Goal: Task Accomplishment & Management: Complete application form

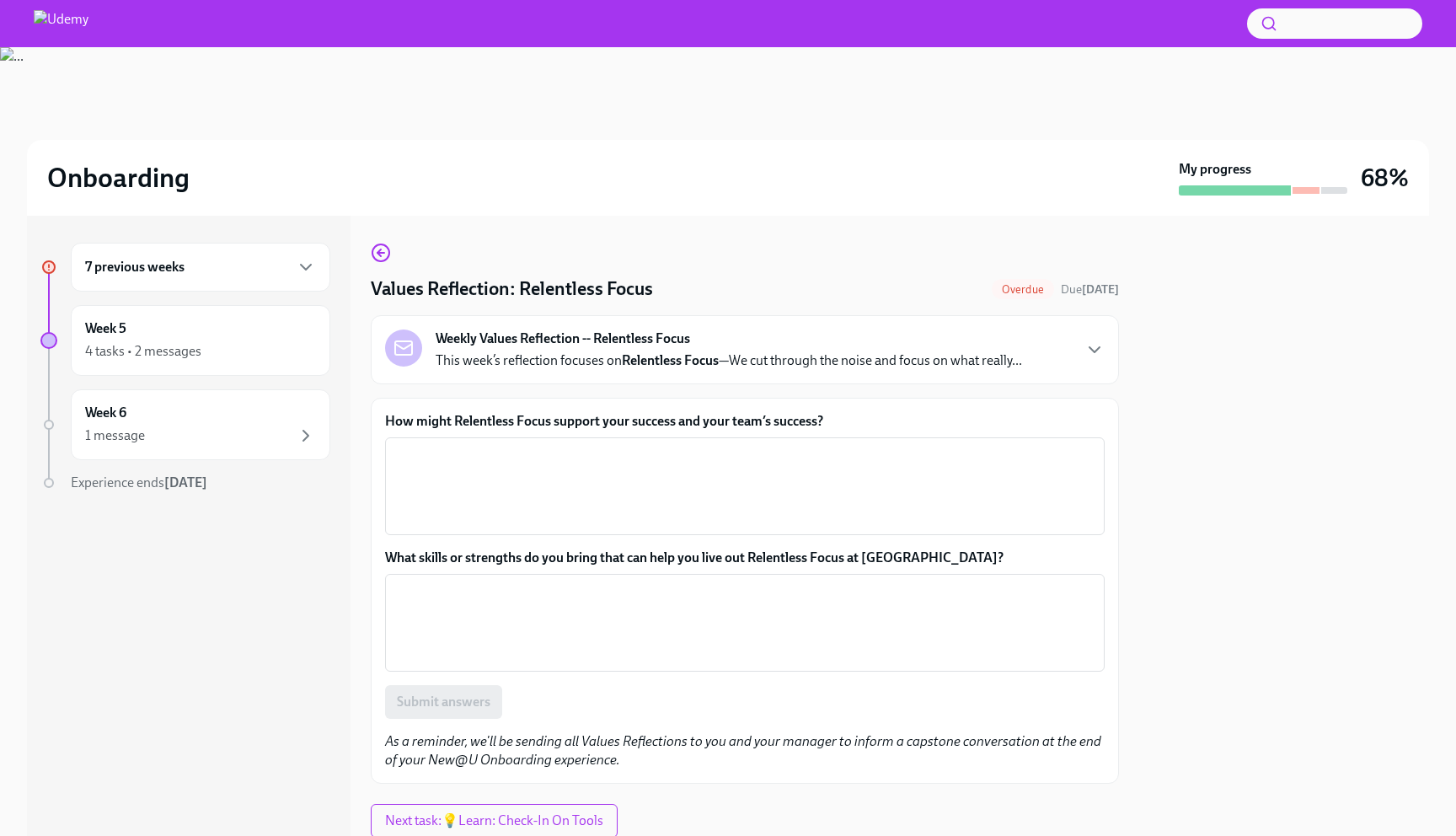
click at [581, 284] on h4 "Values Reflection: Relentless Focus" at bounding box center [511, 289] width 282 height 25
drag, startPoint x: 581, startPoint y: 284, endPoint x: 642, endPoint y: 285, distance: 61.0
click at [642, 285] on h4 "Values Reflection: Relentless Focus" at bounding box center [511, 289] width 282 height 25
drag, startPoint x: 642, startPoint y: 285, endPoint x: 411, endPoint y: 281, distance: 231.0
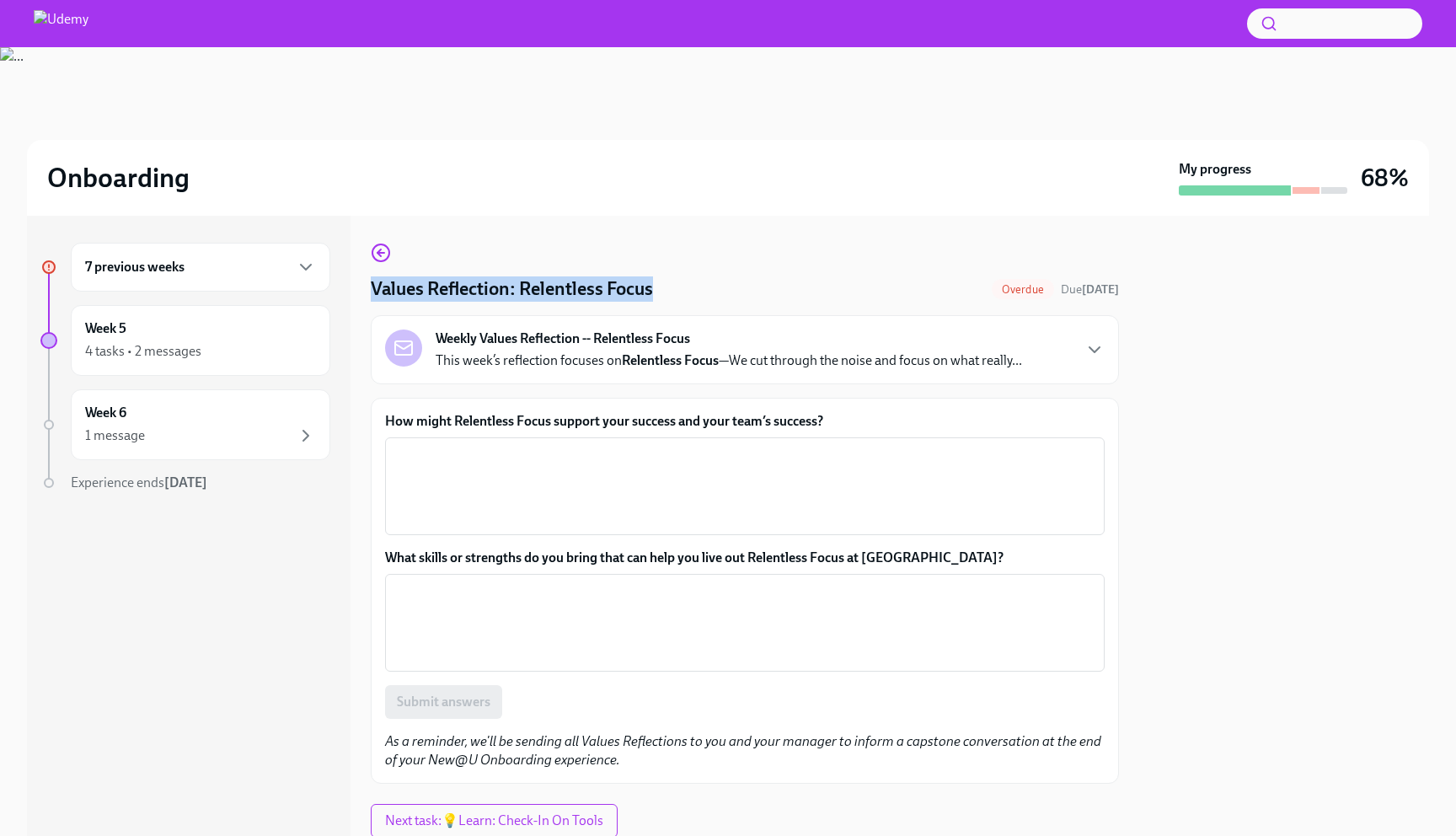
click at [411, 281] on h4 "Values Reflection: Relentless Focus" at bounding box center [511, 289] width 282 height 25
click at [585, 428] on label "How might Relentless Focus support your success and your team’s success?" at bounding box center [745, 421] width 720 height 19
click at [585, 446] on textarea "How might Relentless Focus support your success and your team’s success?" at bounding box center [744, 486] width 699 height 81
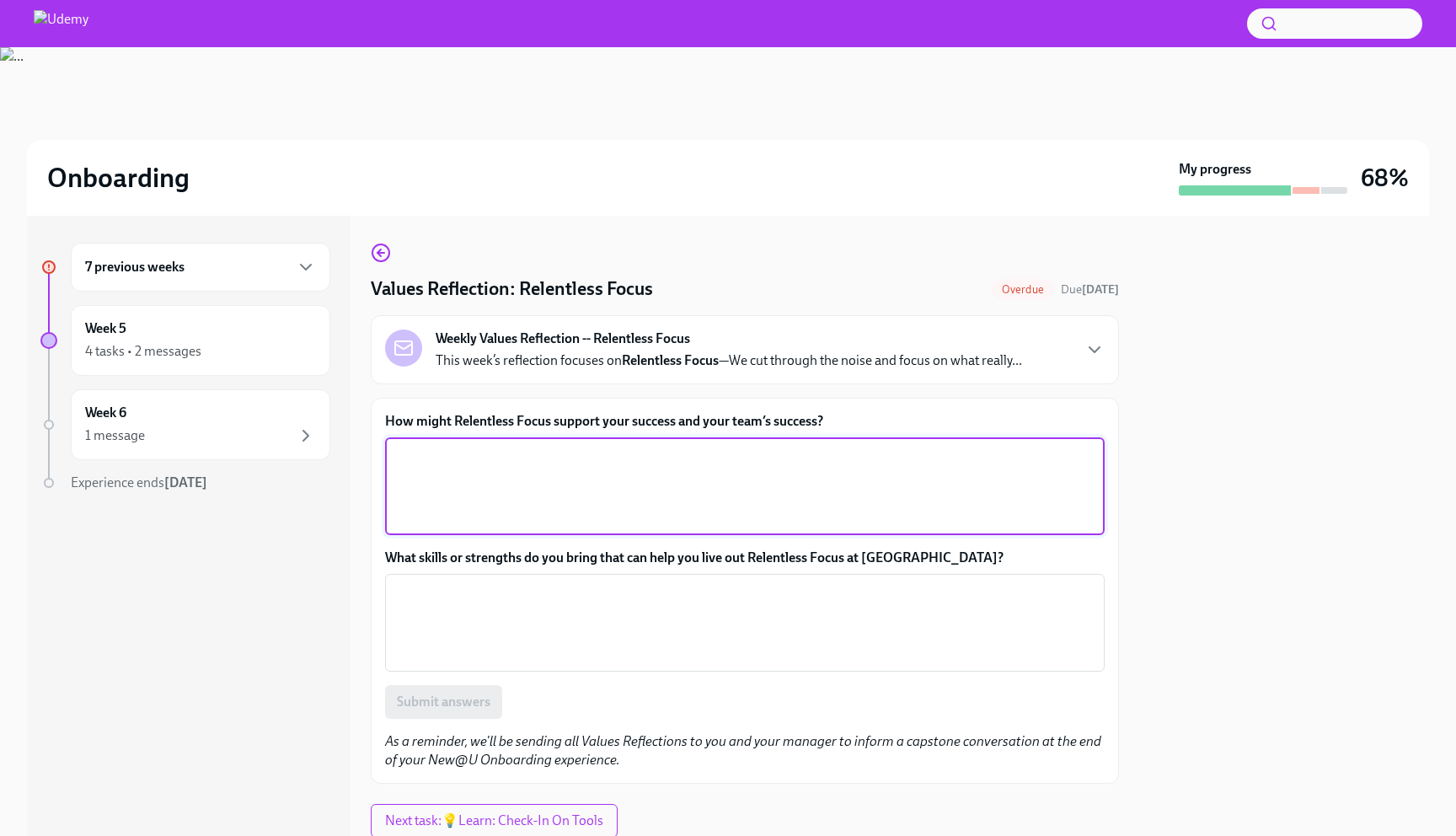
click at [585, 428] on label "How might Relentless Focus support your success and your team’s success?" at bounding box center [745, 421] width 720 height 19
click at [585, 446] on textarea "How might Relentless Focus support your success and your team’s success?" at bounding box center [744, 486] width 699 height 81
click at [585, 428] on label "How might Relentless Focus support your success and your team’s success?" at bounding box center [745, 421] width 720 height 19
click at [585, 446] on textarea "How might Relentless Focus support your success and your team’s success?" at bounding box center [744, 486] width 699 height 81
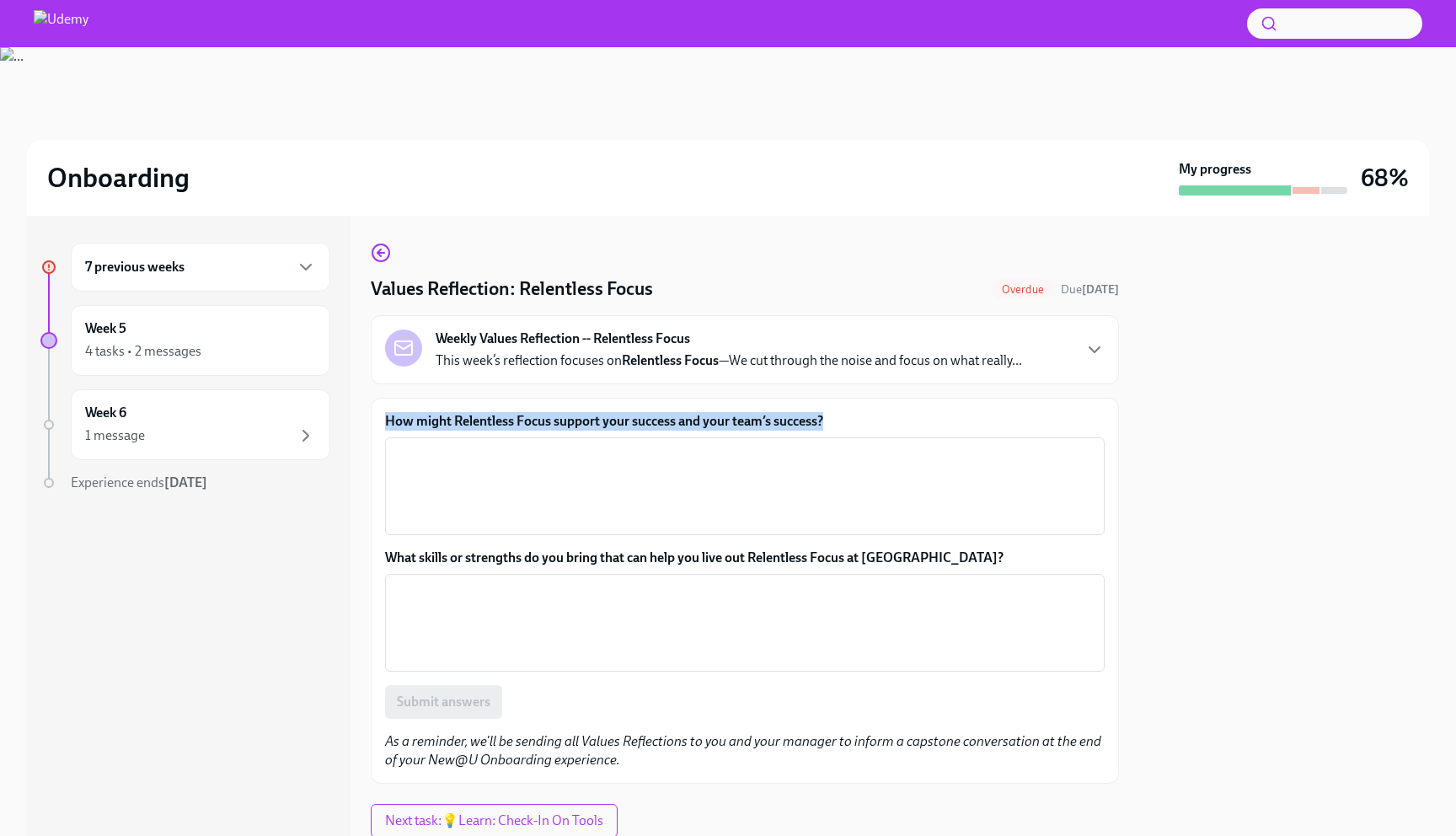
copy label "How might Relentless Focus support your success and your team’s success?"
click at [580, 498] on textarea "How might Relentless Focus support your success and your team’s success?" at bounding box center [744, 486] width 699 height 81
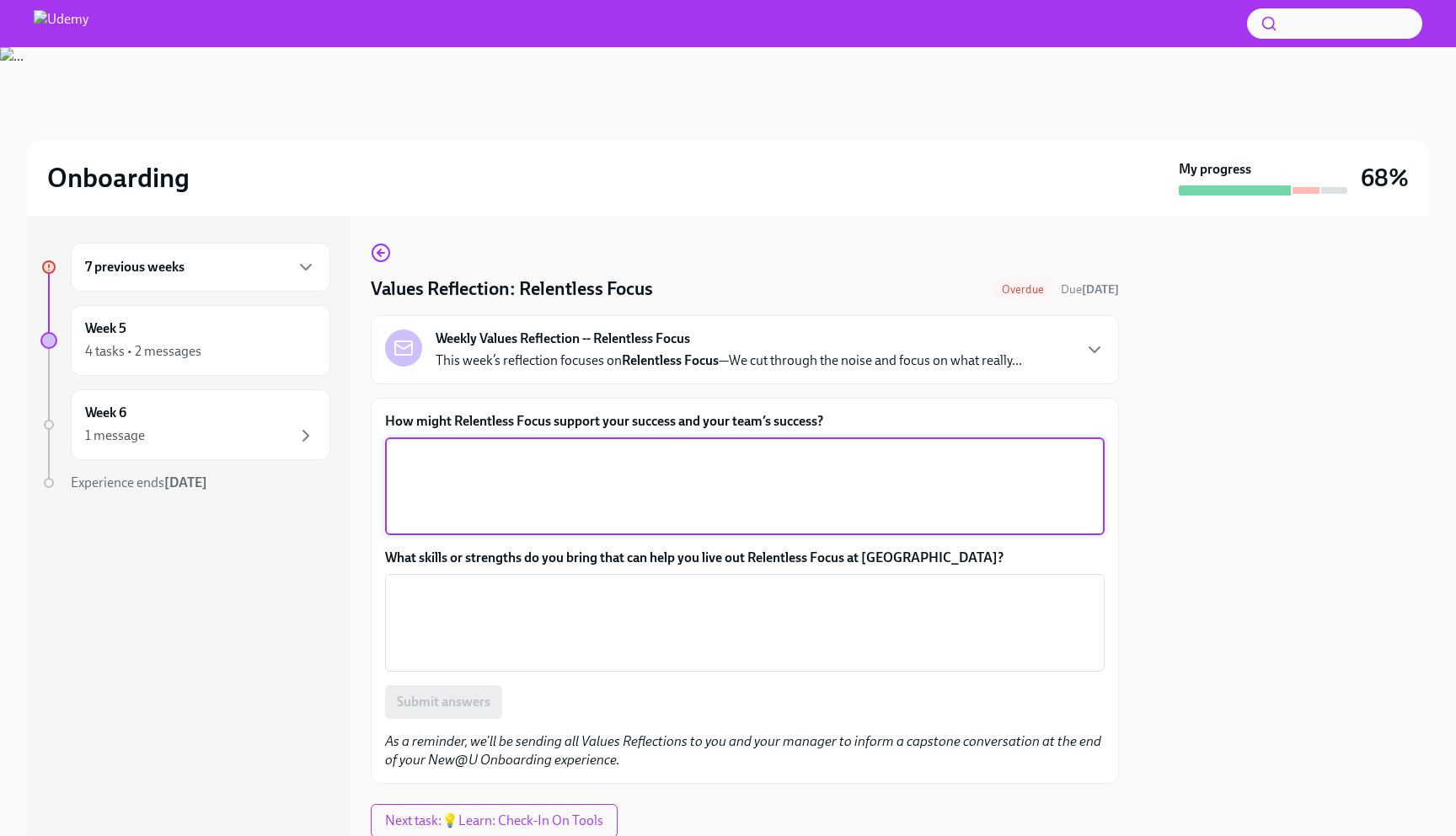
paste textarea "Relentless focus would help me and my team stay clear on our goals, avoid distr…"
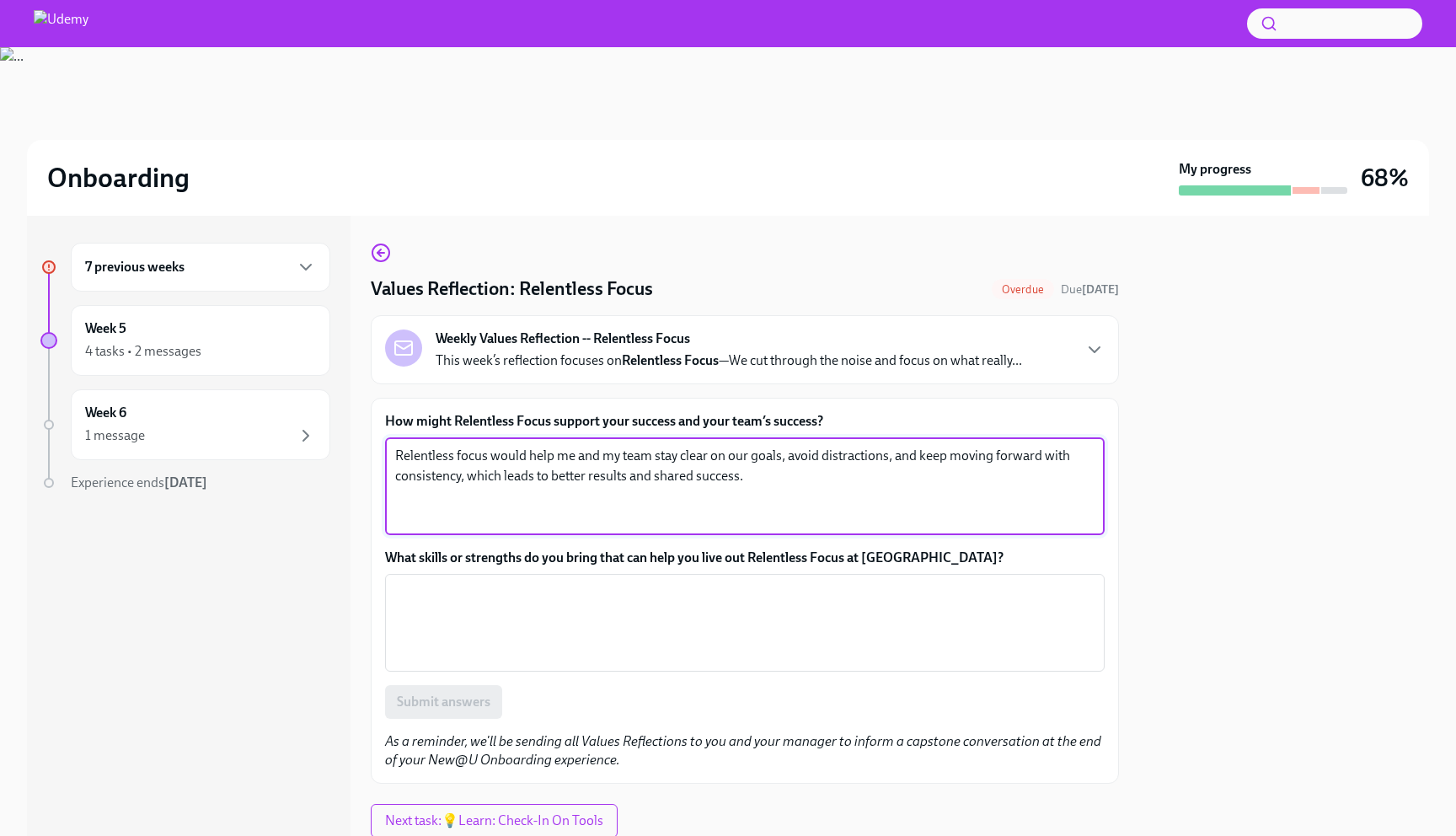
type textarea "Relentless focus would help me and my team stay clear on our goals, avoid distr…"
click at [563, 553] on label "What skills or strengths do you bring that can help you live out Relentless Foc…" at bounding box center [745, 558] width 720 height 19
click at [563, 582] on textarea "What skills or strengths do you bring that can help you live out Relentless Foc…" at bounding box center [744, 622] width 699 height 81
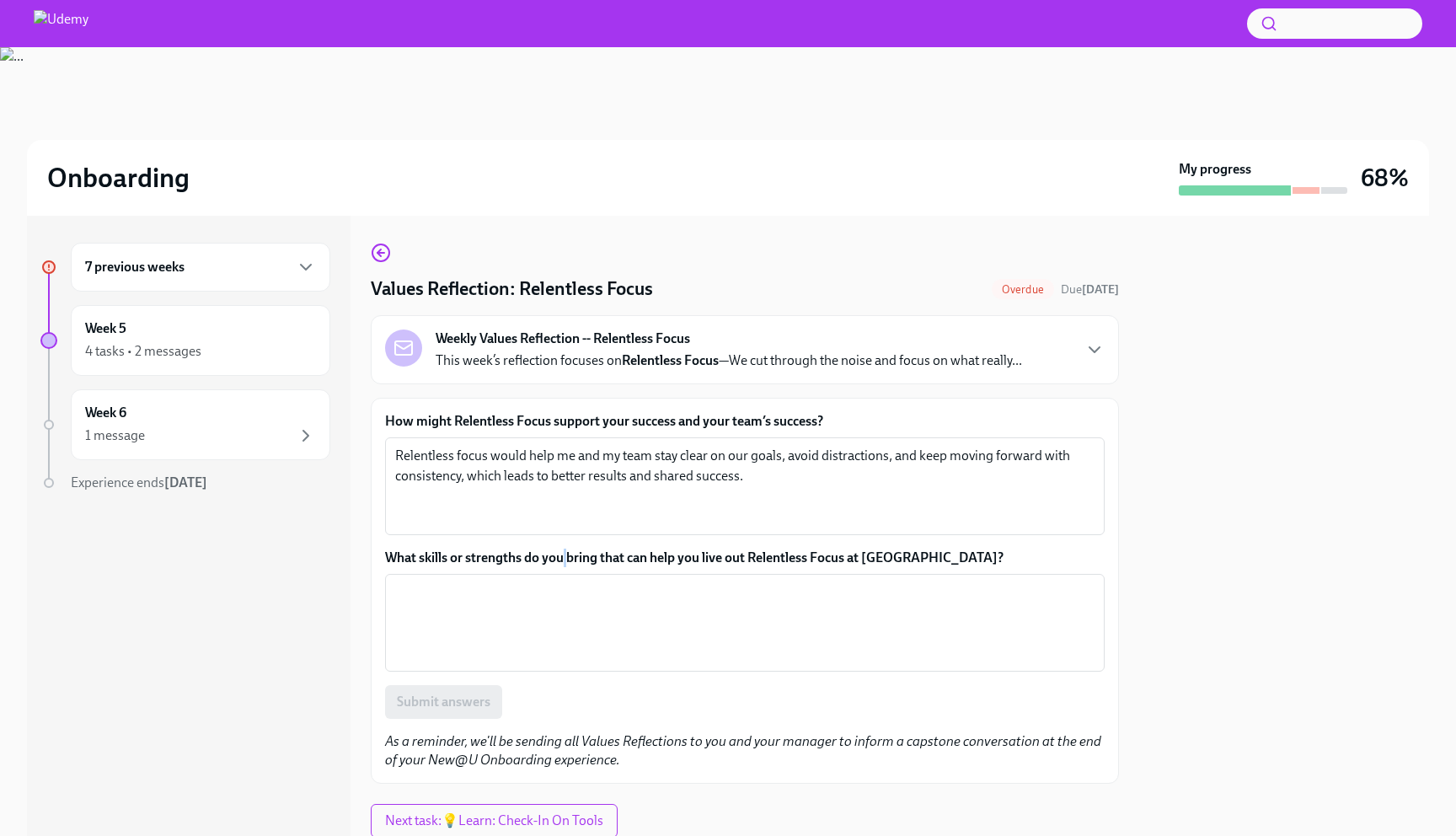
click at [563, 553] on label "What skills or strengths do you bring that can help you live out Relentless Foc…" at bounding box center [745, 558] width 720 height 19
click at [563, 582] on textarea "What skills or strengths do you bring that can help you live out Relentless Foc…" at bounding box center [744, 622] width 699 height 81
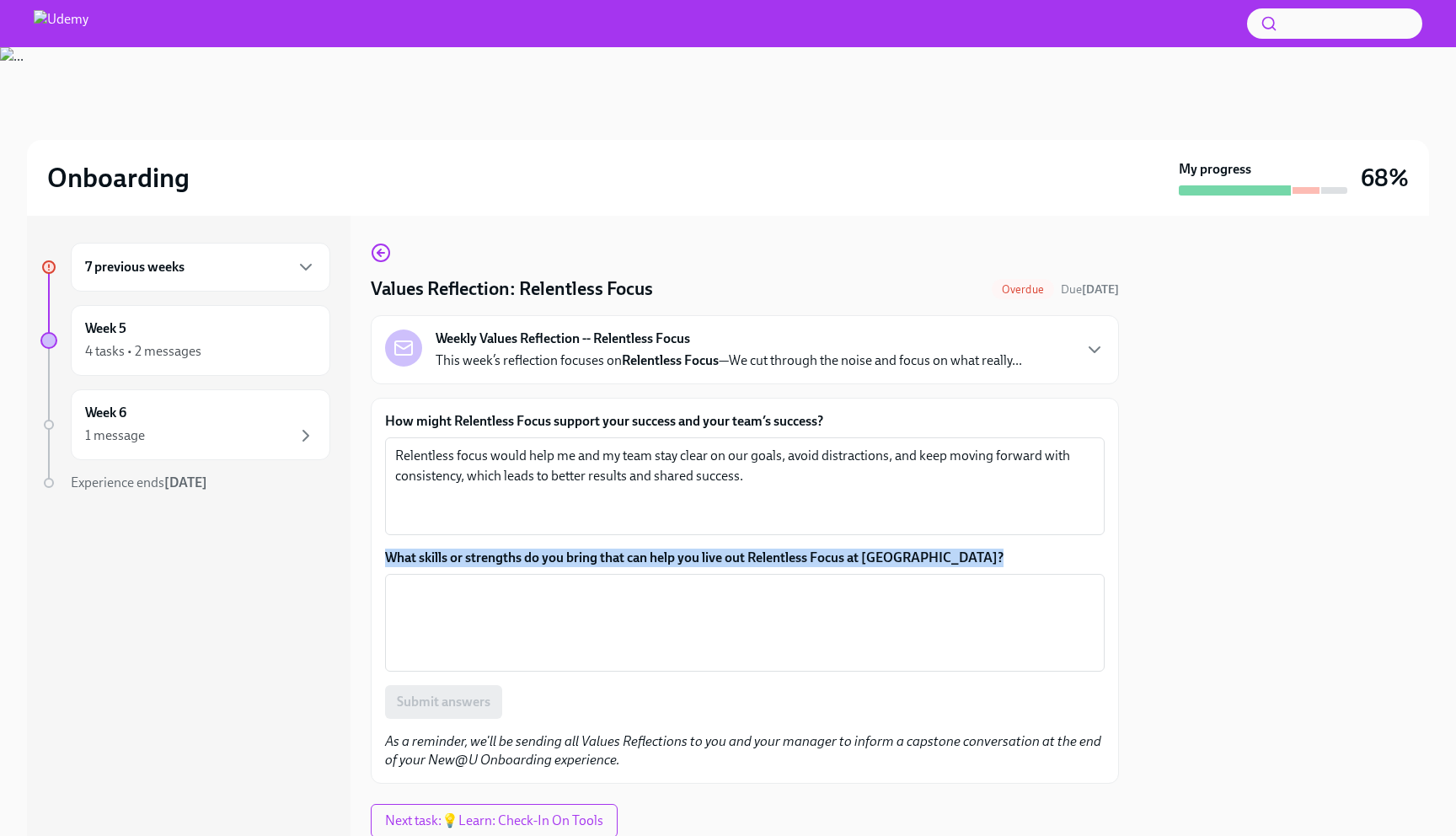
click at [563, 553] on label "What skills or strengths do you bring that can help you live out Relentless Foc…" at bounding box center [745, 558] width 720 height 19
click at [563, 582] on textarea "What skills or strengths do you bring that can help you live out Relentless Foc…" at bounding box center [744, 622] width 699 height 81
copy label "What skills or strengths do you bring that can help you live out Relentless Foc…"
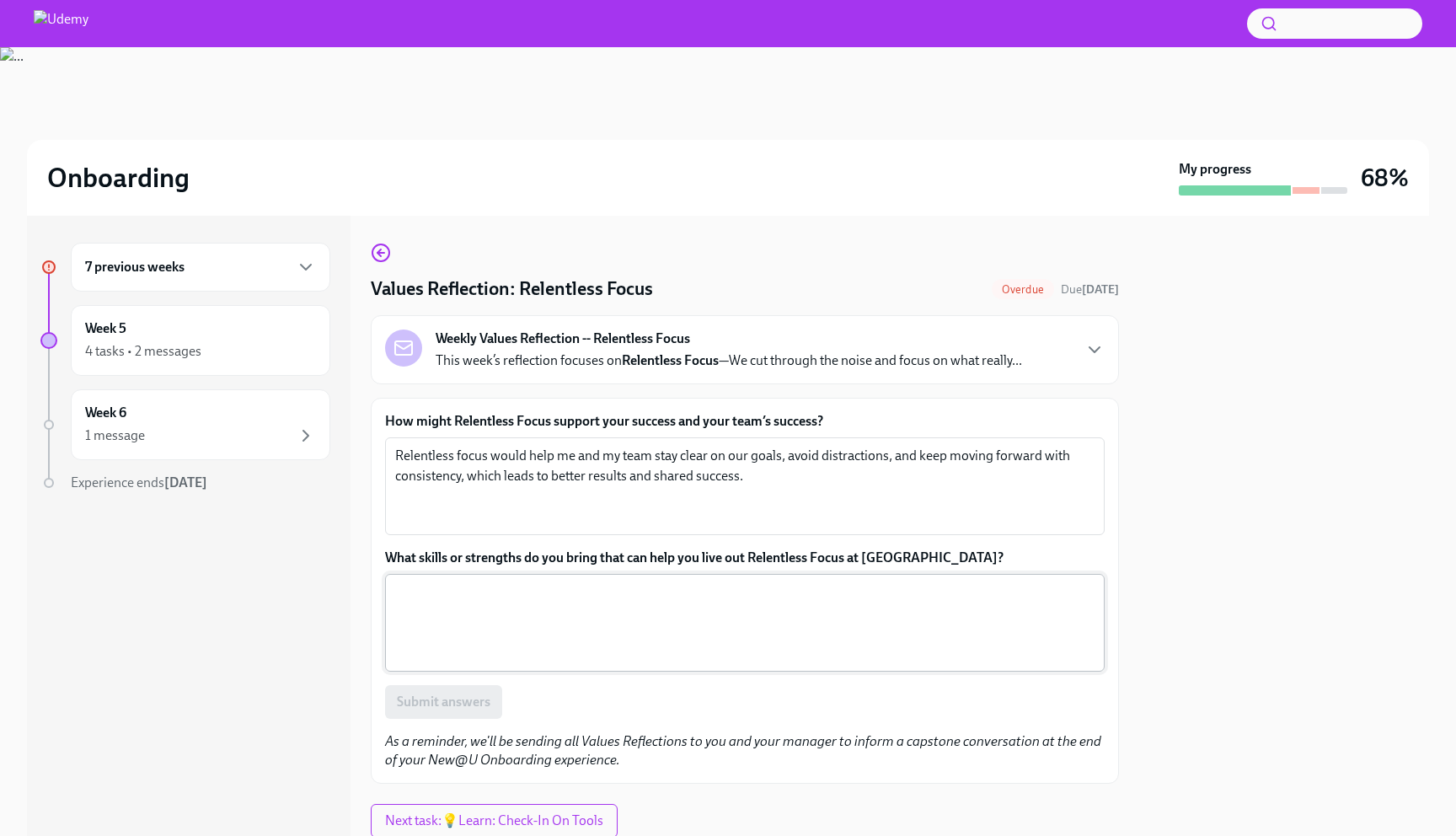
click at [629, 612] on textarea "What skills or strengths do you bring that can help you live out Relentless Foc…" at bounding box center [744, 622] width 699 height 81
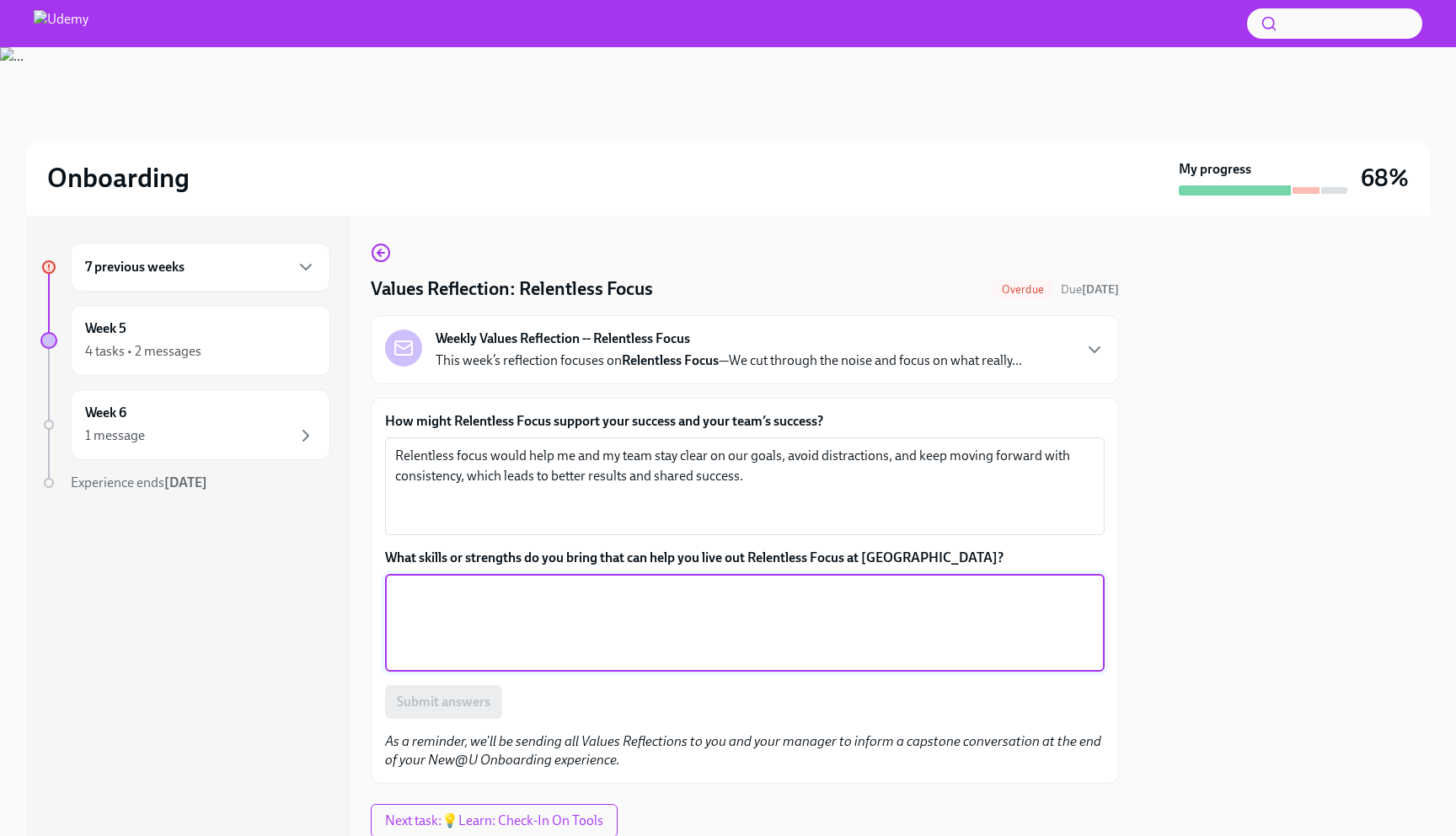
paste textarea "I bring strong prioritization, persistence, attention to detail, and the discip…"
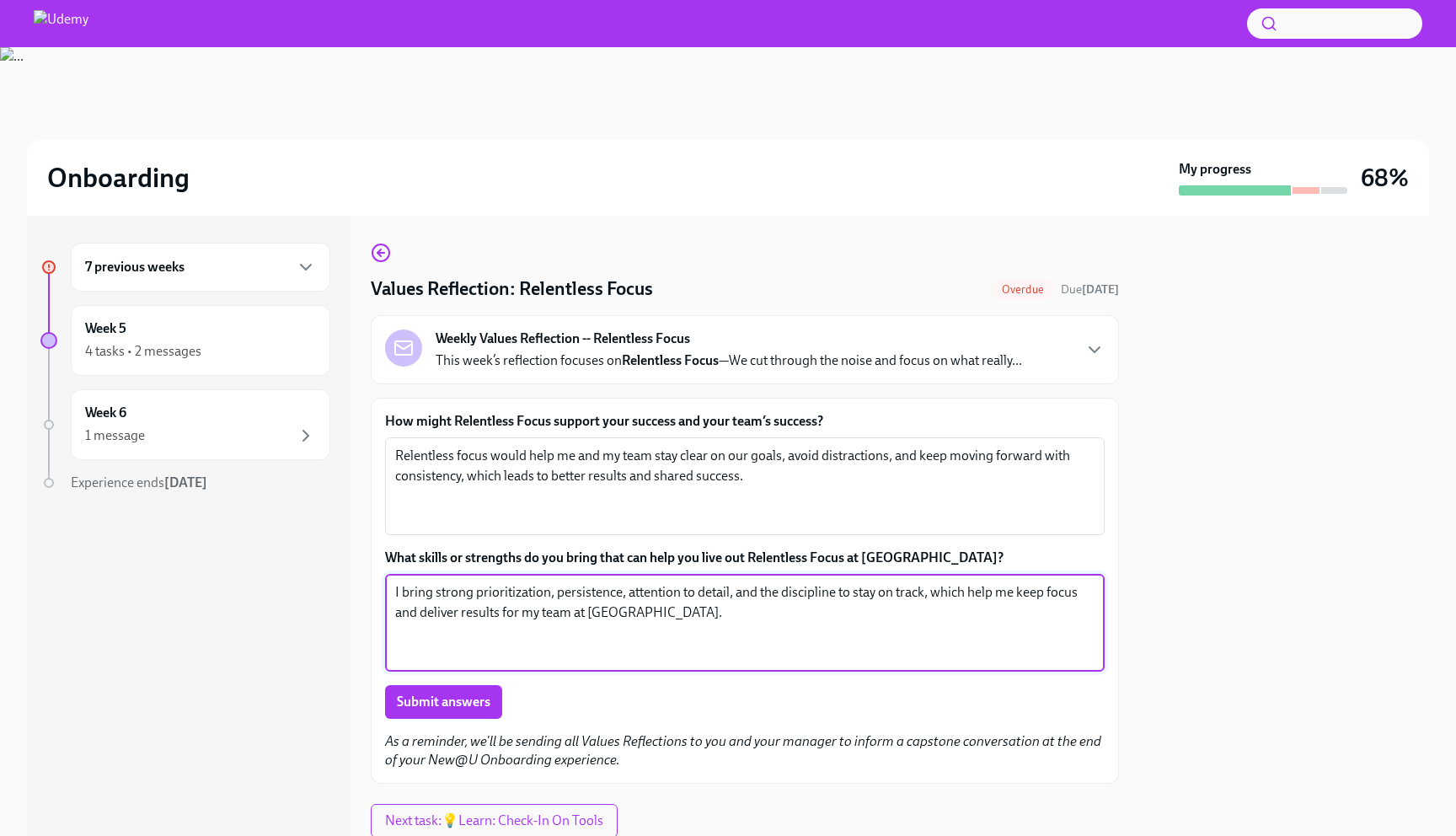
click at [516, 595] on textarea "I bring strong prioritization, persistence, attention to detail, and the discip…" at bounding box center [744, 622] width 699 height 81
drag, startPoint x: 516, startPoint y: 595, endPoint x: 787, endPoint y: 590, distance: 271.0
click at [787, 590] on textarea "I bring strong prioritization, persistence, attention to detail, and the discip…" at bounding box center [744, 622] width 699 height 81
type textarea "I bring strong prioritization, persistence, attention to detail, and the discip…"
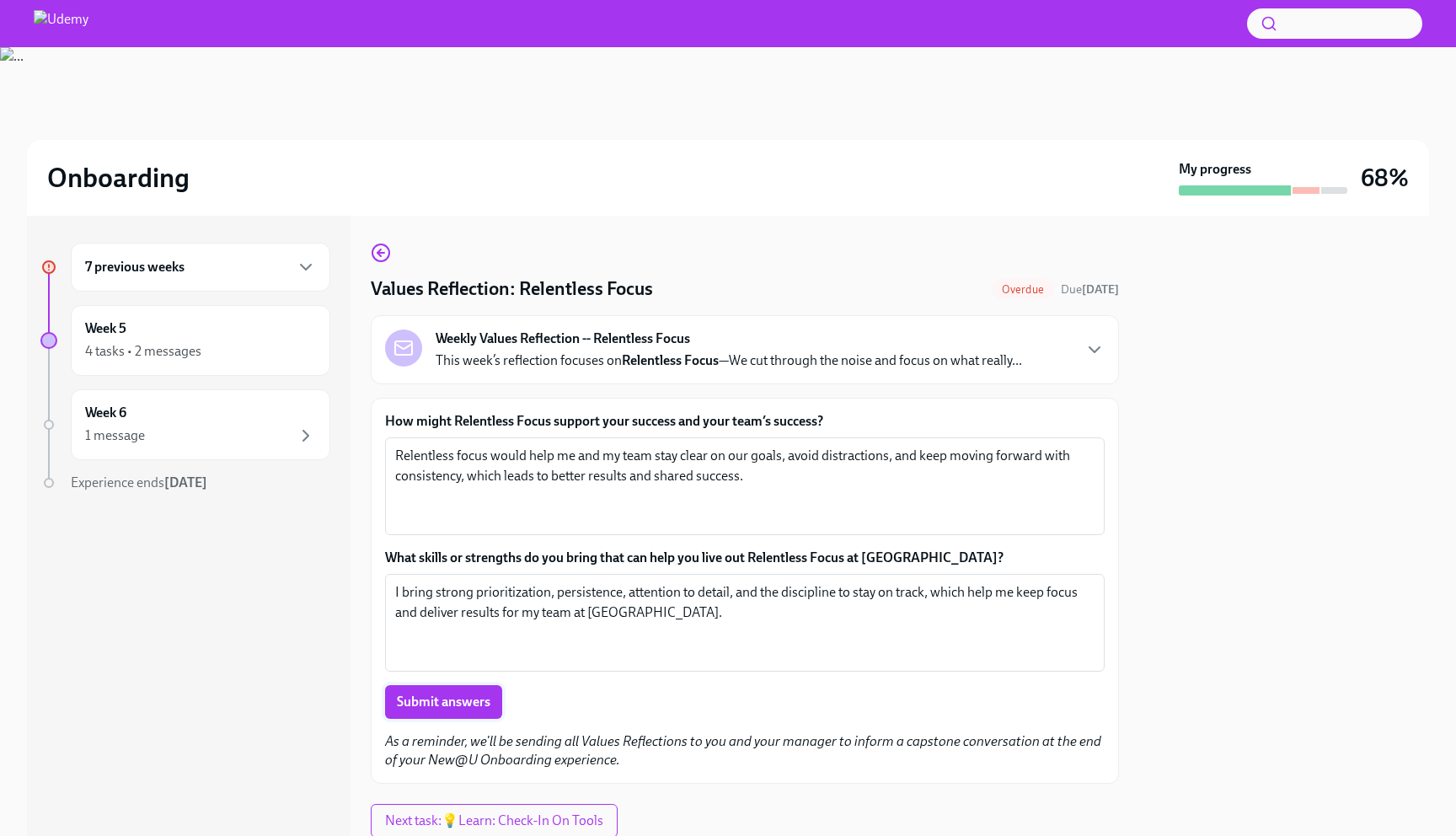
click at [479, 695] on span "Submit answers" at bounding box center [443, 702] width 93 height 17
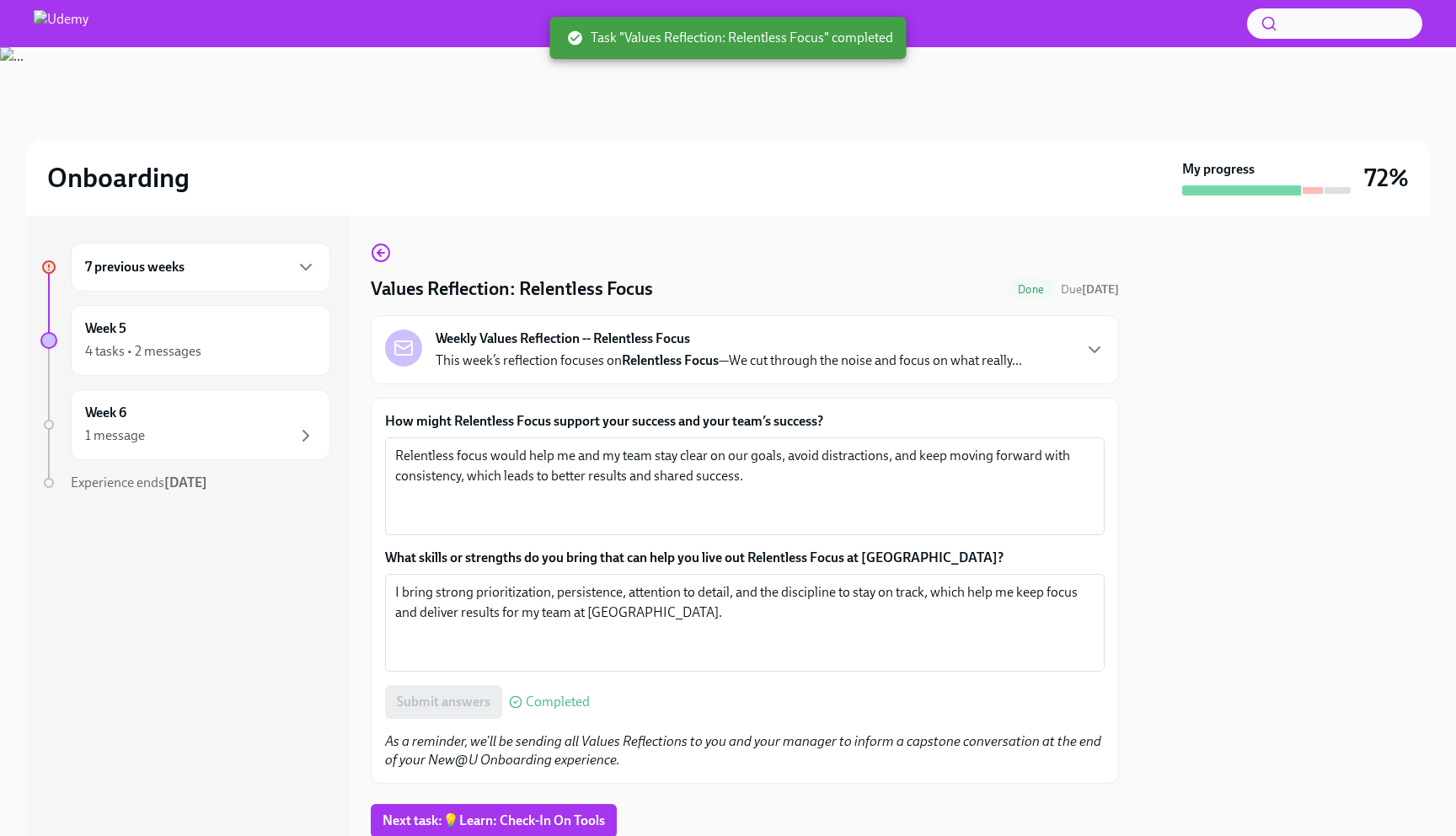
scroll to position [55, 0]
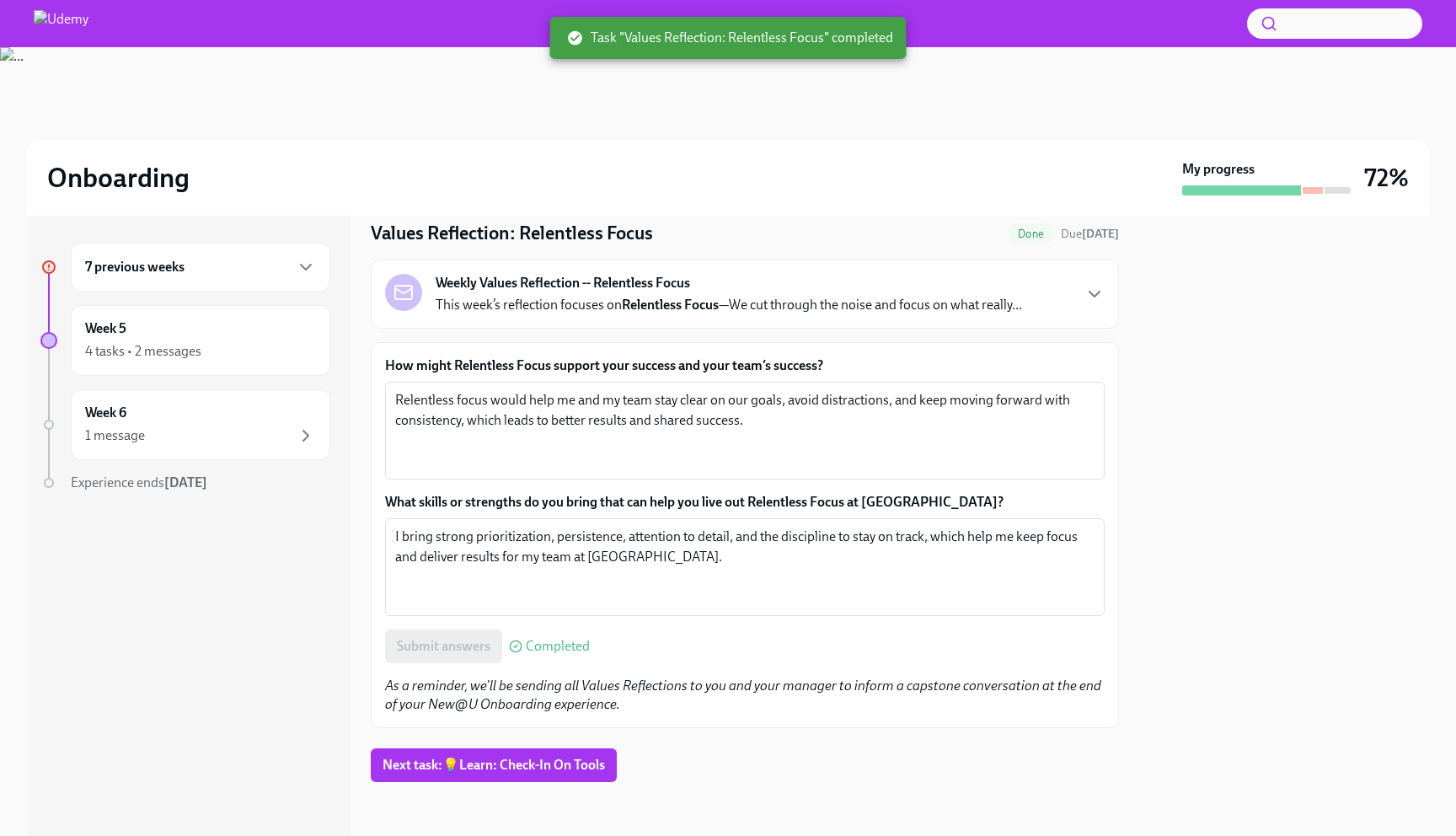
click at [281, 267] on div "7 previous weeks" at bounding box center [201, 267] width 231 height 21
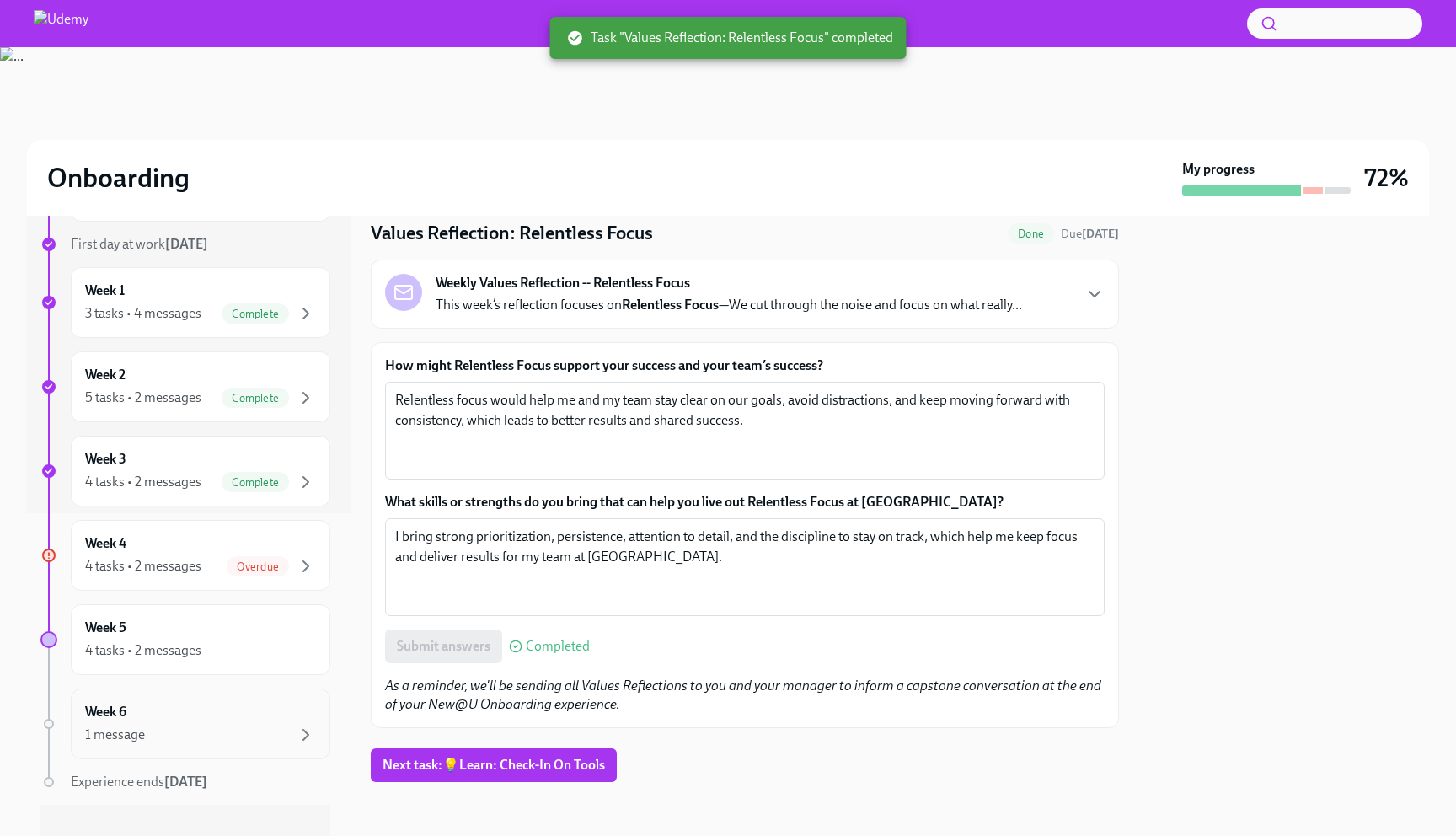
scroll to position [345, 0]
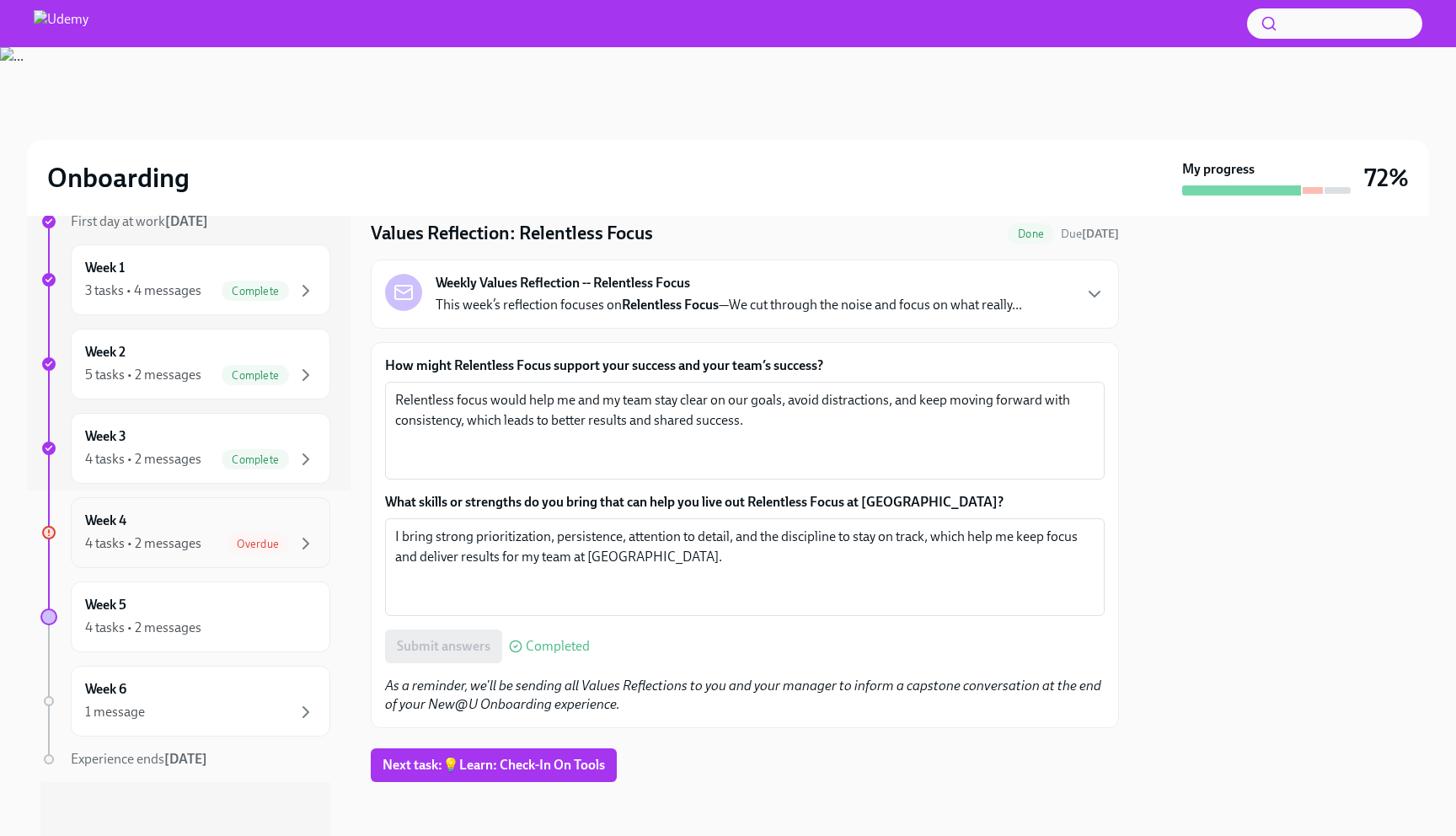
click at [290, 542] on div "Overdue" at bounding box center [271, 543] width 90 height 21
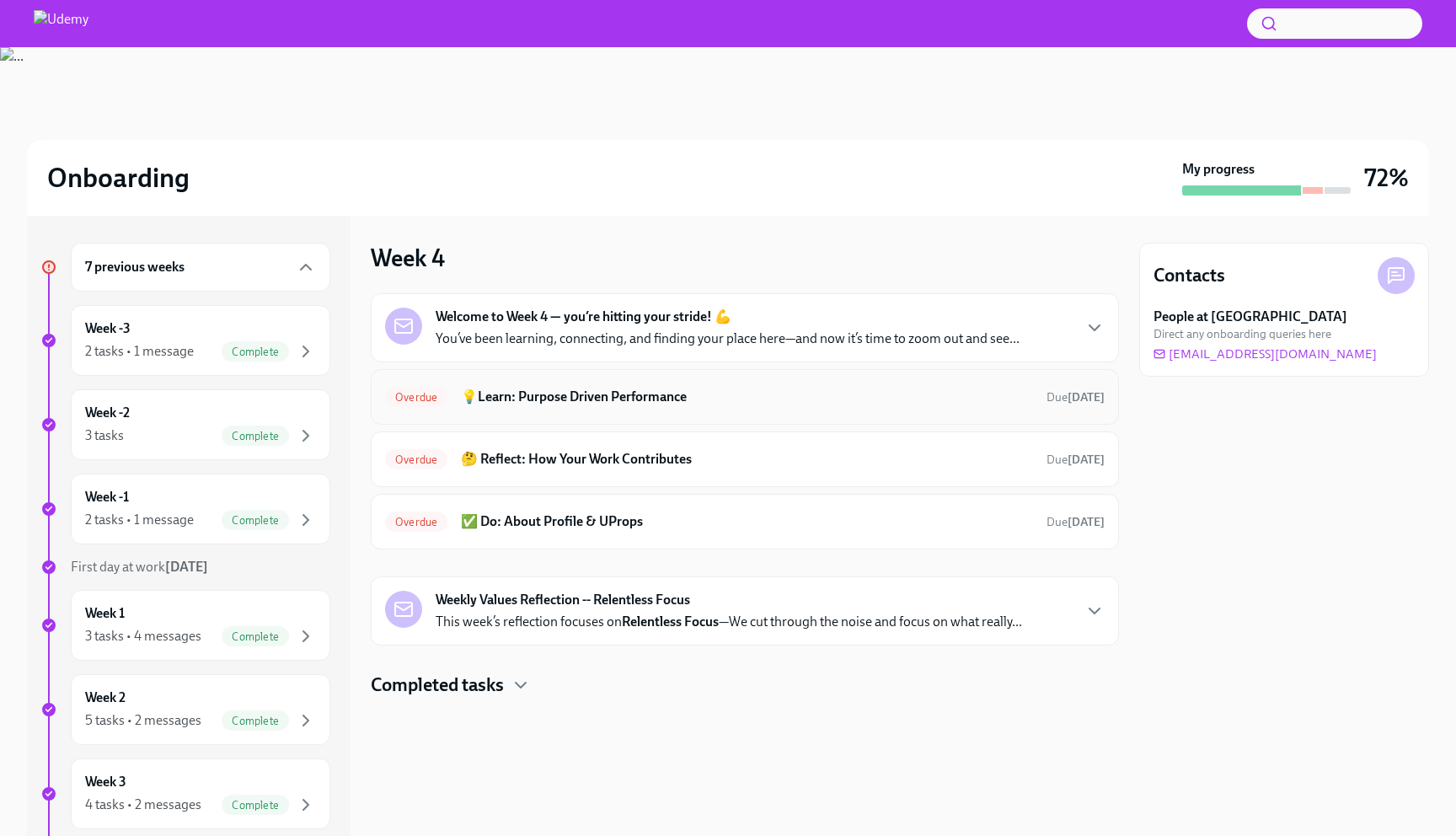
click at [581, 400] on h6 "💡Learn: Purpose Driven Performance" at bounding box center [747, 397] width 572 height 19
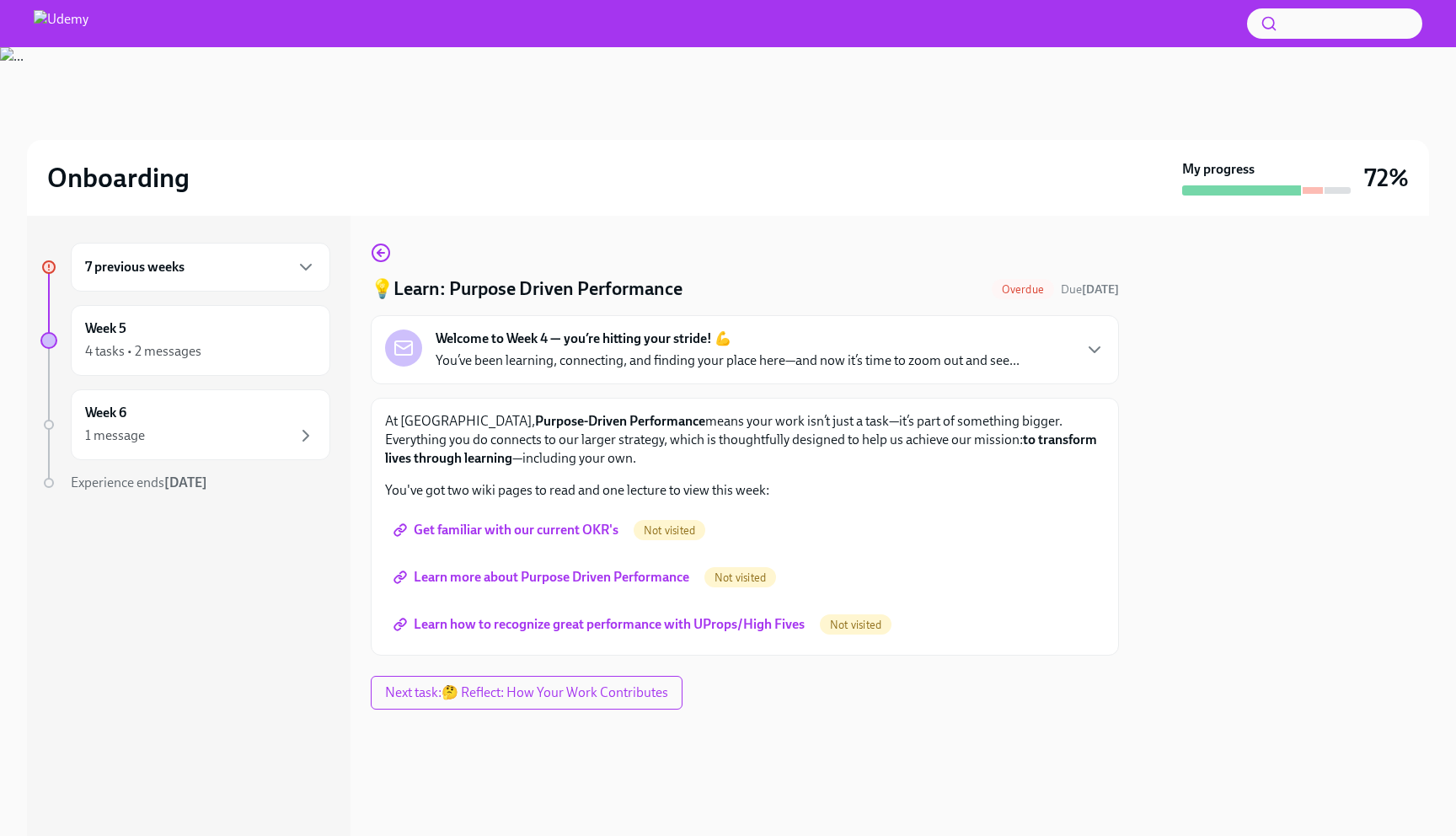
click at [557, 533] on span "Get familiar with our current OKR's" at bounding box center [508, 530] width 222 height 17
click at [537, 576] on span "Learn more about Purpose Driven Performance" at bounding box center [543, 576] width 293 height 17
click at [496, 578] on span "Learn more about Purpose Driven Performance" at bounding box center [543, 576] width 293 height 17
click at [577, 623] on span "Learn how to recognize great performance with UProps/High Fives" at bounding box center [600, 624] width 407 height 17
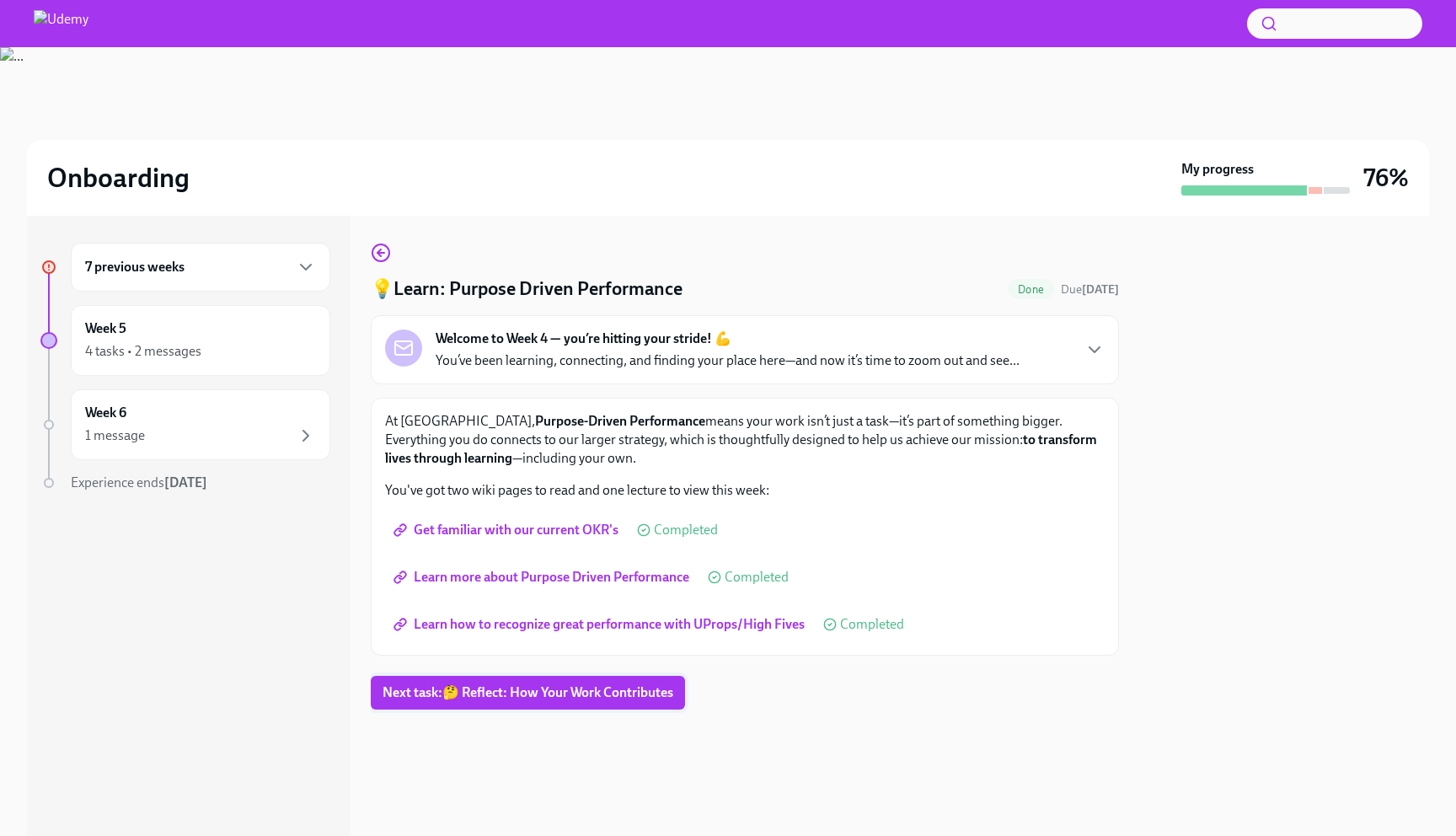
click at [535, 696] on span "Next task : 🤔 Reflect: How Your Work Contributes" at bounding box center [527, 692] width 291 height 17
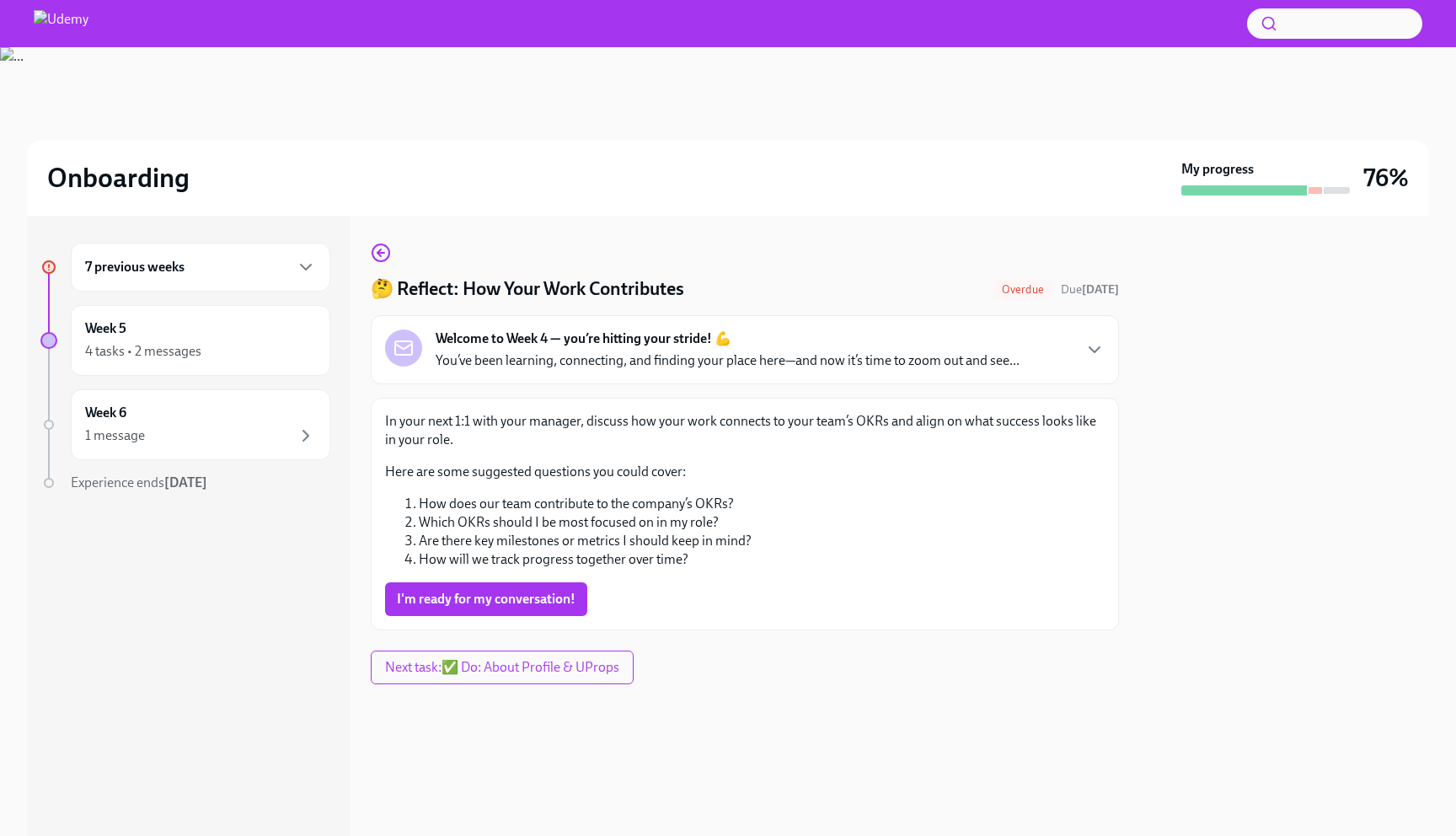
click at [440, 427] on p "In your next 1:1 with your manager, discuss how your work connects to your team…" at bounding box center [745, 430] width 720 height 37
drag, startPoint x: 440, startPoint y: 427, endPoint x: 576, endPoint y: 422, distance: 136.1
click at [576, 422] on p "In your next 1:1 with your manager, discuss how your work connects to your team…" at bounding box center [745, 430] width 720 height 37
click at [626, 422] on p "In your next 1:1 with your manager, discuss how your work connects to your team…" at bounding box center [745, 430] width 720 height 37
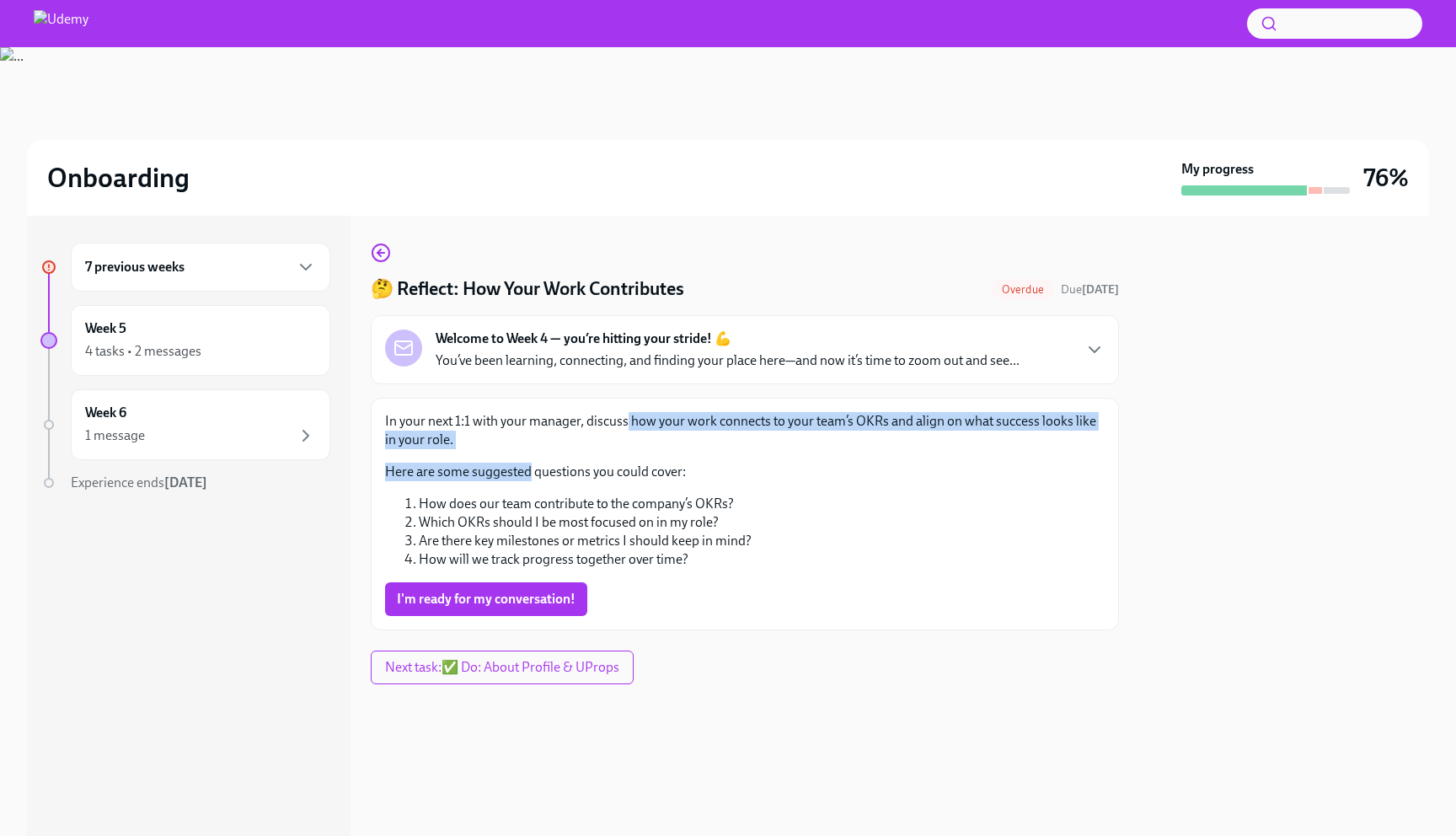
drag, startPoint x: 626, startPoint y: 422, endPoint x: 522, endPoint y: 465, distance: 112.5
click at [522, 465] on div "In your next 1:1 with your manager, discuss how your work connects to your team…" at bounding box center [745, 490] width 720 height 157
click at [522, 465] on p "Here are some suggested questions you could cover:" at bounding box center [745, 472] width 720 height 19
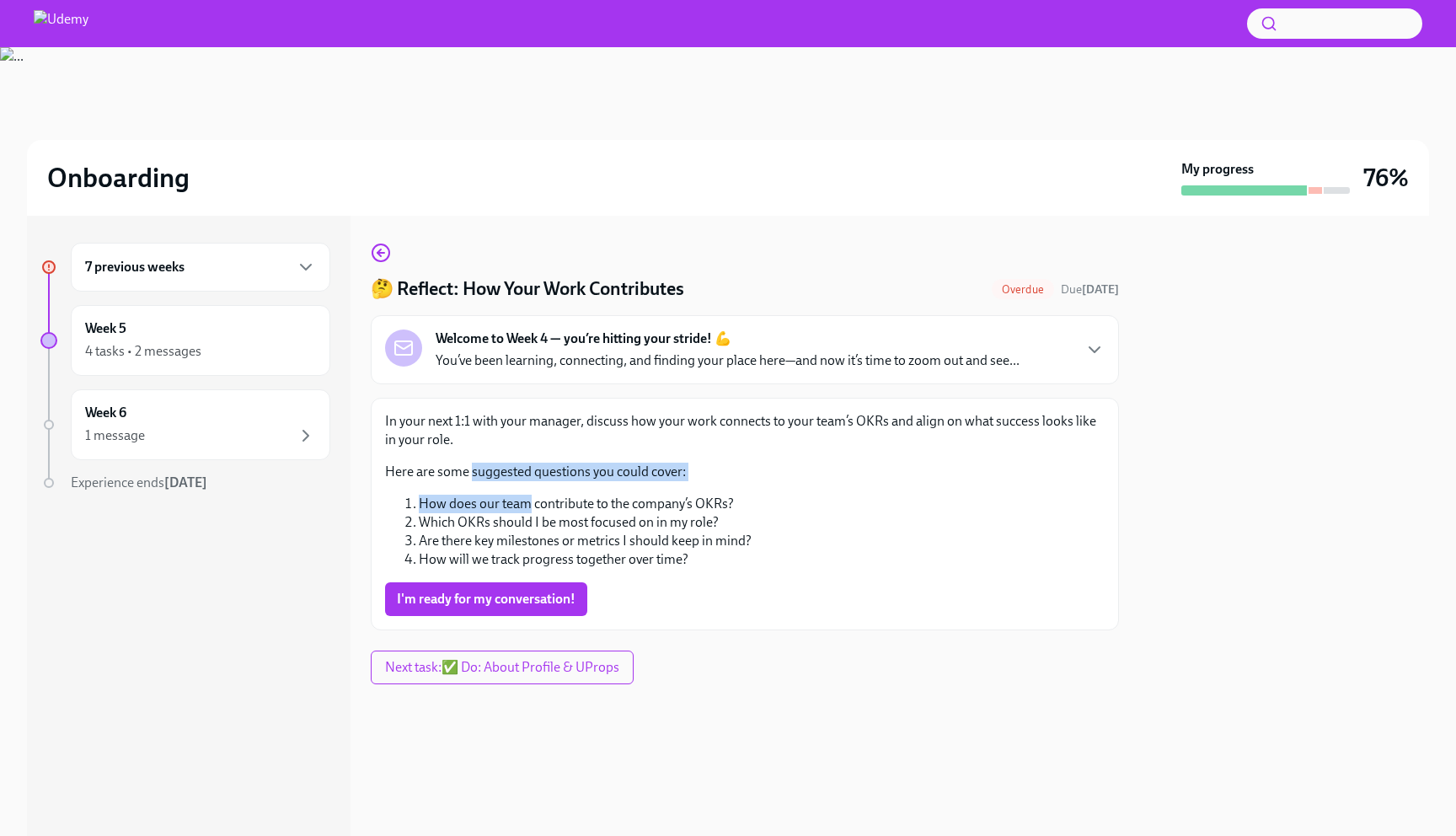
drag, startPoint x: 522, startPoint y: 465, endPoint x: 523, endPoint y: 495, distance: 30.0
click at [523, 495] on div "In your next 1:1 with your manager, discuss how your work connects to your team…" at bounding box center [745, 490] width 720 height 157
click at [523, 495] on li "How does our team contribute to the company’s OKRs?" at bounding box center [762, 503] width 686 height 19
drag, startPoint x: 523, startPoint y: 495, endPoint x: 461, endPoint y: 498, distance: 62.1
click at [461, 498] on li "How does our team contribute to the company’s OKRs?" at bounding box center [762, 503] width 686 height 19
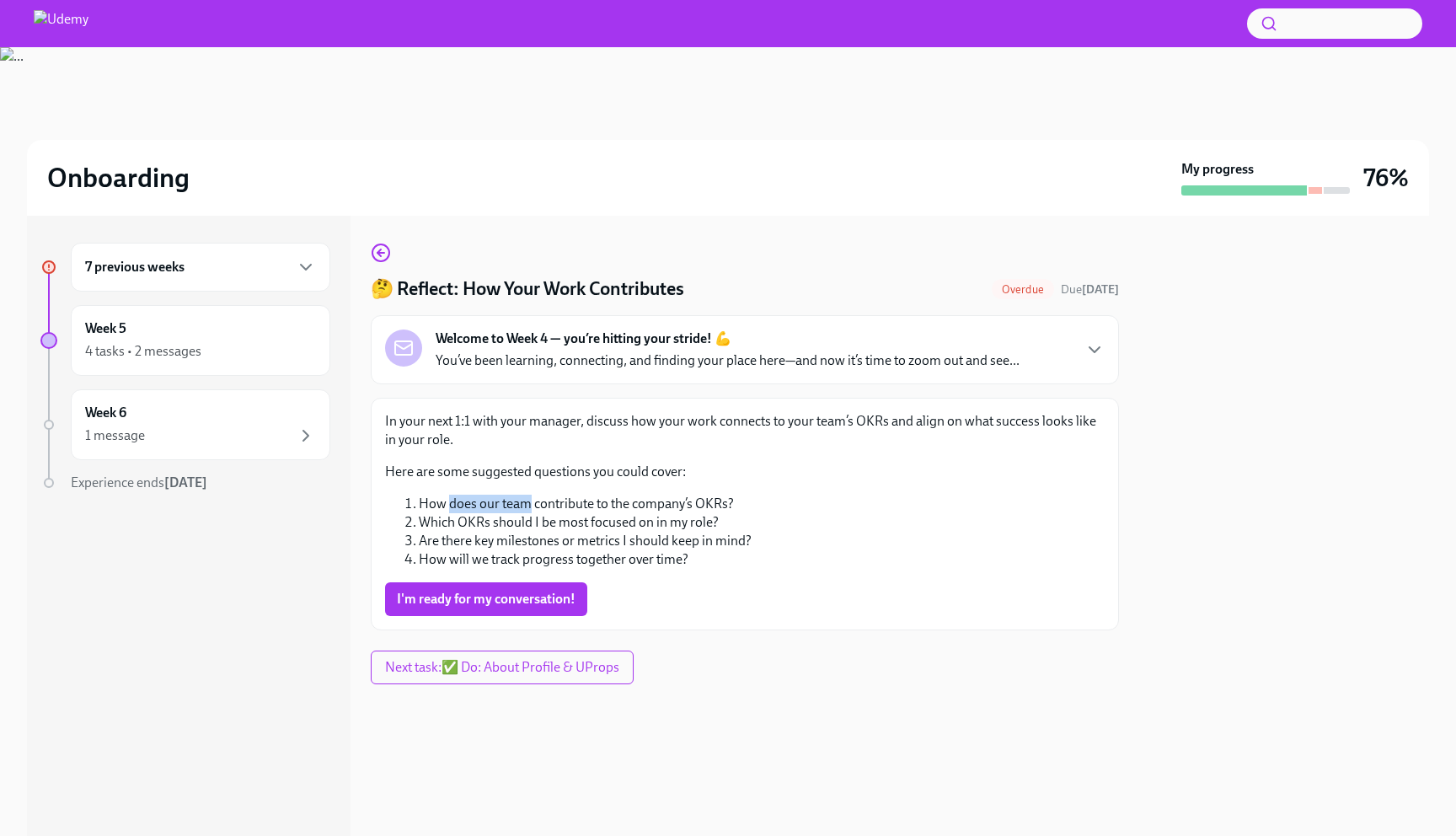
click at [461, 498] on li "How does our team contribute to the company’s OKRs?" at bounding box center [762, 503] width 686 height 19
drag, startPoint x: 461, startPoint y: 498, endPoint x: 480, endPoint y: 505, distance: 20.2
click at [480, 505] on li "How does our team contribute to the company’s OKRs?" at bounding box center [762, 503] width 686 height 19
drag, startPoint x: 480, startPoint y: 505, endPoint x: 578, endPoint y: 525, distance: 100.0
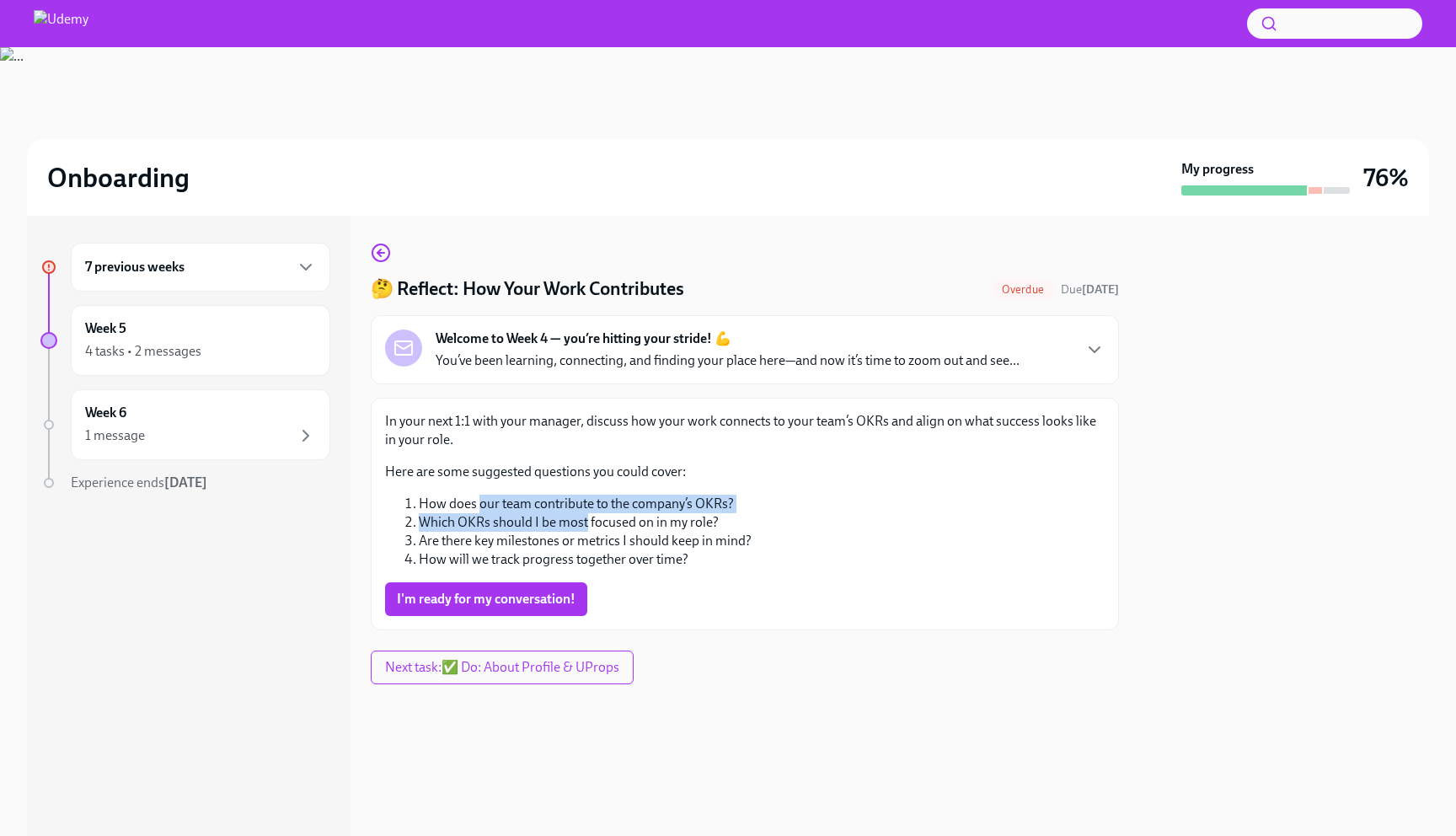
click at [578, 525] on ol "How does our team contribute to the company’s OKRs? Which OKRs should I be most…" at bounding box center [745, 531] width 720 height 74
click at [578, 525] on li "Which OKRs should I be most focused on in my role?" at bounding box center [762, 522] width 686 height 19
drag, startPoint x: 578, startPoint y: 525, endPoint x: 530, endPoint y: 540, distance: 50.3
click at [530, 540] on ol "How does our team contribute to the company’s OKRs? Which OKRs should I be most…" at bounding box center [745, 531] width 720 height 74
click at [563, 540] on li "Are there key milestones or metrics I should keep in mind?" at bounding box center [762, 541] width 686 height 19
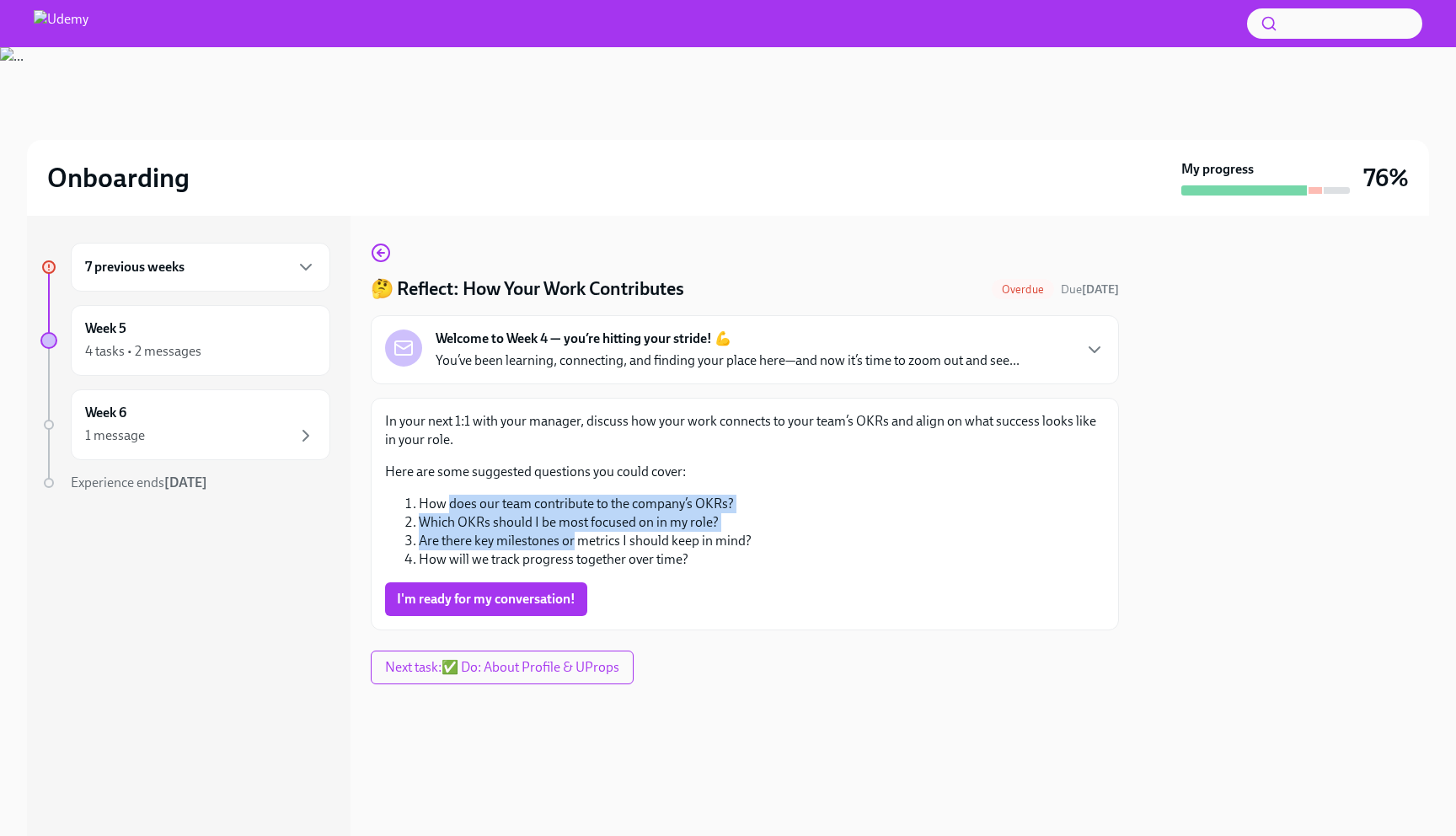
drag, startPoint x: 563, startPoint y: 540, endPoint x: 458, endPoint y: 505, distance: 110.7
click at [458, 505] on ol "How does our team contribute to the company’s OKRs? Which OKRs should I be most…" at bounding box center [745, 531] width 720 height 74
click at [458, 505] on li "How does our team contribute to the company’s OKRs?" at bounding box center [762, 503] width 686 height 19
drag, startPoint x: 458, startPoint y: 505, endPoint x: 599, endPoint y: 546, distance: 146.8
click at [599, 546] on ol "How does our team contribute to the company’s OKRs? Which OKRs should I be most…" at bounding box center [745, 531] width 720 height 74
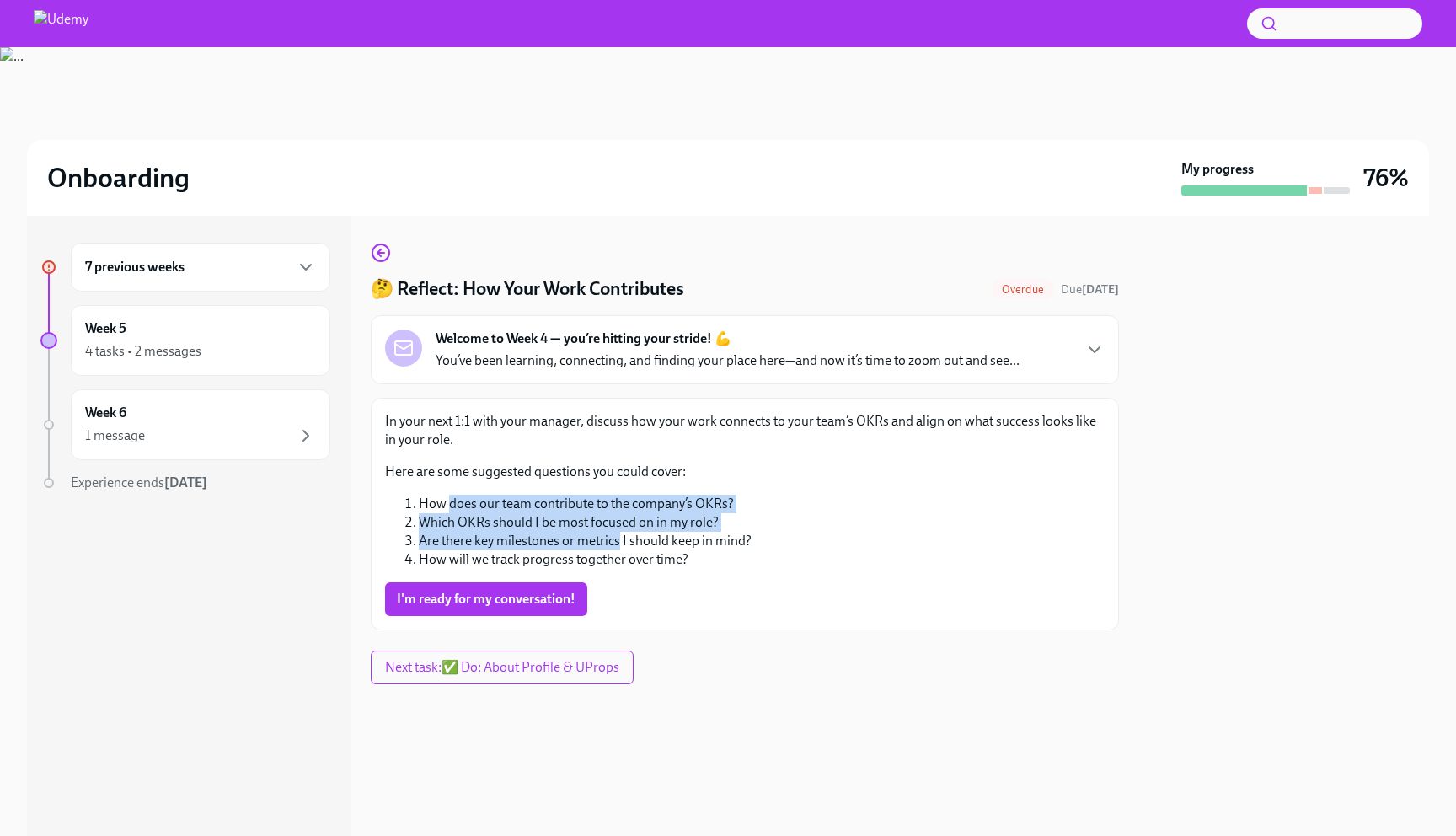
click at [599, 546] on li "Are there key milestones or metrics I should keep in mind?" at bounding box center [762, 541] width 686 height 19
drag, startPoint x: 599, startPoint y: 546, endPoint x: 484, endPoint y: 532, distance: 115.8
click at [484, 532] on li "Are there key milestones or metrics I should keep in mind?" at bounding box center [762, 541] width 686 height 19
drag, startPoint x: 495, startPoint y: 536, endPoint x: 497, endPoint y: 514, distance: 22.1
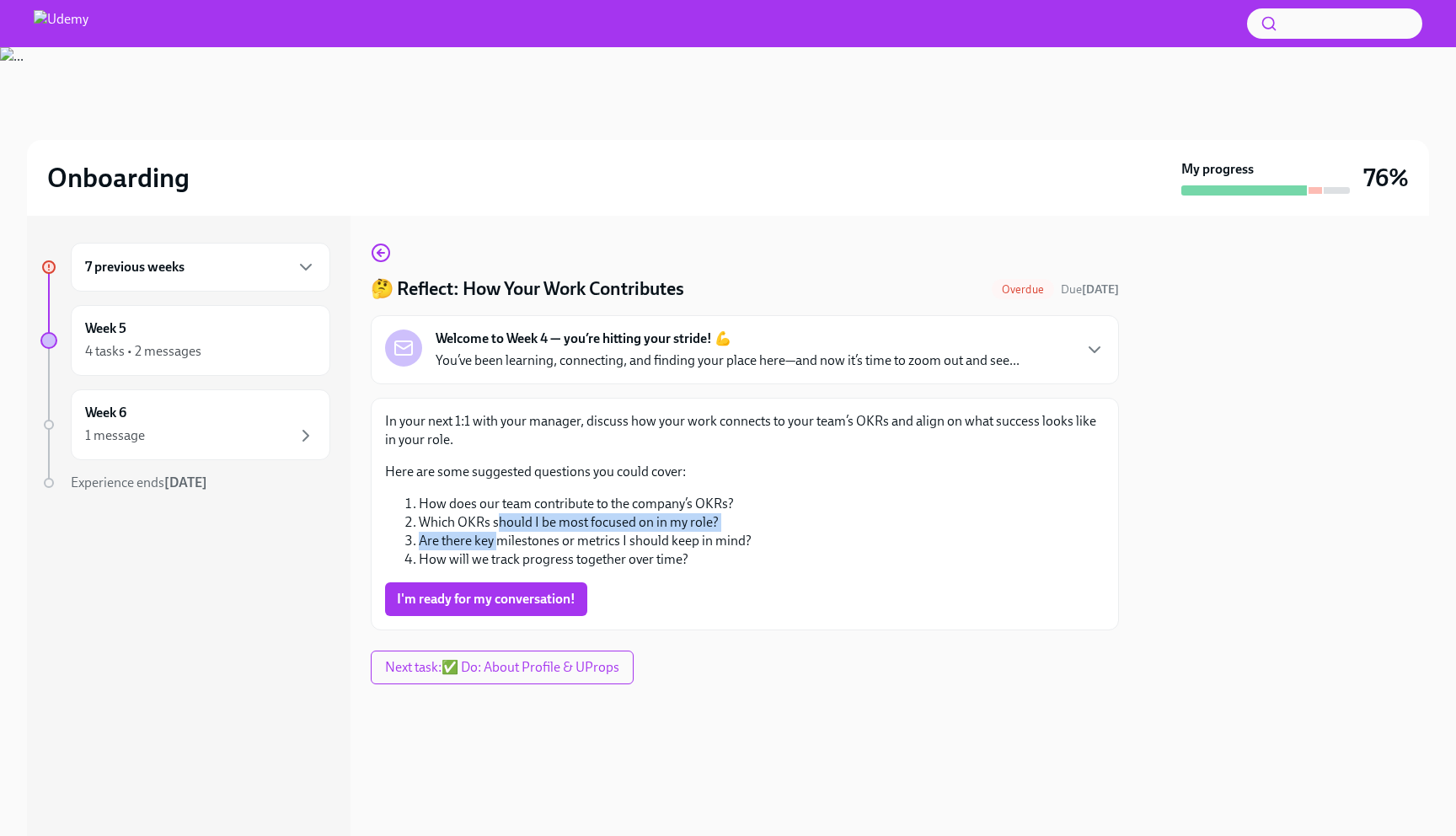
click at [497, 514] on ol "How does our team contribute to the company’s OKRs? Which OKRs should I be most…" at bounding box center [745, 531] width 720 height 74
click at [497, 514] on li "Which OKRs should I be most focused on in my role?" at bounding box center [762, 522] width 686 height 19
drag, startPoint x: 497, startPoint y: 508, endPoint x: 492, endPoint y: 547, distance: 39.3
click at [492, 547] on ol "How does our team contribute to the company’s OKRs? Which OKRs should I be most…" at bounding box center [745, 531] width 720 height 74
click at [492, 547] on li "Are there key milestones or metrics I should keep in mind?" at bounding box center [762, 541] width 686 height 19
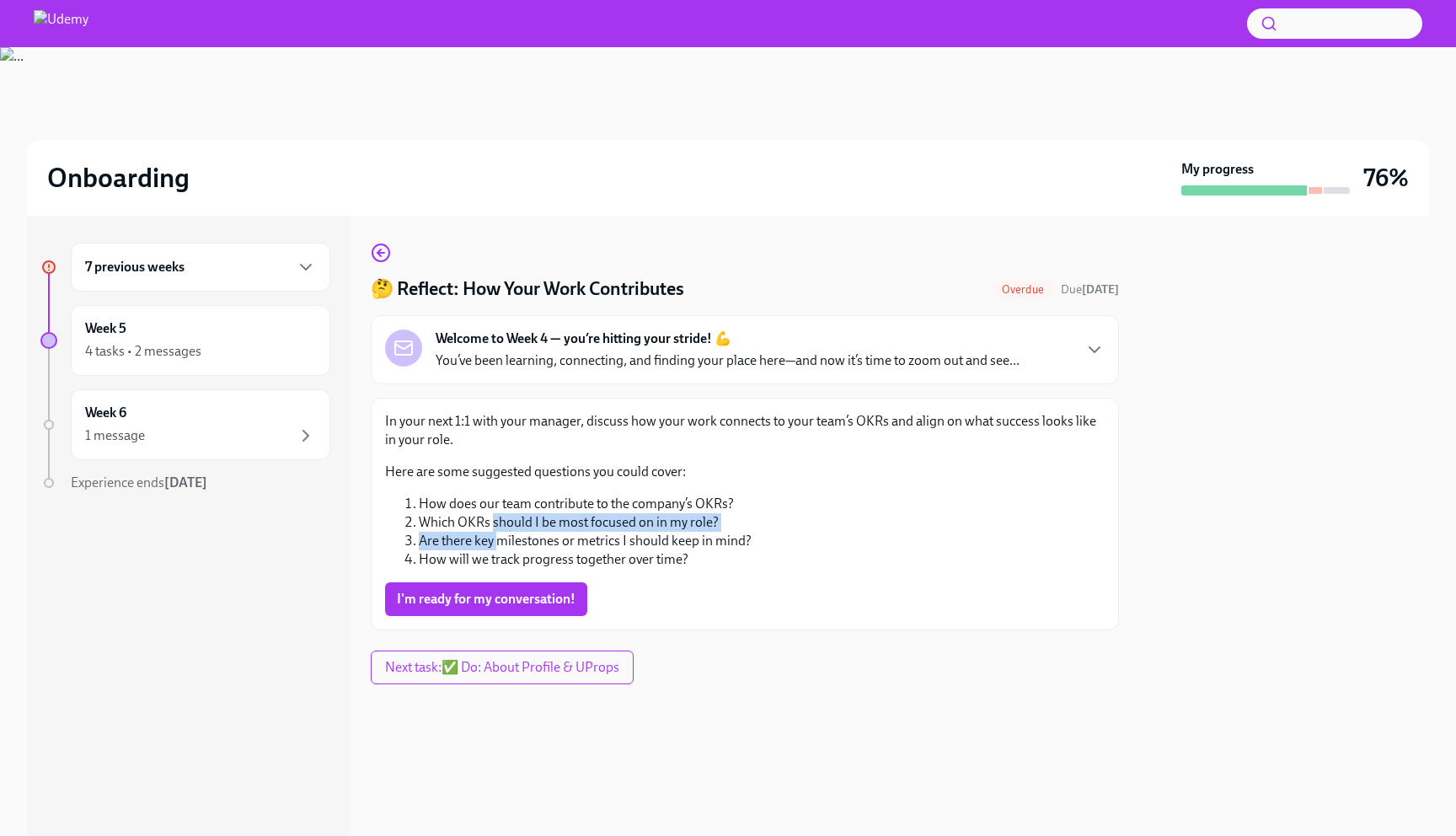
drag, startPoint x: 492, startPoint y: 547, endPoint x: 492, endPoint y: 515, distance: 32.0
click at [492, 515] on ol "How does our team contribute to the company’s OKRs? Which OKRs should I be most…" at bounding box center [745, 531] width 720 height 74
click at [496, 500] on li "How does our team contribute to the company’s OKRs?" at bounding box center [762, 503] width 686 height 19
drag, startPoint x: 496, startPoint y: 500, endPoint x: 492, endPoint y: 546, distance: 46.2
click at [492, 546] on ol "How does our team contribute to the company’s OKRs? Which OKRs should I be most…" at bounding box center [745, 531] width 720 height 74
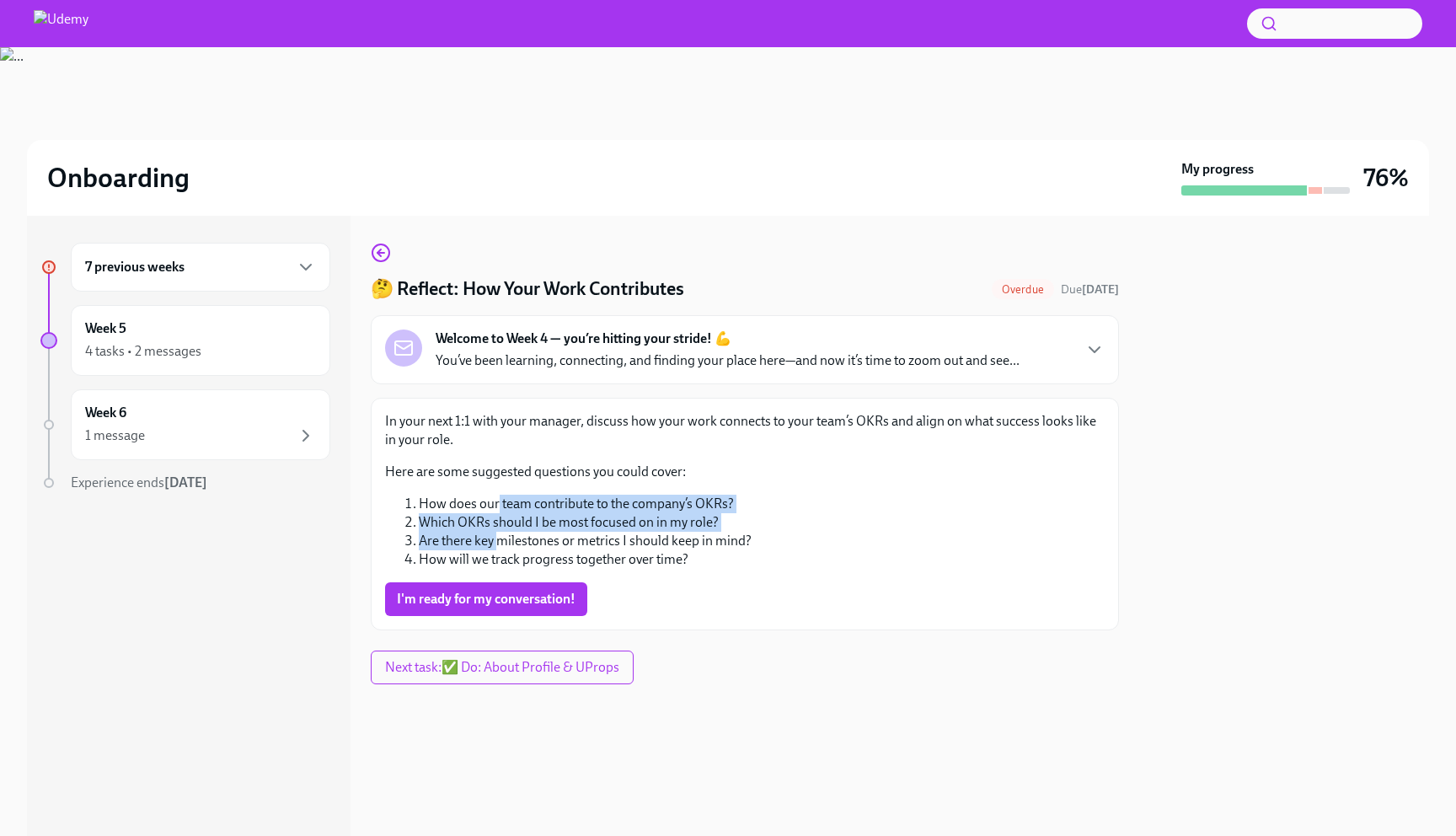
click at [492, 546] on li "Are there key milestones or metrics I should keep in mind?" at bounding box center [762, 541] width 686 height 19
drag, startPoint x: 492, startPoint y: 546, endPoint x: 501, endPoint y: 500, distance: 46.9
click at [501, 500] on ol "How does our team contribute to the company’s OKRs? Which OKRs should I be most…" at bounding box center [745, 531] width 720 height 74
click at [501, 500] on li "How does our team contribute to the company’s OKRs?" at bounding box center [762, 503] width 686 height 19
drag, startPoint x: 501, startPoint y: 500, endPoint x: 488, endPoint y: 547, distance: 48.8
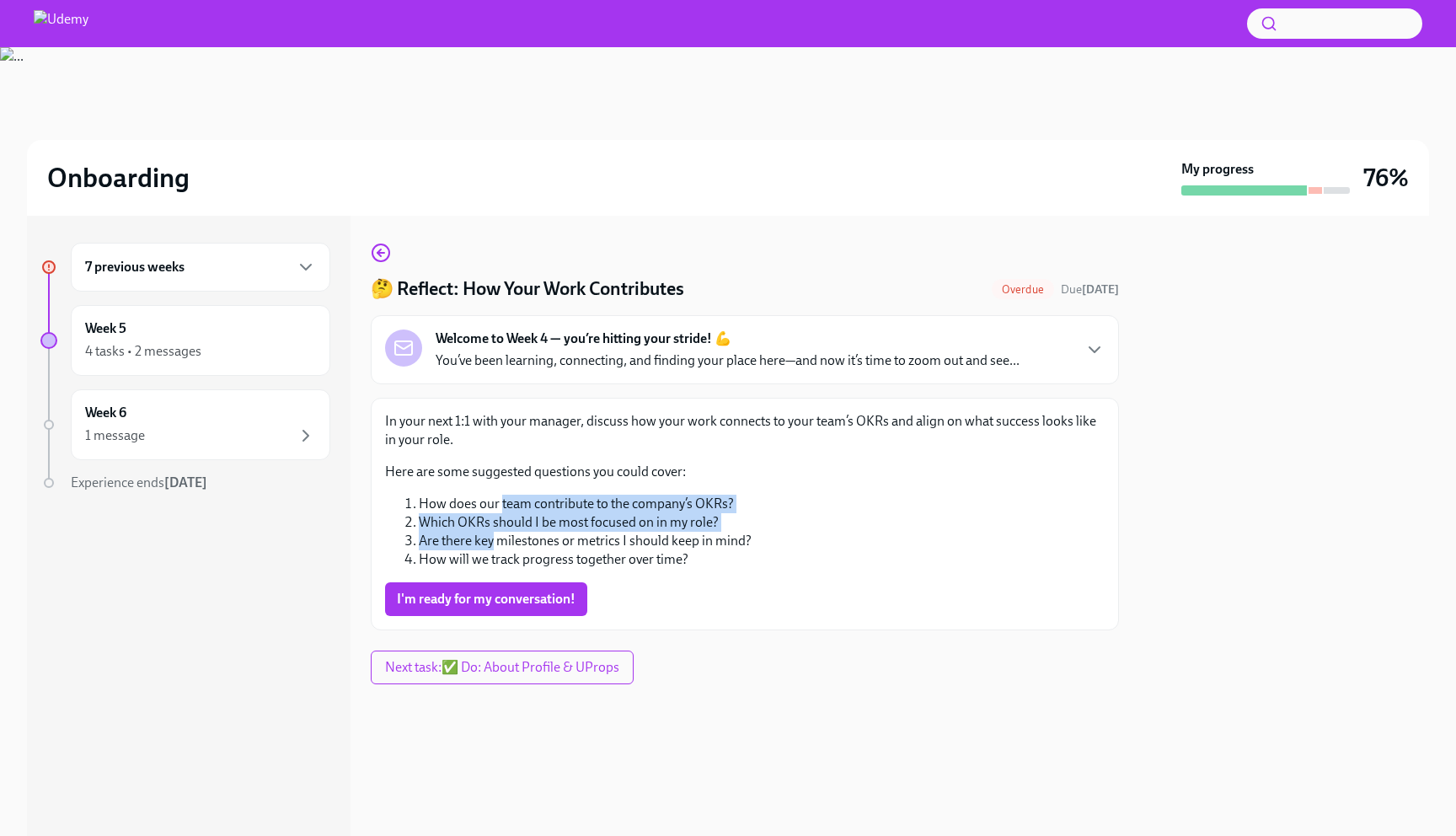
click at [488, 547] on ol "How does our team contribute to the company’s OKRs? Which OKRs should I be most…" at bounding box center [745, 531] width 720 height 74
click at [488, 547] on li "Are there key milestones or metrics I should keep in mind?" at bounding box center [762, 541] width 686 height 19
drag, startPoint x: 488, startPoint y: 547, endPoint x: 492, endPoint y: 504, distance: 43.2
click at [492, 504] on ol "How does our team contribute to the company’s OKRs? Which OKRs should I be most…" at bounding box center [745, 531] width 720 height 74
click at [494, 501] on li "How does our team contribute to the company’s OKRs?" at bounding box center [762, 503] width 686 height 19
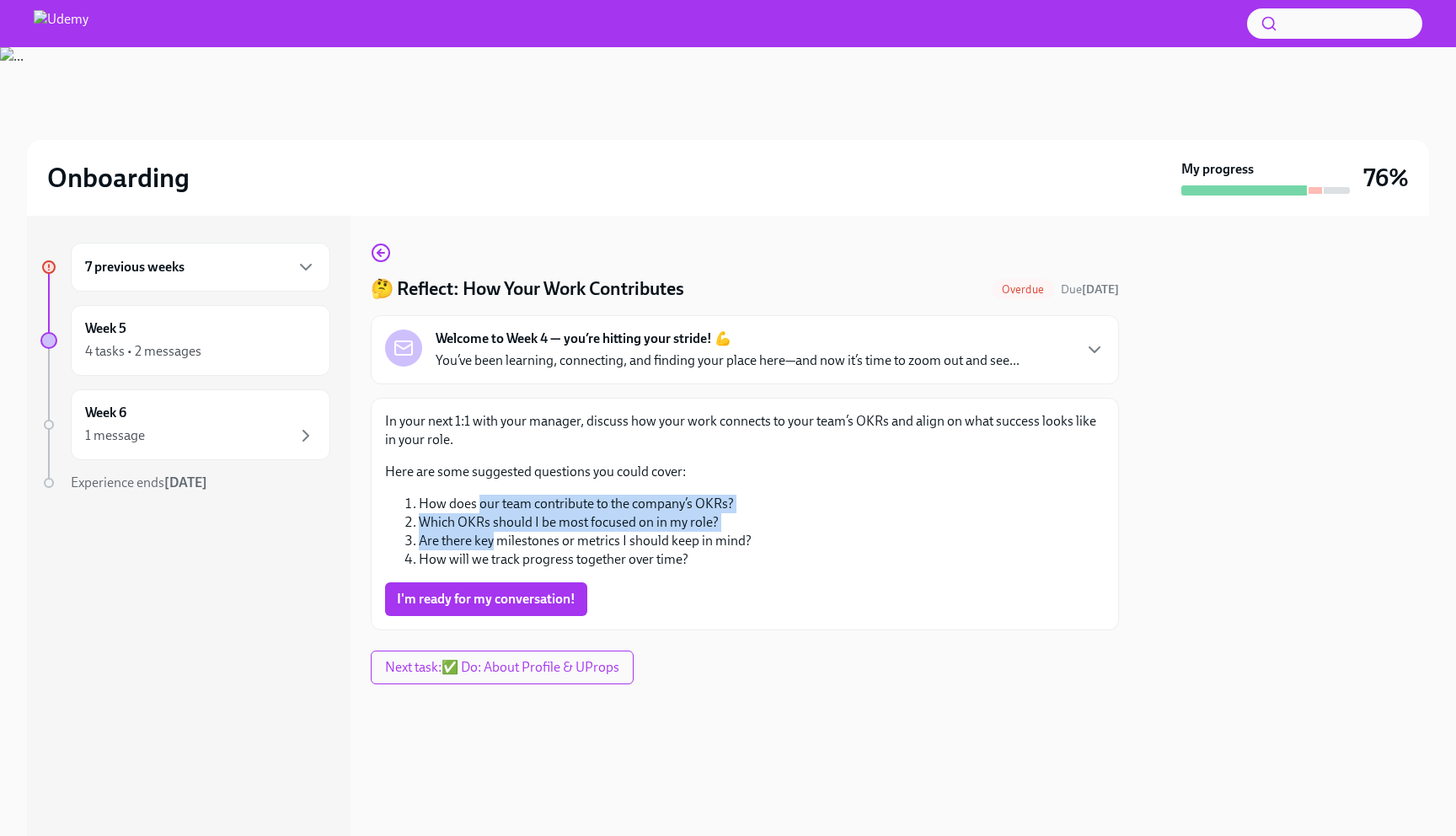
drag, startPoint x: 494, startPoint y: 501, endPoint x: 484, endPoint y: 538, distance: 38.3
click at [484, 538] on ol "How does our team contribute to the company’s OKRs? Which OKRs should I be most…" at bounding box center [745, 531] width 720 height 74
click at [484, 538] on li "Are there key milestones or metrics I should keep in mind?" at bounding box center [762, 541] width 686 height 19
drag, startPoint x: 496, startPoint y: 539, endPoint x: 497, endPoint y: 510, distance: 29.0
click at [497, 510] on ol "How does our team contribute to the company’s OKRs? Which OKRs should I be most…" at bounding box center [745, 531] width 720 height 74
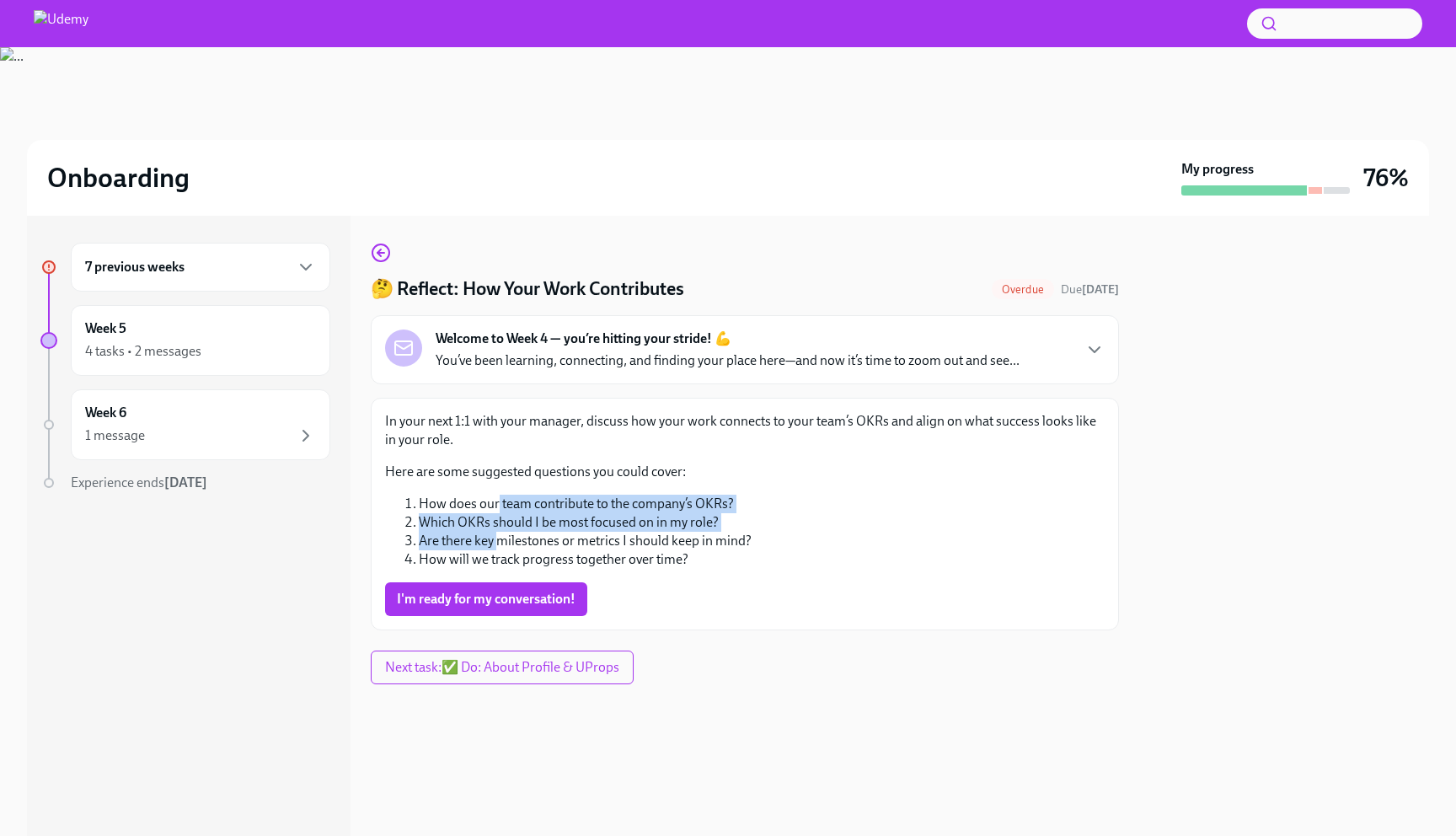
click at [497, 510] on li "How does our team contribute to the company’s OKRs?" at bounding box center [762, 503] width 686 height 19
drag, startPoint x: 497, startPoint y: 505, endPoint x: 492, endPoint y: 535, distance: 30.4
click at [492, 535] on ol "How does our team contribute to the company’s OKRs? Which OKRs should I be most…" at bounding box center [745, 531] width 720 height 74
click at [492, 535] on li "Are there key milestones or metrics I should keep in mind?" at bounding box center [762, 541] width 686 height 19
drag, startPoint x: 493, startPoint y: 543, endPoint x: 499, endPoint y: 502, distance: 41.4
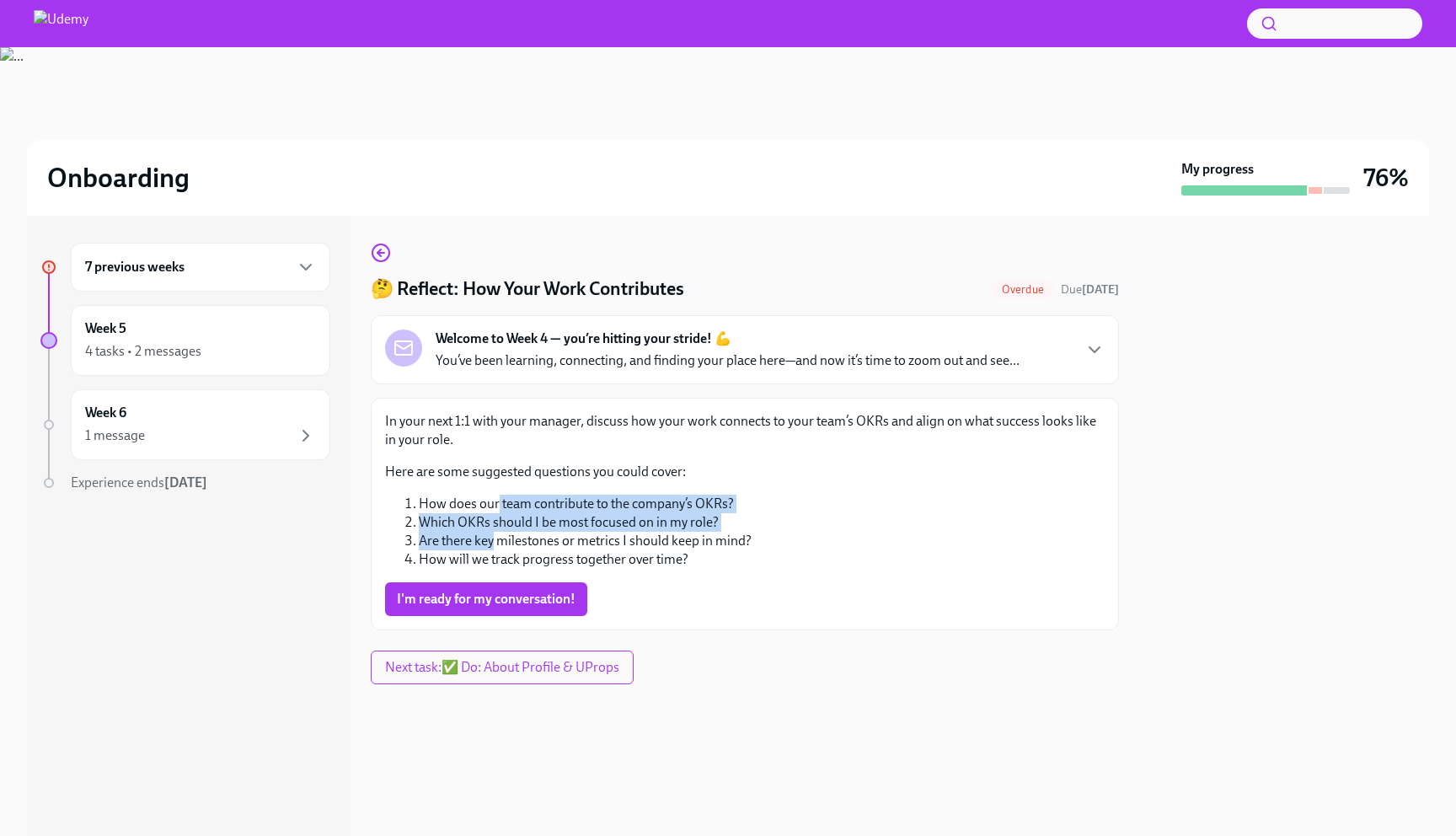
click at [499, 502] on ol "How does our team contribute to the company’s OKRs? Which OKRs should I be most…" at bounding box center [745, 531] width 720 height 74
click at [499, 502] on li "How does our team contribute to the company’s OKRs?" at bounding box center [762, 503] width 686 height 19
drag, startPoint x: 499, startPoint y: 502, endPoint x: 496, endPoint y: 538, distance: 36.1
click at [496, 538] on ol "How does our team contribute to the company’s OKRs? Which OKRs should I be most…" at bounding box center [745, 531] width 720 height 74
click at [496, 538] on li "Are there key milestones or metrics I should keep in mind?" at bounding box center [762, 541] width 686 height 19
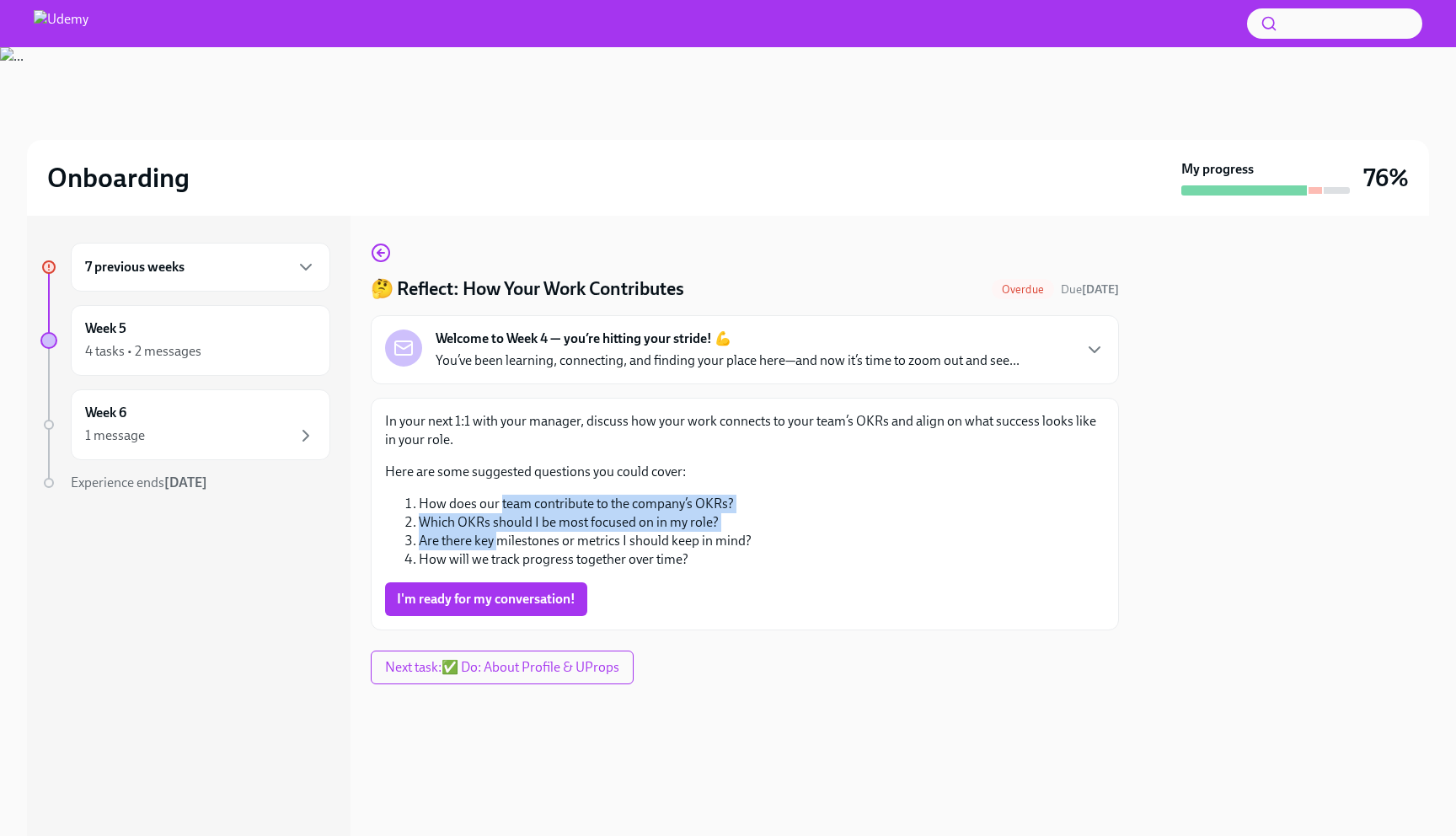
drag, startPoint x: 500, startPoint y: 545, endPoint x: 500, endPoint y: 507, distance: 38.0
click at [500, 507] on ol "How does our team contribute to the company’s OKRs? Which OKRs should I be most…" at bounding box center [745, 531] width 720 height 74
click at [500, 507] on li "How does our team contribute to the company’s OKRs?" at bounding box center [762, 503] width 686 height 19
drag, startPoint x: 500, startPoint y: 507, endPoint x: 493, endPoint y: 546, distance: 39.6
click at [493, 546] on ol "How does our team contribute to the company’s OKRs? Which OKRs should I be most…" at bounding box center [745, 531] width 720 height 74
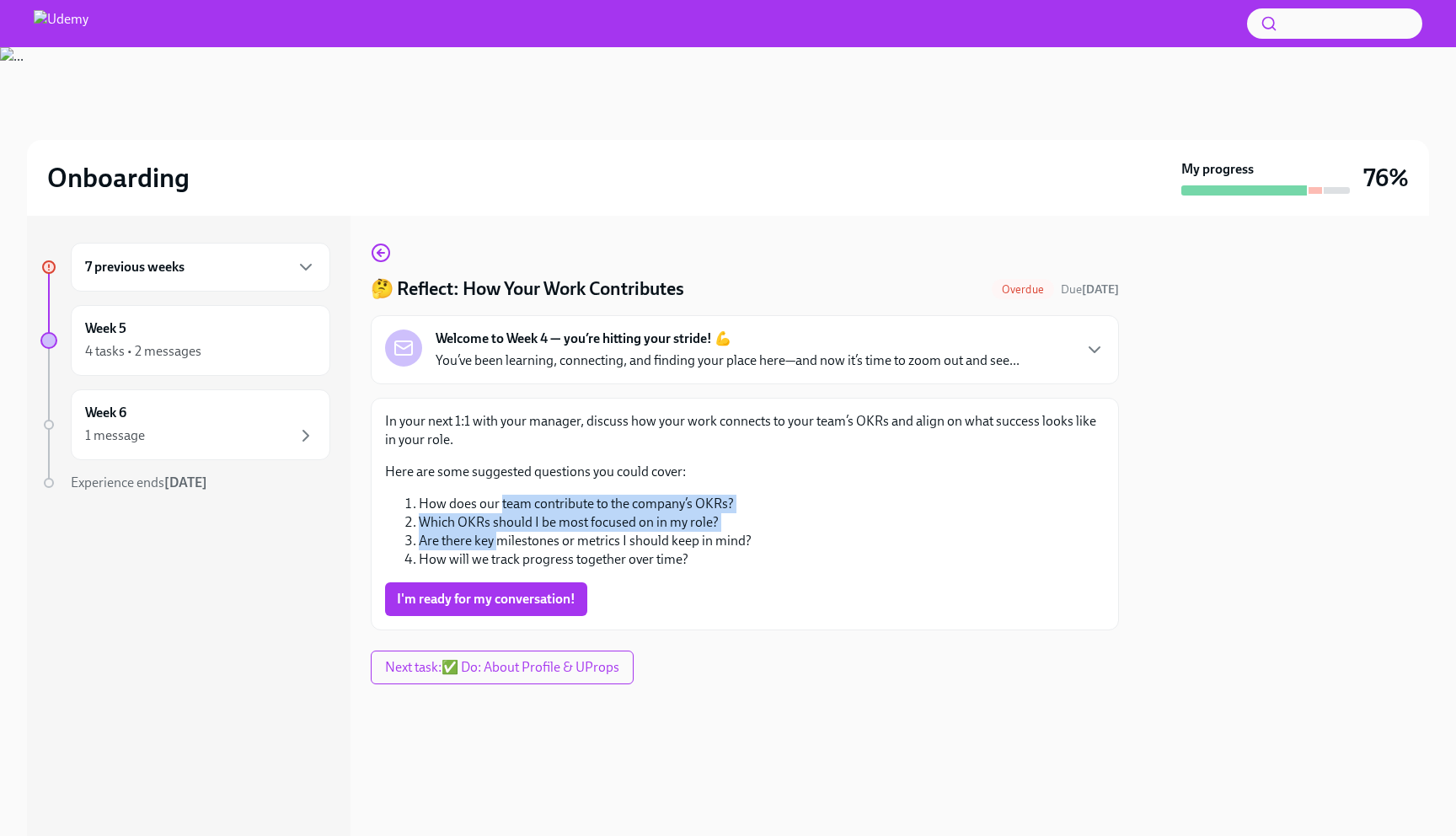
click at [502, 556] on li "How will we track progress together over time?" at bounding box center [762, 559] width 686 height 19
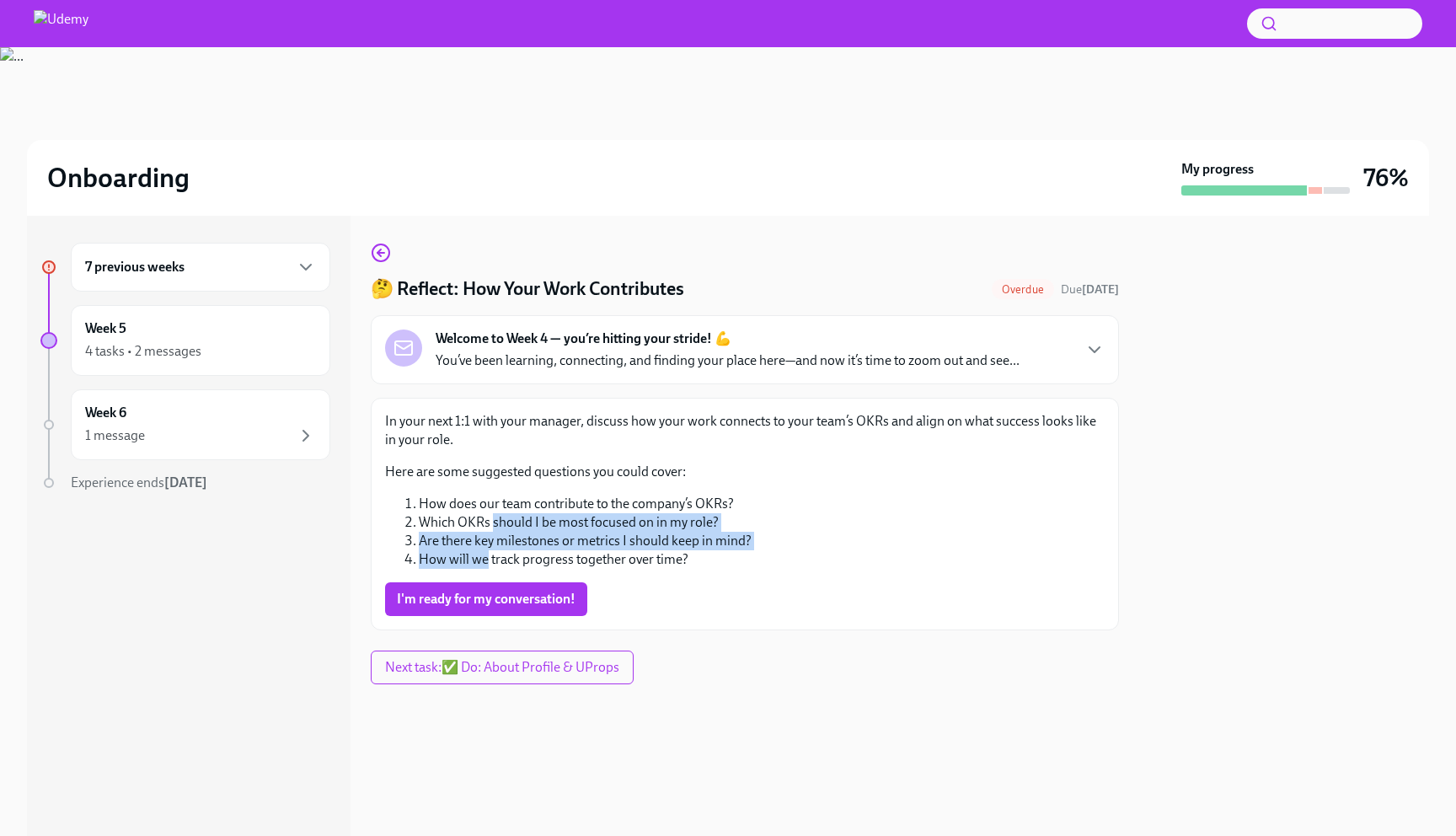
drag, startPoint x: 484, startPoint y: 559, endPoint x: 492, endPoint y: 514, distance: 45.7
click at [492, 514] on ol "How does our team contribute to the company’s OKRs? Which OKRs should I be most…" at bounding box center [745, 531] width 720 height 74
click at [492, 514] on li "Which OKRs should I be most focused on in my role?" at bounding box center [762, 522] width 686 height 19
drag, startPoint x: 516, startPoint y: 560, endPoint x: 522, endPoint y: 494, distance: 66.3
click at [522, 494] on div "In your next 1:1 with your manager, discuss how your work connects to your team…" at bounding box center [745, 490] width 720 height 157
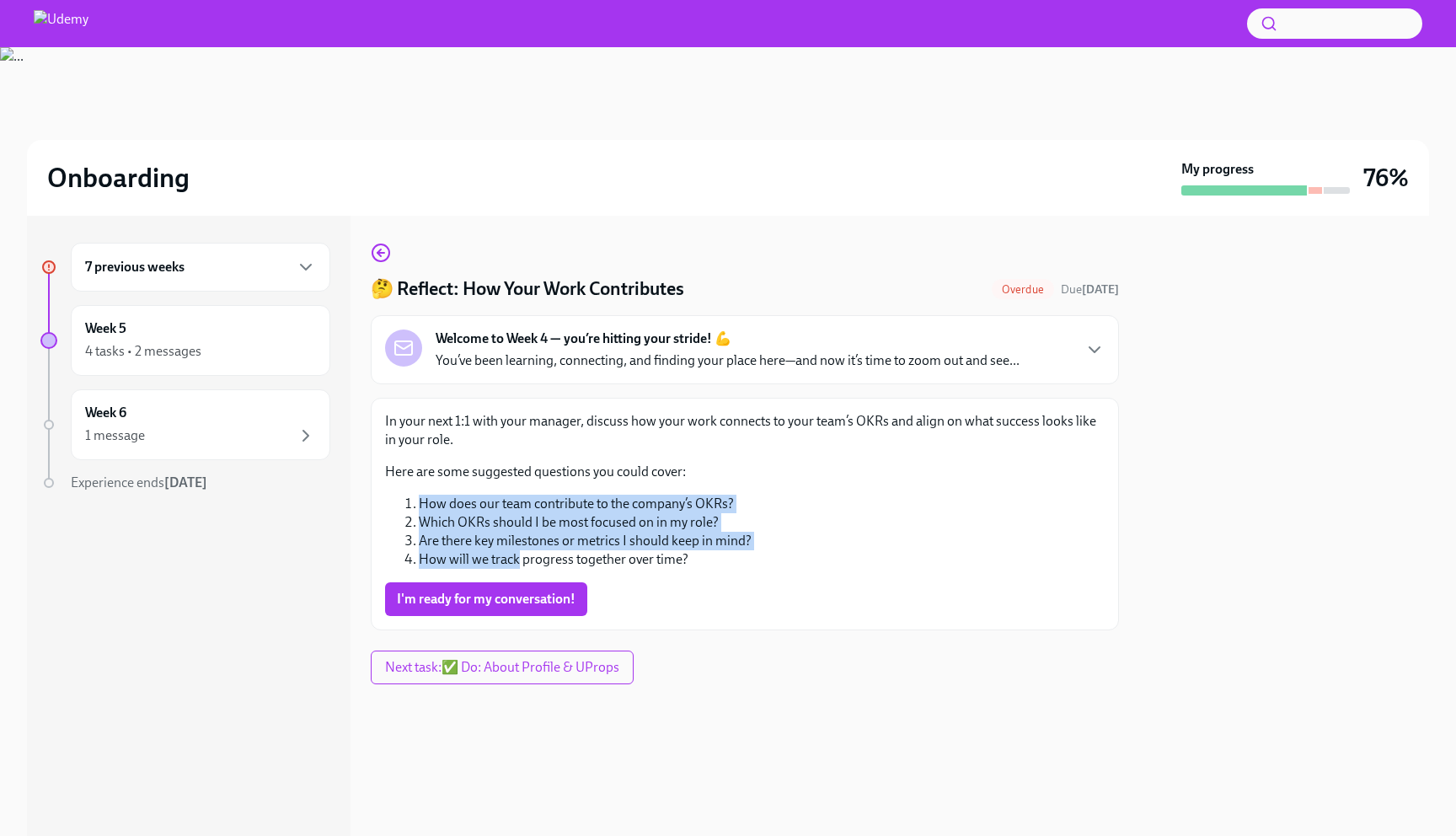
click at [532, 501] on li "How does our team contribute to the company’s OKRs?" at bounding box center [762, 503] width 686 height 19
drag, startPoint x: 532, startPoint y: 501, endPoint x: 542, endPoint y: 550, distance: 50.0
click at [542, 550] on ol "How does our team contribute to the company’s OKRs? Which OKRs should I be most…" at bounding box center [745, 531] width 720 height 74
click at [542, 550] on li "Are there key milestones or metrics I should keep in mind?" at bounding box center [762, 541] width 686 height 19
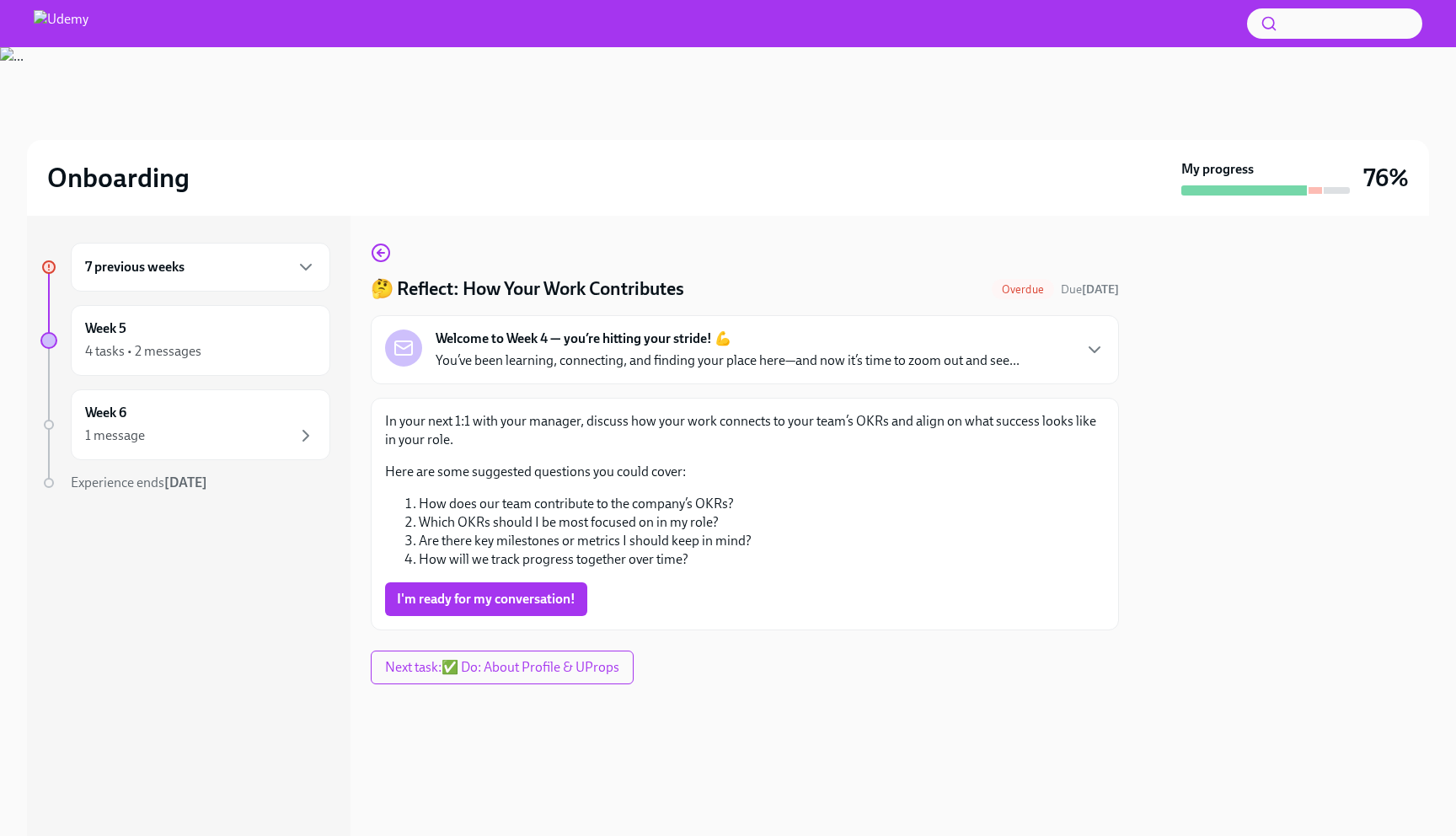
click at [526, 544] on li "Are there key milestones or metrics I should keep in mind?" at bounding box center [762, 541] width 686 height 19
click at [509, 538] on li "Are there key milestones or metrics I should keep in mind?" at bounding box center [762, 541] width 686 height 19
drag, startPoint x: 509, startPoint y: 538, endPoint x: 543, endPoint y: 548, distance: 35.4
click at [543, 548] on li "Are there key milestones or metrics I should keep in mind?" at bounding box center [762, 541] width 686 height 19
click at [504, 580] on div "In your next 1:1 with your manager, discuss how your work connects to your team…" at bounding box center [745, 514] width 720 height 204
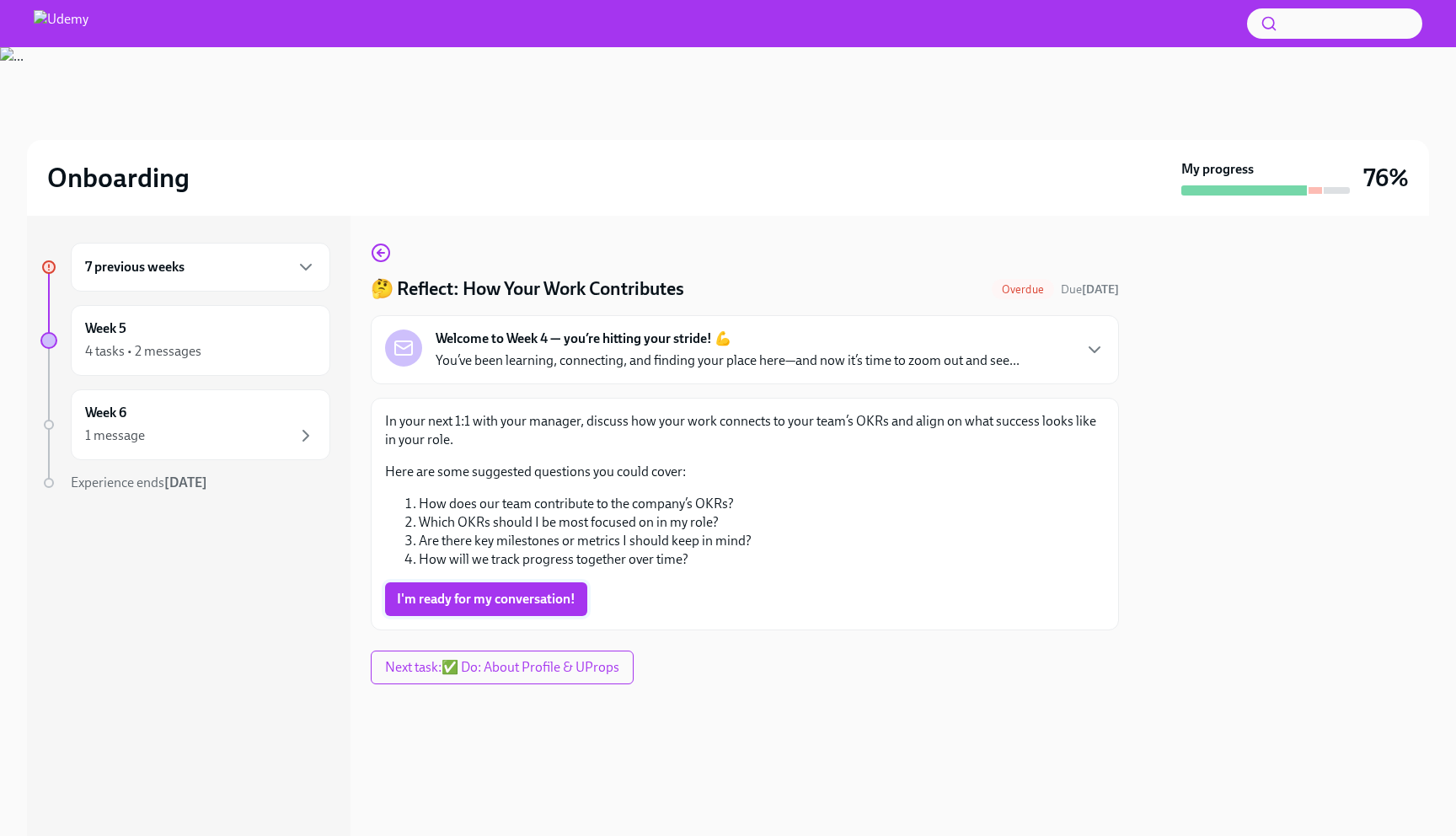
click at [500, 595] on span "I'm ready for my conversation!" at bounding box center [486, 599] width 179 height 17
click at [521, 564] on li "How will we track progress together over time?" at bounding box center [762, 559] width 686 height 19
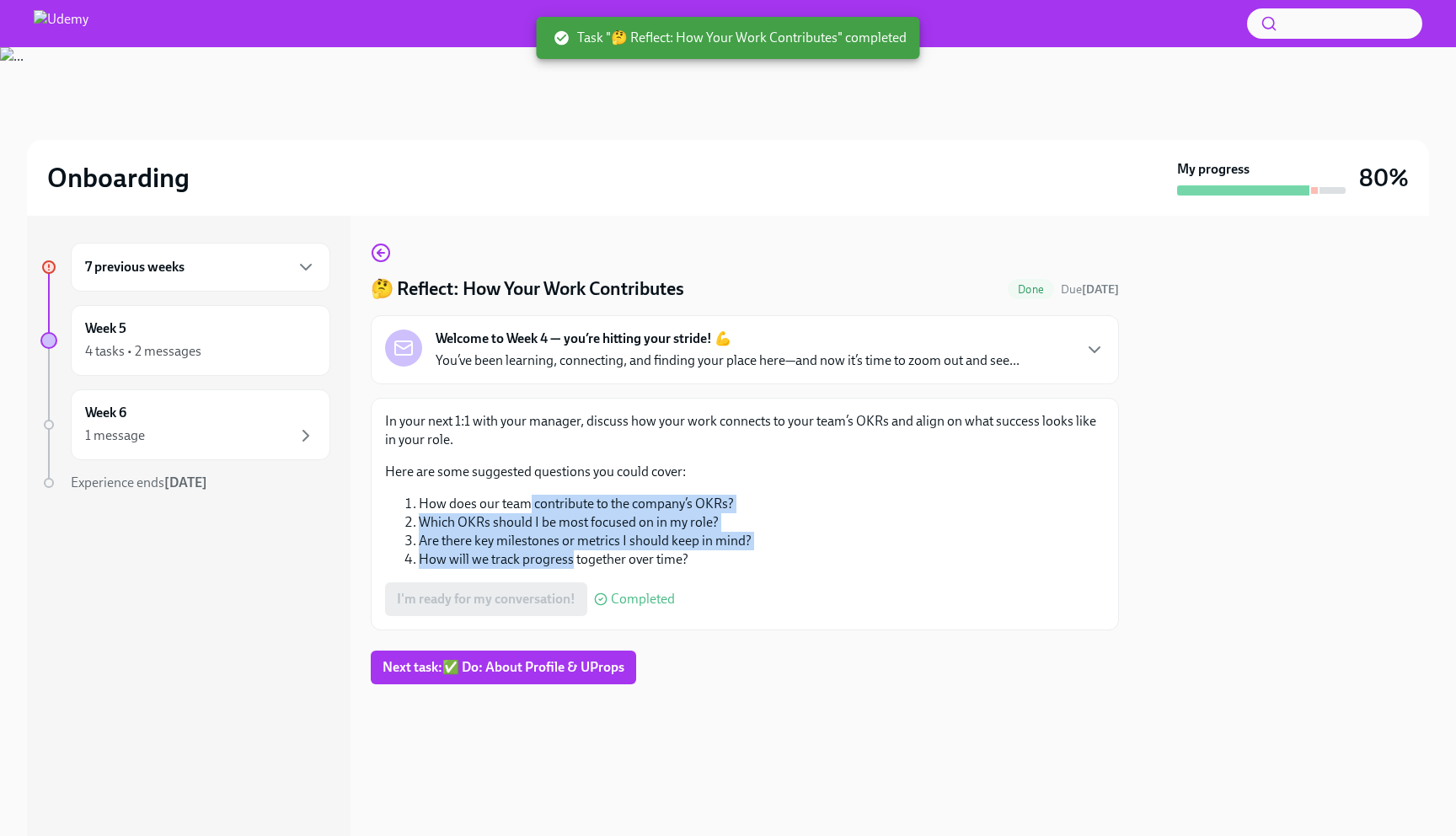
drag, startPoint x: 521, startPoint y: 564, endPoint x: 529, endPoint y: 508, distance: 56.6
click at [529, 508] on ol "How does our team contribute to the company’s OKRs? Which OKRs should I be most…" at bounding box center [745, 531] width 720 height 74
click at [529, 508] on li "How does our team contribute to the company’s OKRs?" at bounding box center [762, 503] width 686 height 19
drag, startPoint x: 529, startPoint y: 508, endPoint x: 513, endPoint y: 567, distance: 61.1
click at [513, 567] on ol "How does our team contribute to the company’s OKRs? Which OKRs should I be most…" at bounding box center [745, 531] width 720 height 74
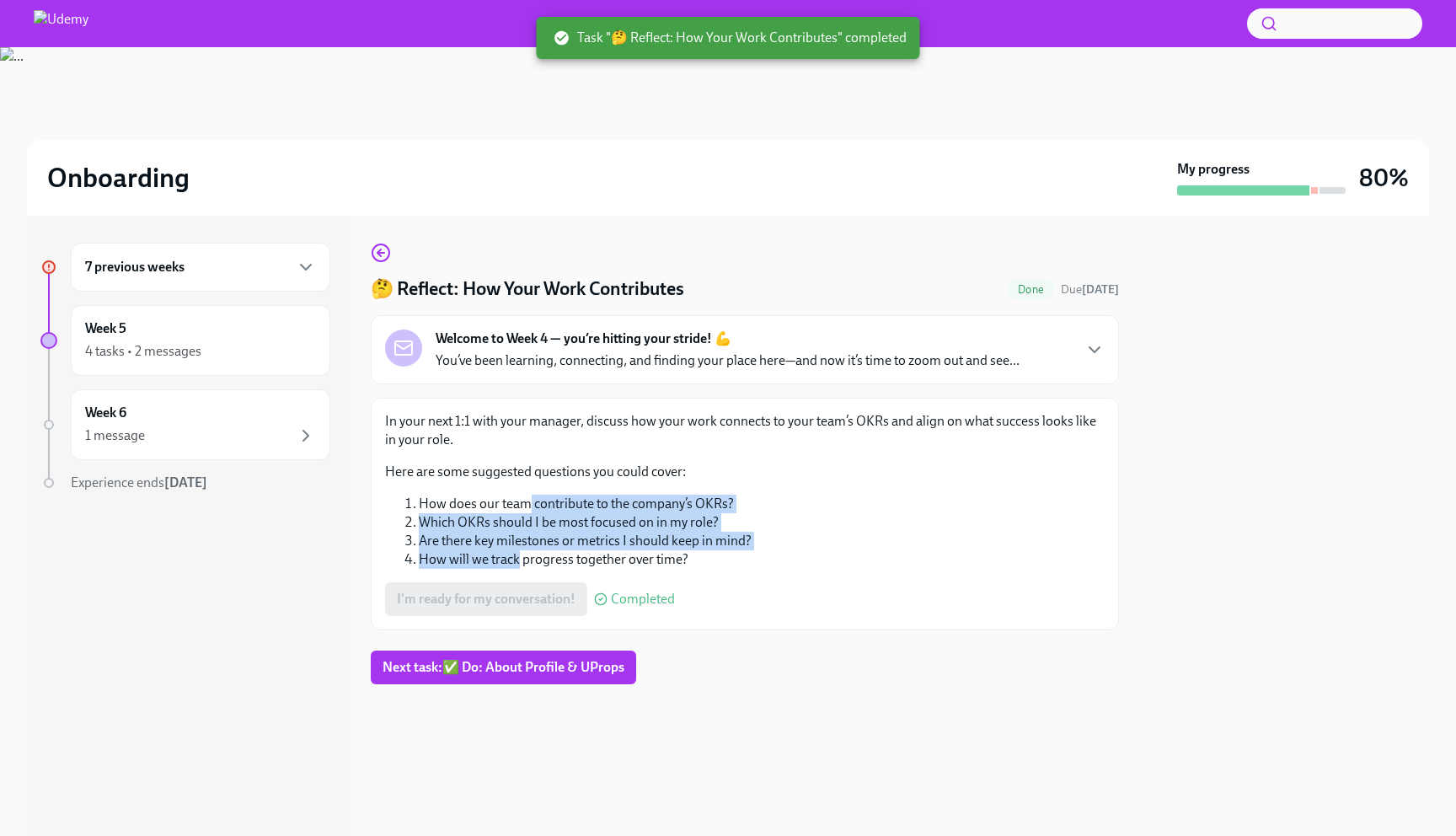
click at [513, 567] on li "How will we track progress together over time?" at bounding box center [762, 559] width 686 height 19
drag
click at [536, 509] on ol "How does our team contribute to the company’s OKRs? Which OKRs should I be most…" at bounding box center [745, 531] width 720 height 74
click at [536, 509] on li "How does our team contribute to the company’s OKRs?" at bounding box center [762, 503] width 686 height 19
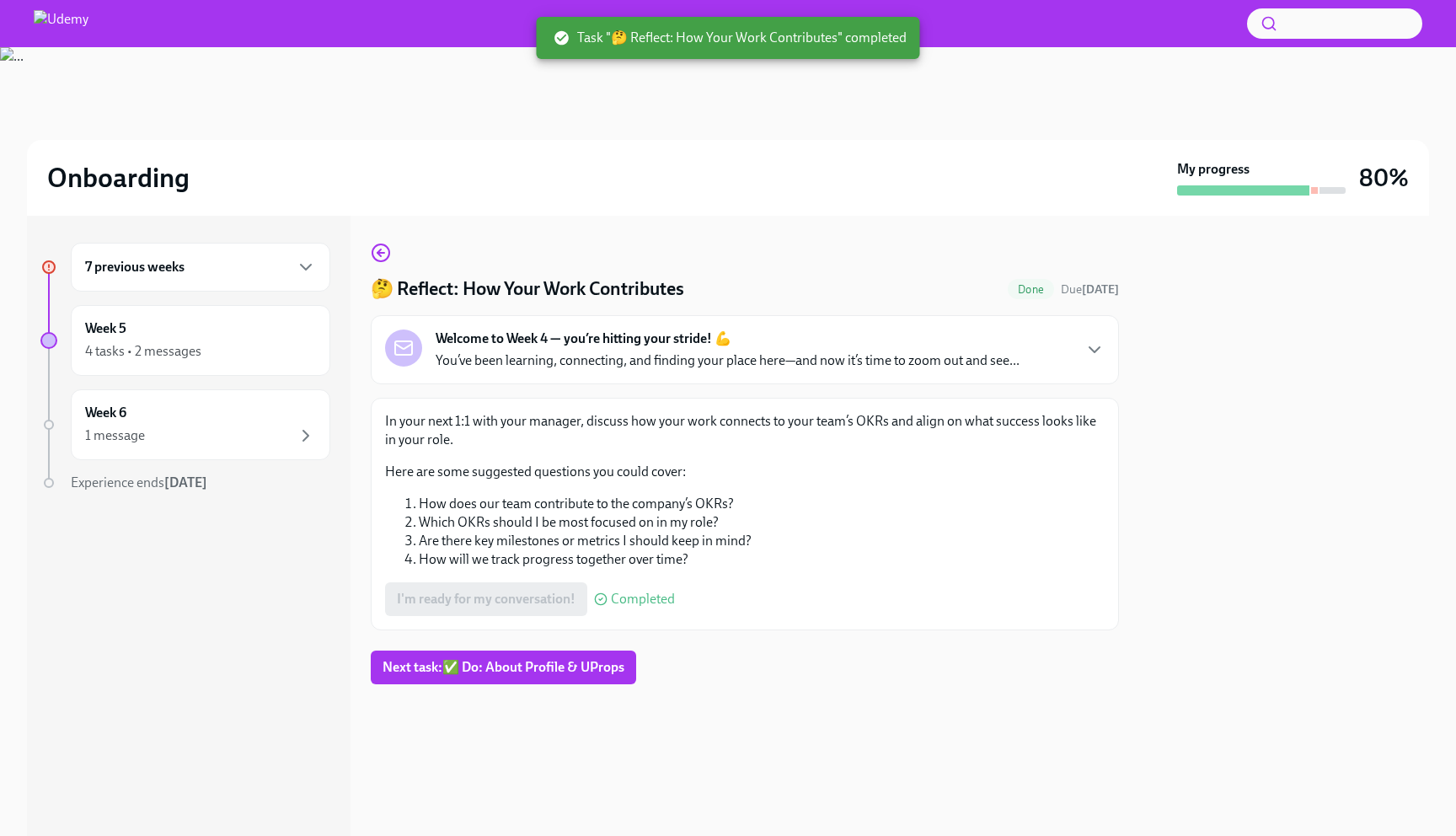
click at [531, 502] on li "How does our team contribute to the company’s OKRs?" at bounding box center [762, 503] width 686 height 19
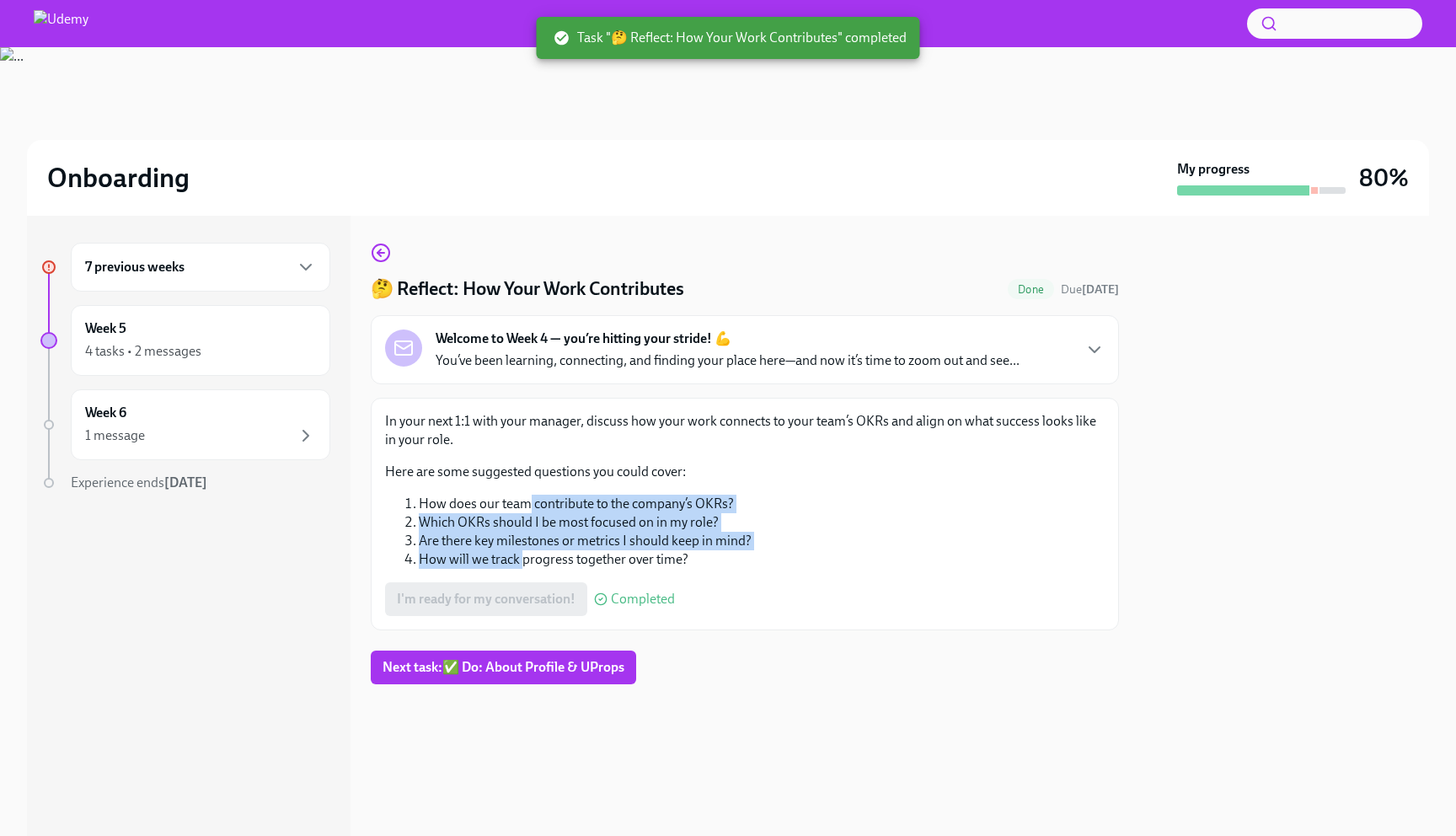
click at [518, 556] on ol "How does our team contribute to the company’s OKRs? Which OKRs should I be most…" at bounding box center [745, 531] width 720 height 74
click at [518, 556] on li "How will we track progress together over time?" at bounding box center [762, 559] width 686 height 19
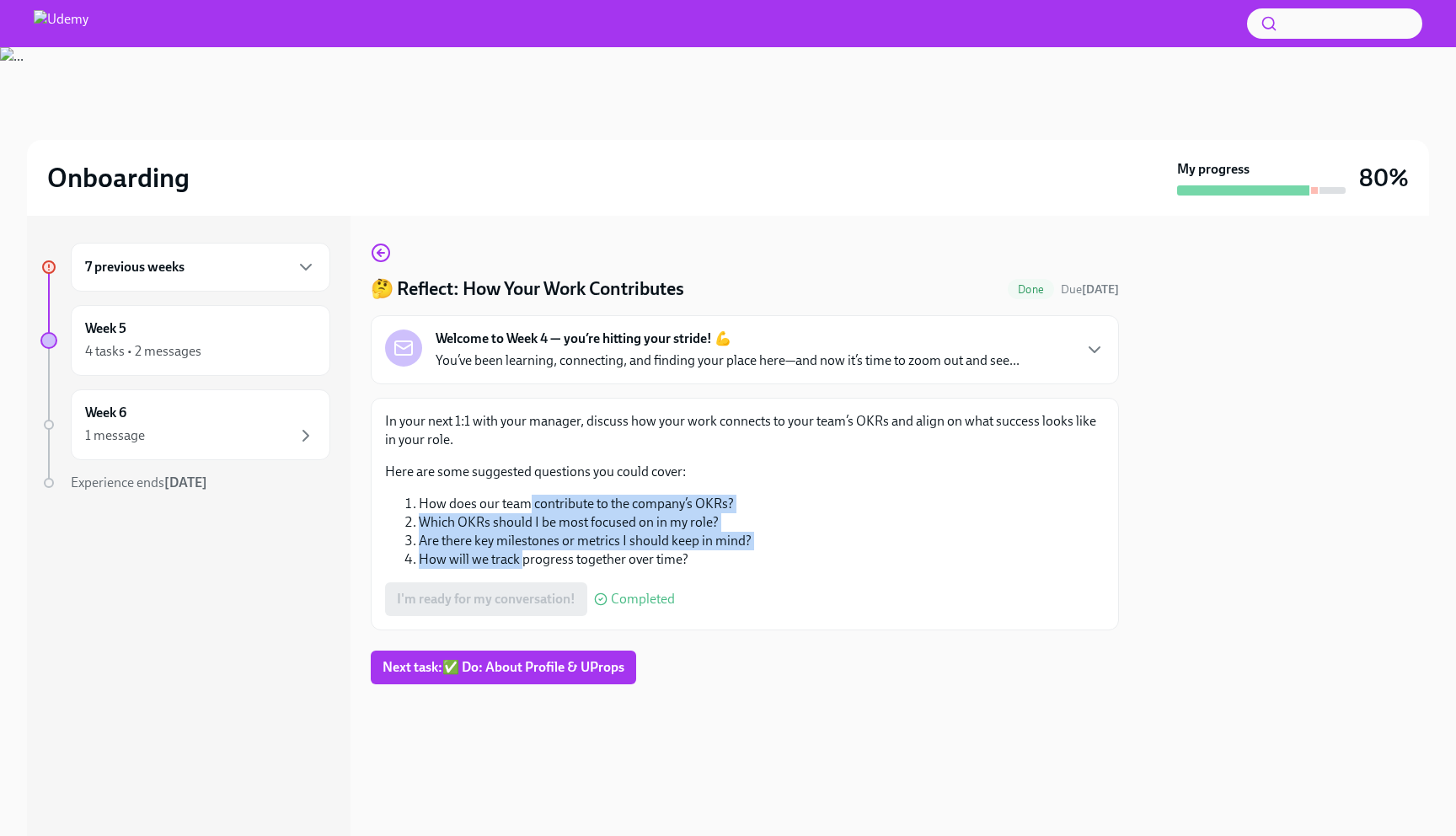
click at [528, 508] on ol "How does our team contribute to the company’s OKRs? Which OKRs should I be most…" at bounding box center [745, 531] width 720 height 74
click at [222, 341] on div "4 tasks • 2 messages" at bounding box center [201, 351] width 231 height 21
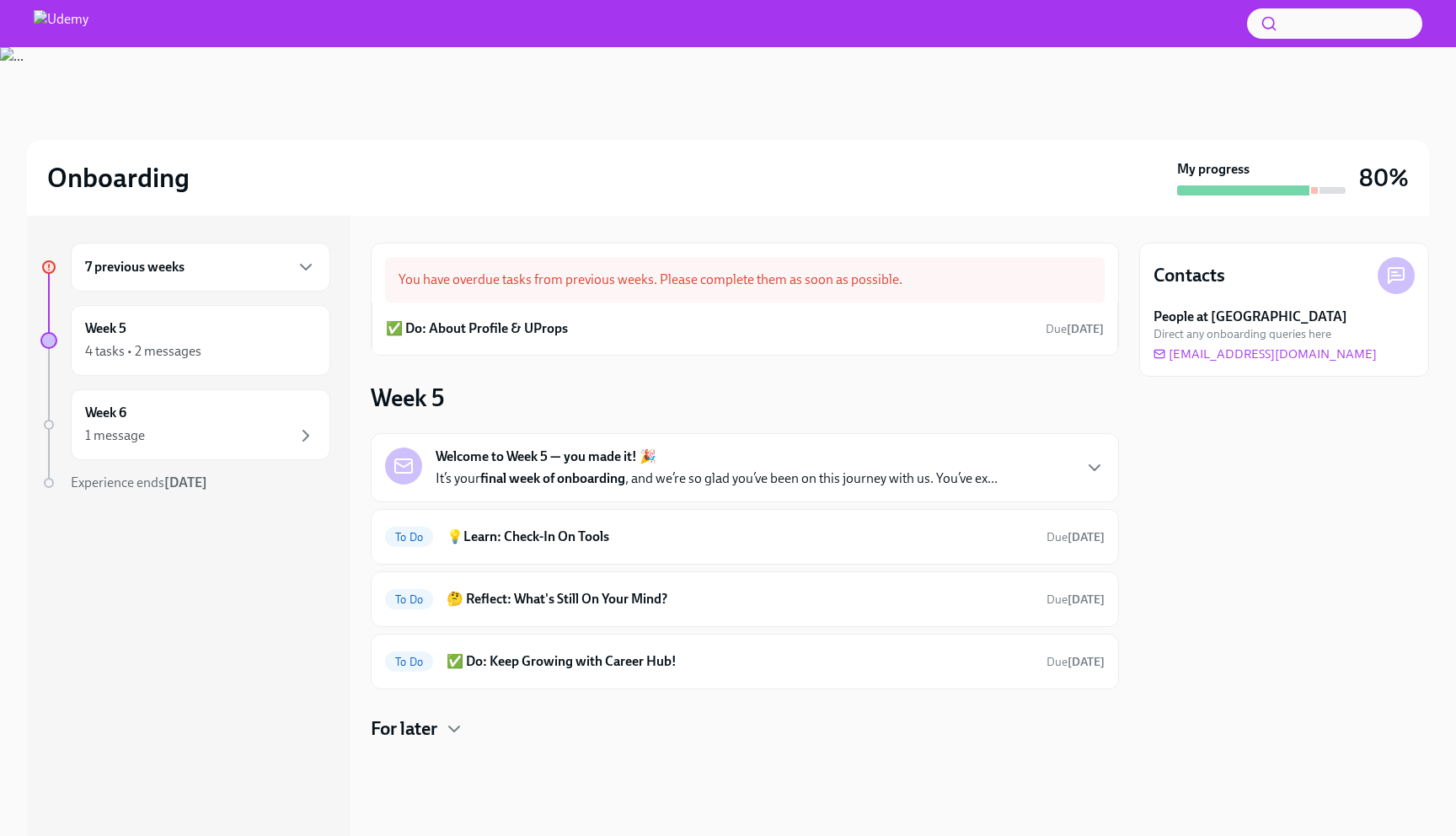
click at [688, 473] on p "It’s your final week of onboarding , and we’re so glad you’ve been on this jour…" at bounding box center [717, 478] width 562 height 19
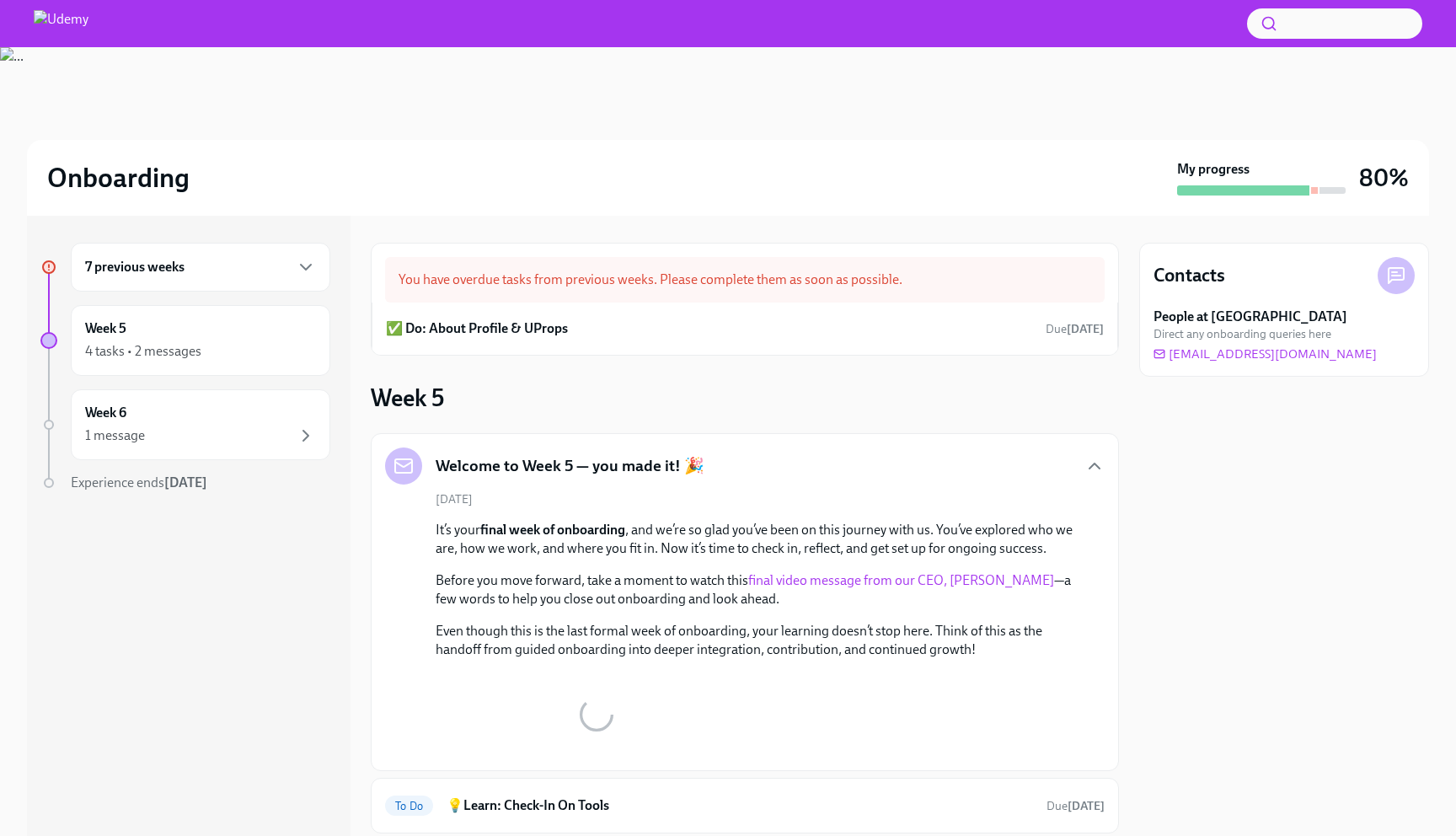
drag, startPoint x: 688, startPoint y: 473, endPoint x: 808, endPoint y: 475, distance: 120.0
click at [808, 475] on div "Welcome to Week 5 — you made it! 🎉" at bounding box center [745, 465] width 720 height 37
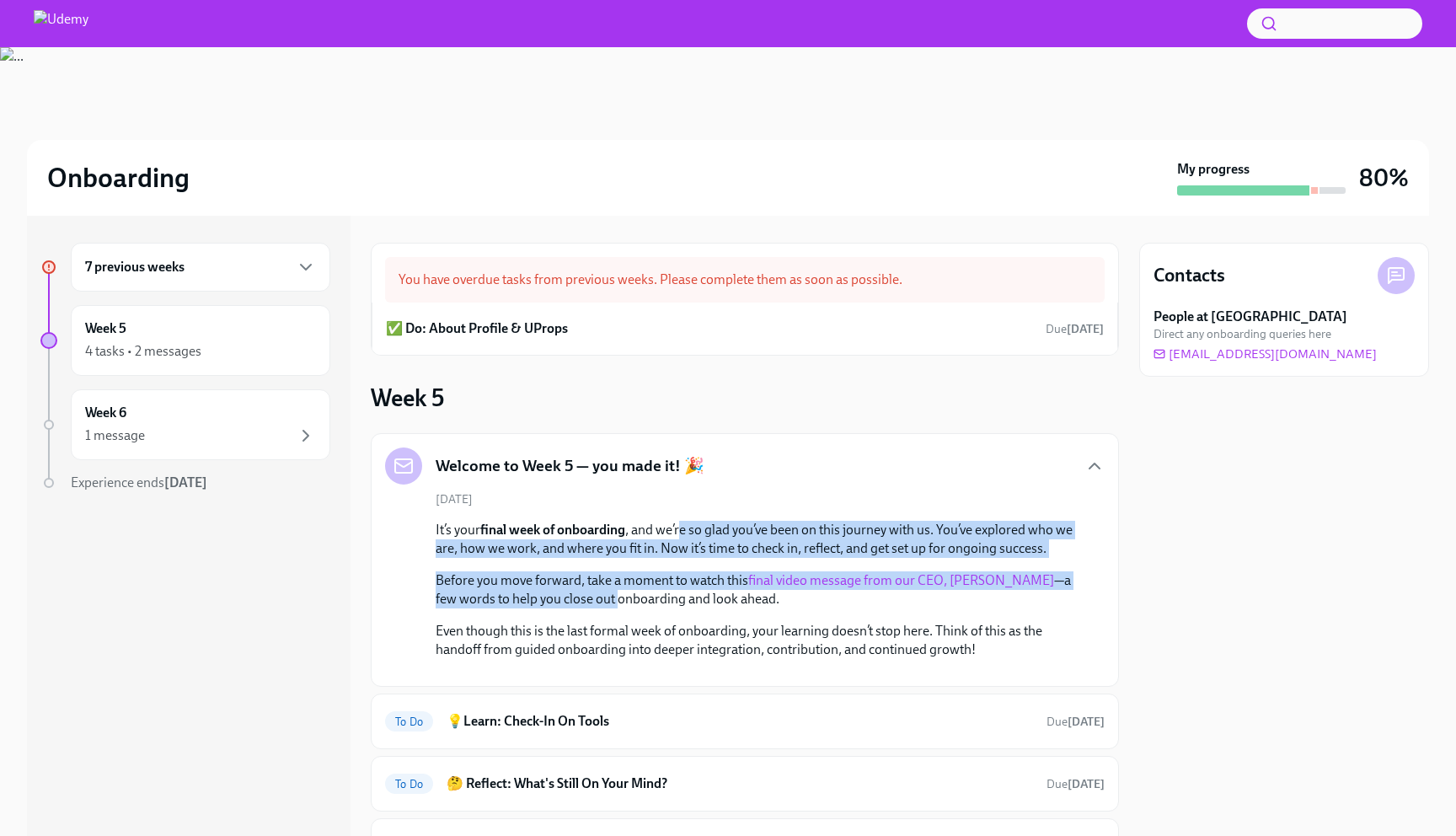
drag, startPoint x: 681, startPoint y: 536, endPoint x: 592, endPoint y: 591, distance: 104.6
click at [592, 591] on div "It’s your final week of onboarding , and we’re so glad you’ve been on this jour…" at bounding box center [757, 590] width 642 height 138
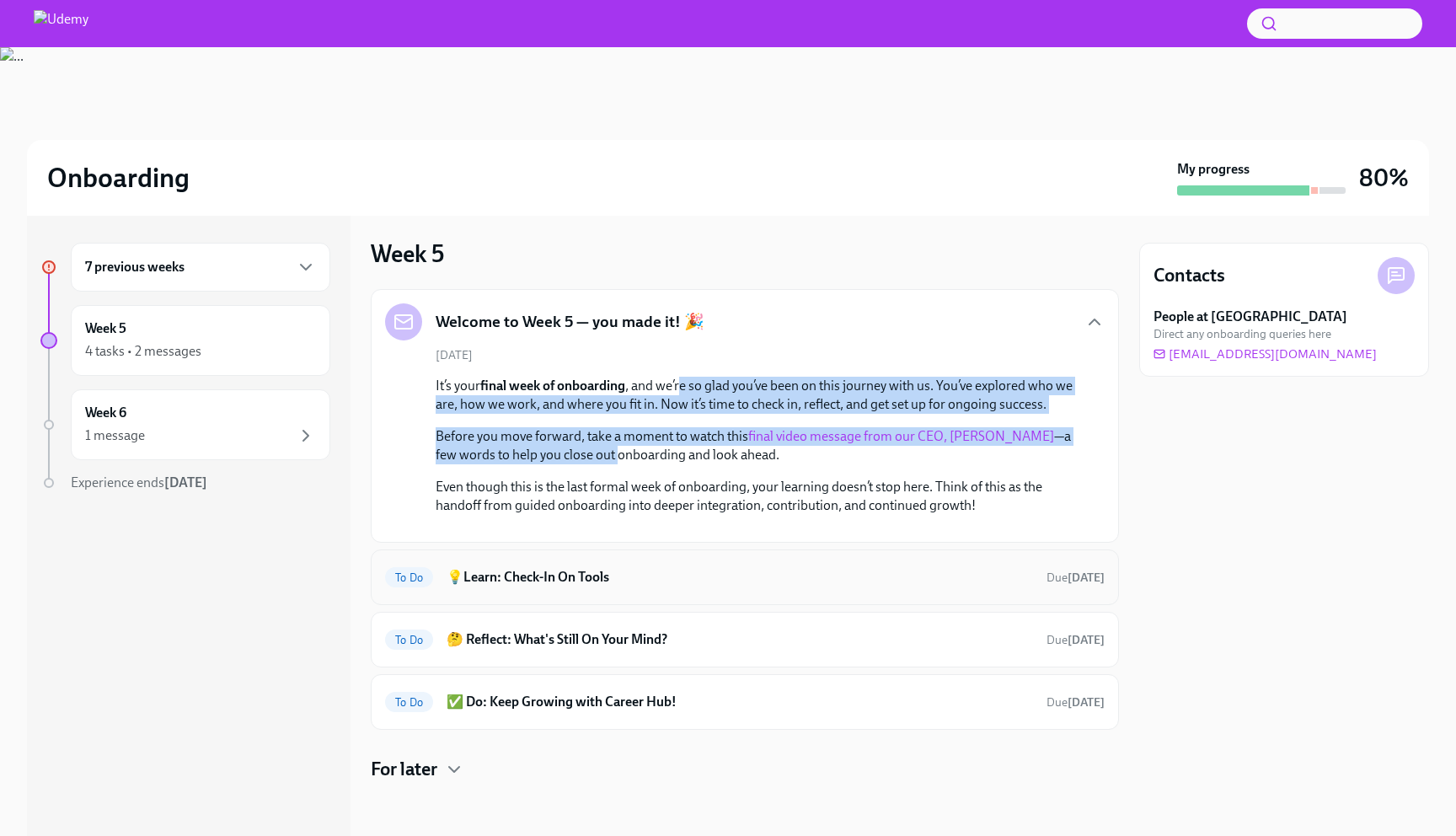
scroll to position [355, 0]
click at [605, 575] on h6 "💡Learn: Check-In On Tools" at bounding box center [740, 576] width 587 height 19
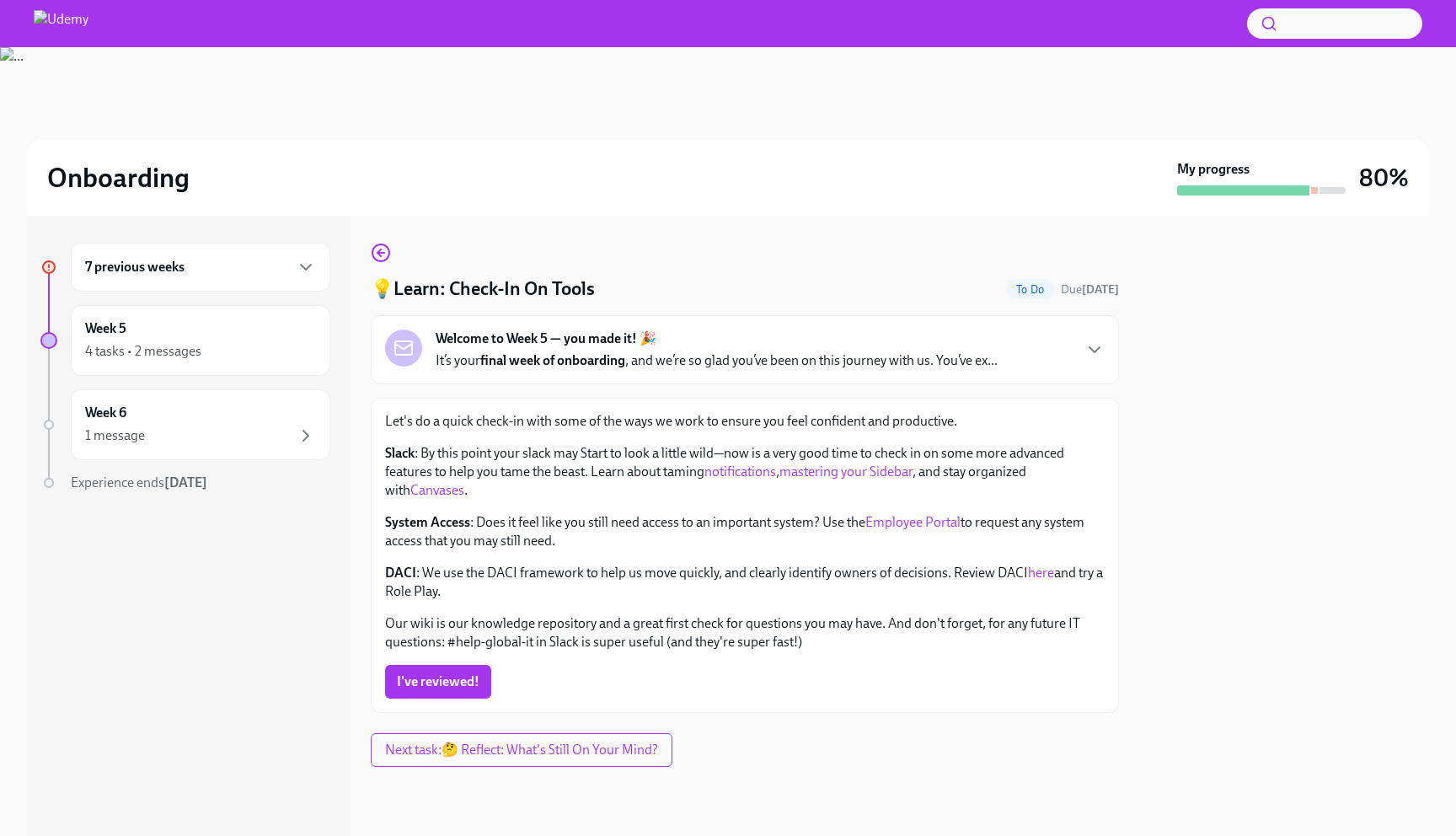
click at [506, 462] on p "Slack : By this point your slack may Start to look a little wild—now is a very …" at bounding box center [745, 472] width 720 height 55
drag, startPoint x: 506, startPoint y: 462, endPoint x: 608, endPoint y: 456, distance: 102.2
click at [608, 456] on p "Slack : By this point your slack may Start to look a little wild—now is a very …" at bounding box center [745, 472] width 720 height 55
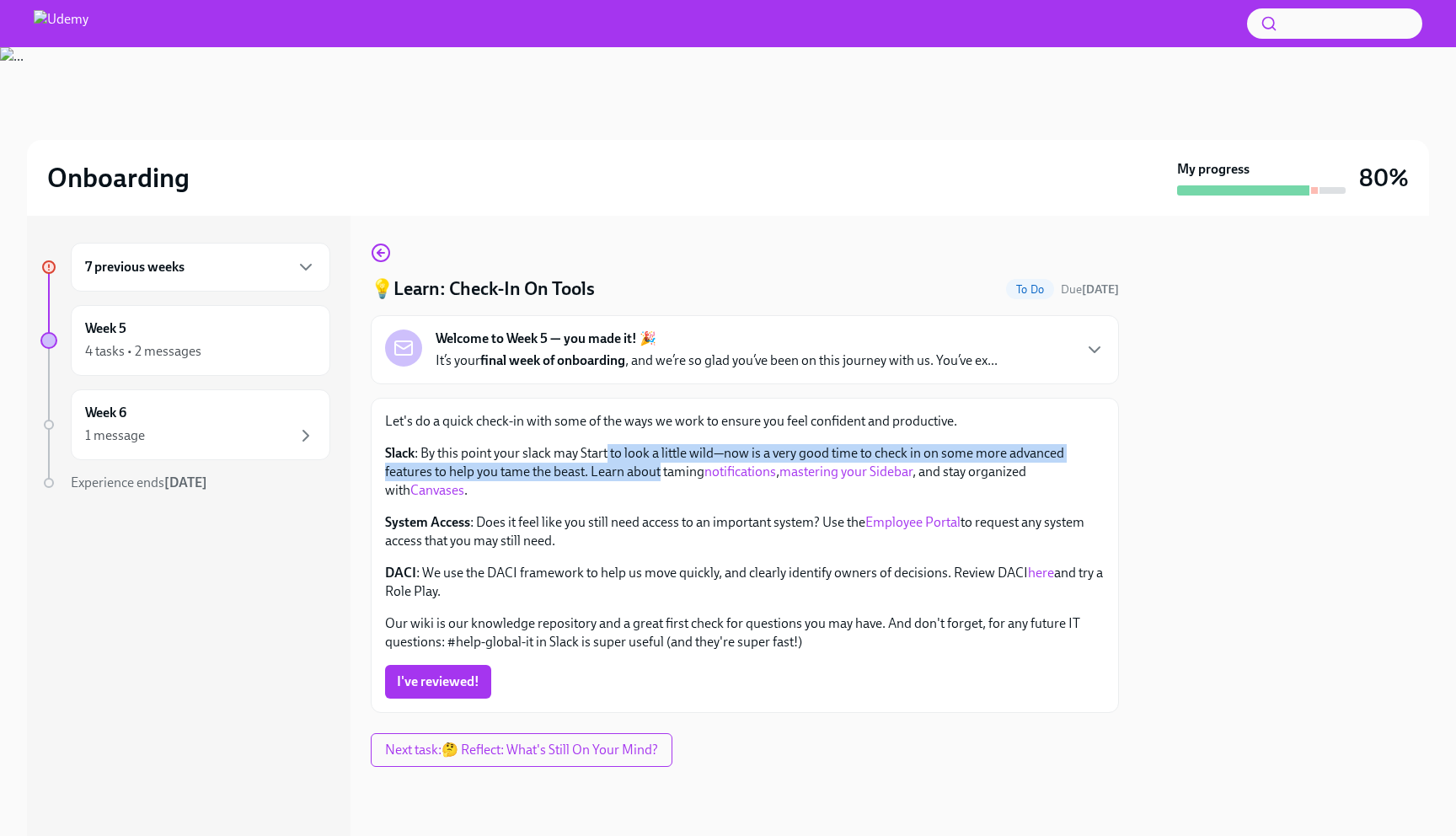
drag, startPoint x: 608, startPoint y: 456, endPoint x: 655, endPoint y: 465, distance: 47.9
click at [655, 465] on p "Slack : By this point your slack may Start to look a little wild—now is a very …" at bounding box center [745, 472] width 720 height 55
drag, startPoint x: 655, startPoint y: 465, endPoint x: 559, endPoint y: 442, distance: 98.7
click at [559, 442] on div "Let's do a quick check-in with some of the ways we work to ensure you feel conf…" at bounding box center [745, 531] width 720 height 239
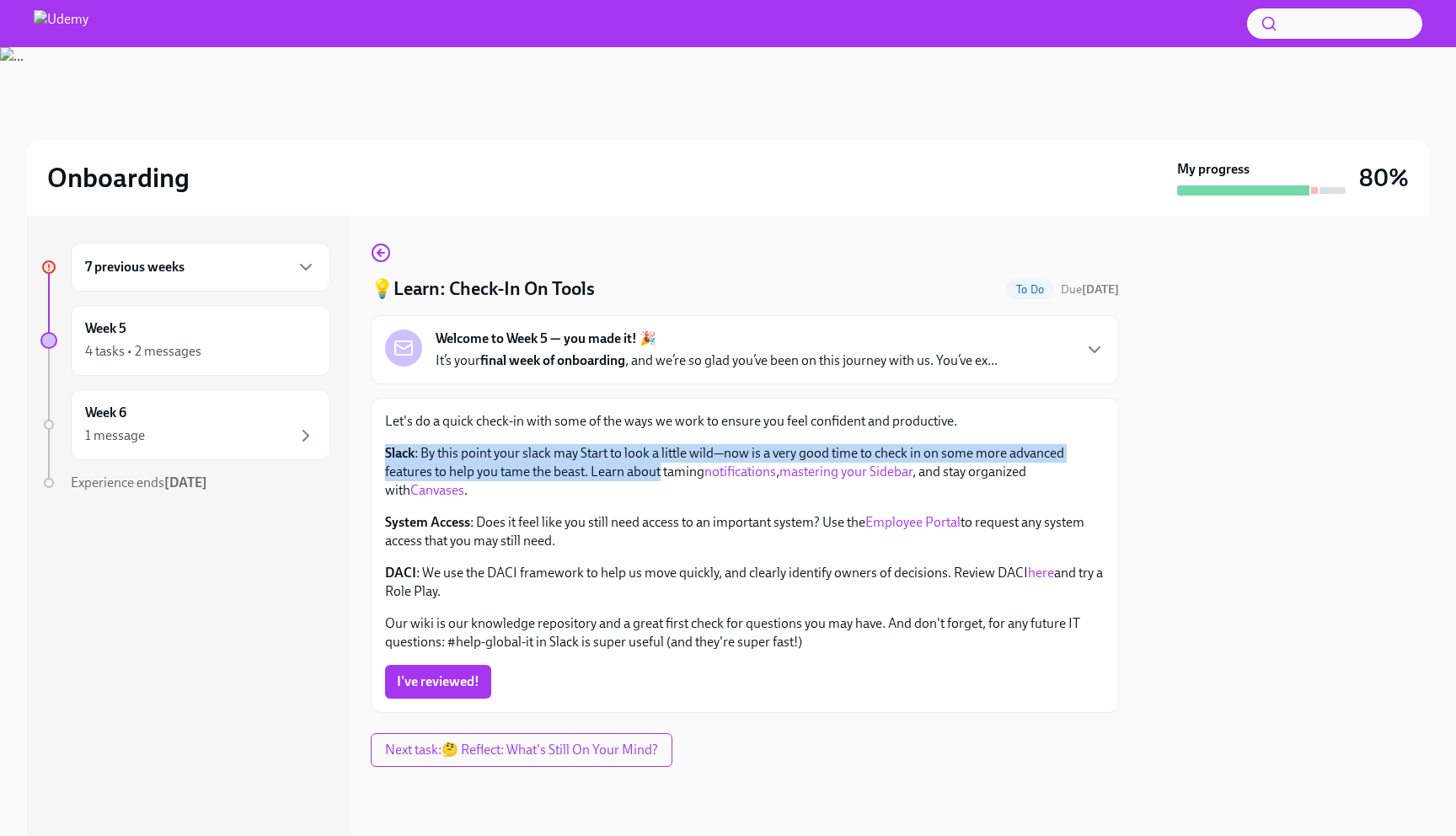
click at [545, 511] on div "Let's do a quick check-in with some of the ways we work to ensure you feel conf…" at bounding box center [745, 531] width 720 height 239
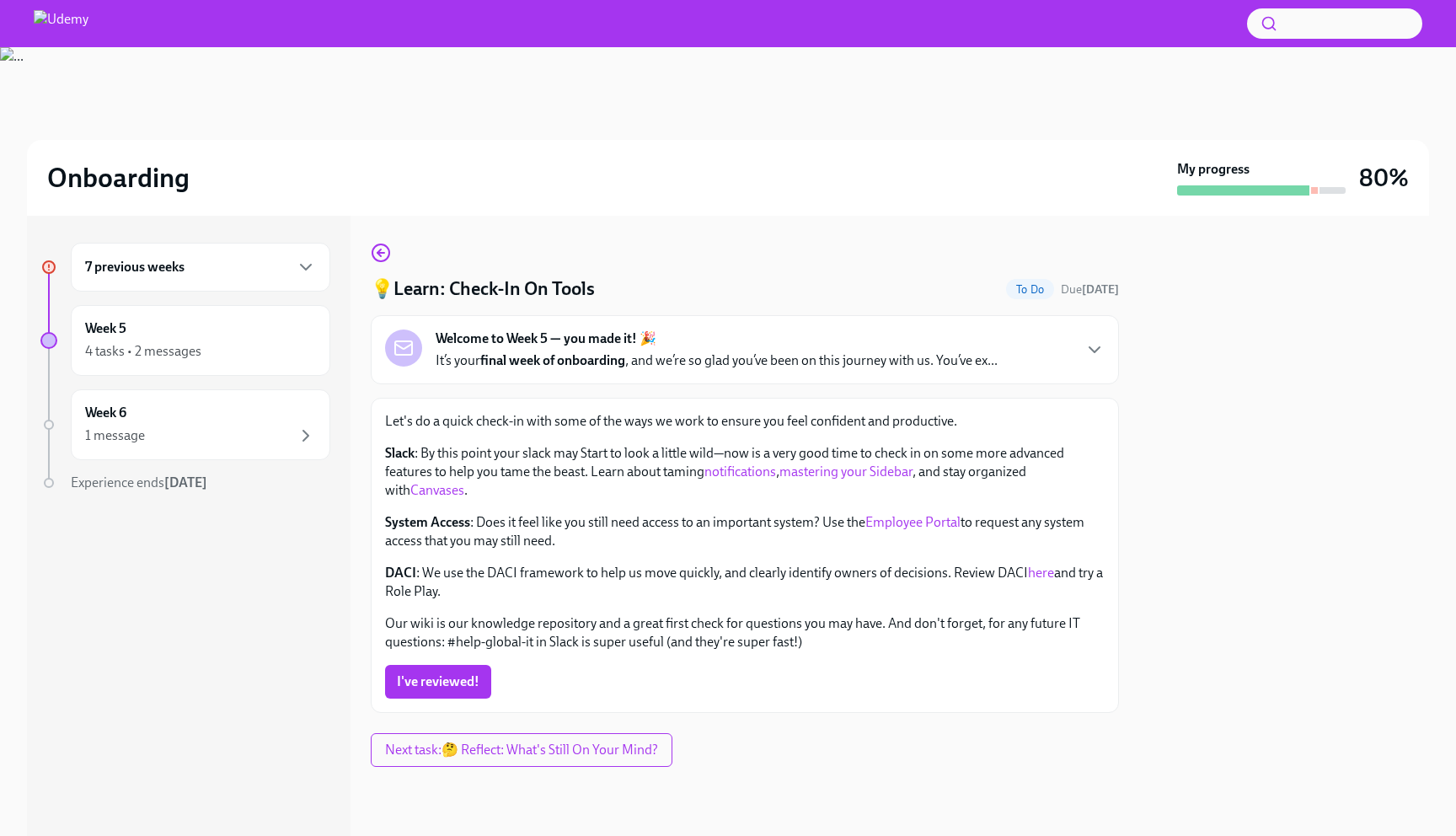
click at [510, 525] on p "System Access : Does it feel like you still need access to an important system?…" at bounding box center [745, 531] width 720 height 37
drag, startPoint x: 510, startPoint y: 525, endPoint x: 680, endPoint y: 525, distance: 170.0
click at [680, 525] on p "System Access : Does it feel like you still need access to an important system?…" at bounding box center [745, 531] width 720 height 37
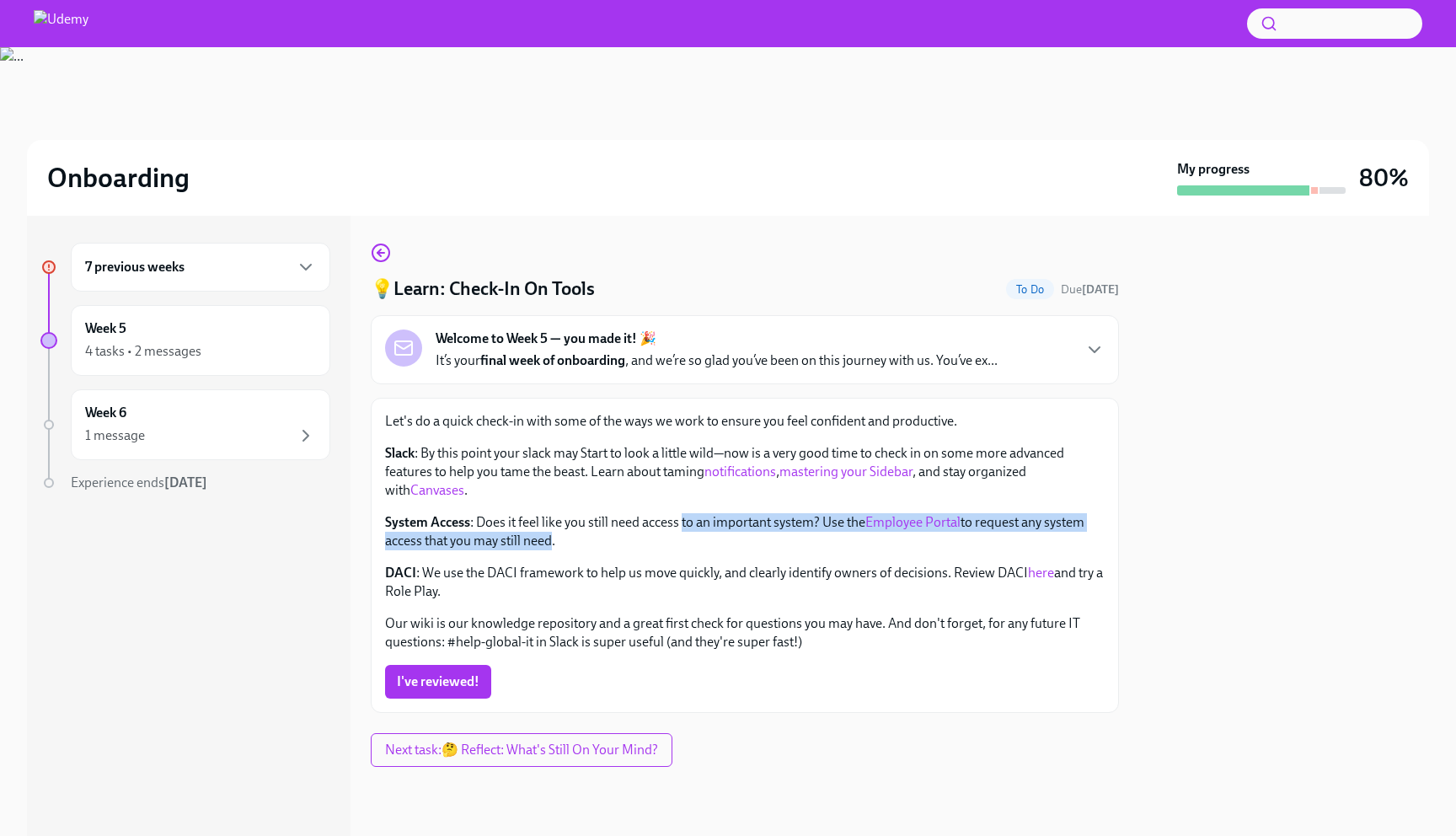
drag, startPoint x: 680, startPoint y: 525, endPoint x: 539, endPoint y: 534, distance: 141.3
click at [539, 534] on p "System Access : Does it feel like you still need access to an important system?…" at bounding box center [745, 531] width 720 height 37
click at [513, 564] on div "Let's do a quick check-in with some of the ways we work to ensure you feel conf…" at bounding box center [745, 531] width 720 height 239
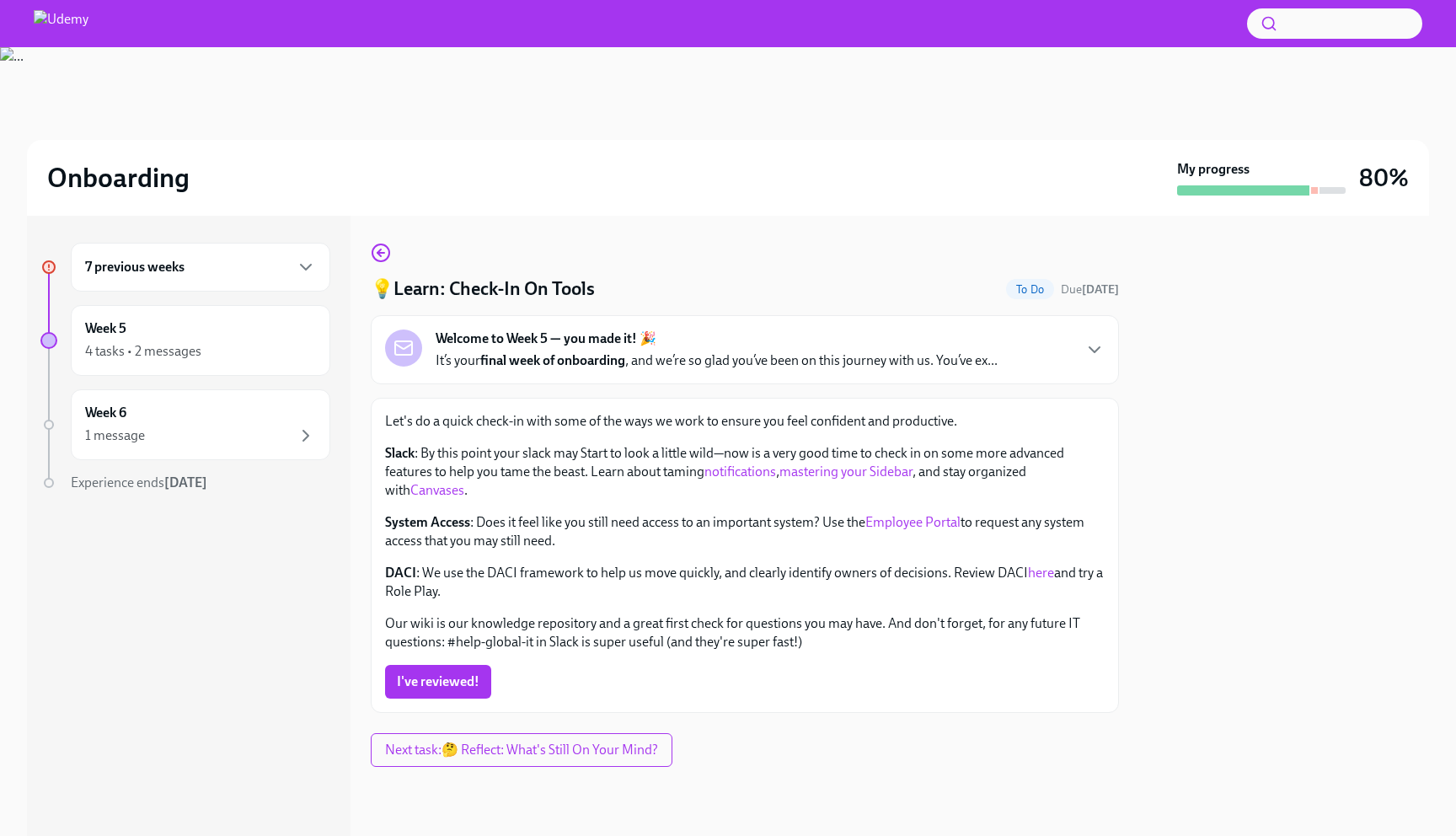
click at [551, 570] on p "DACI : We use the DACI framework to help us move quickly, and clearly identify …" at bounding box center [745, 582] width 720 height 37
drag, startPoint x: 551, startPoint y: 570, endPoint x: 683, endPoint y: 571, distance: 132.0
click at [683, 571] on p "DACI : We use the DACI framework to help us move quickly, and clearly identify …" at bounding box center [745, 582] width 720 height 37
click at [739, 570] on p "DACI : We use the DACI framework to help us move quickly, and clearly identify …" at bounding box center [745, 582] width 720 height 37
drag, startPoint x: 739, startPoint y: 570, endPoint x: 912, endPoint y: 565, distance: 173.1
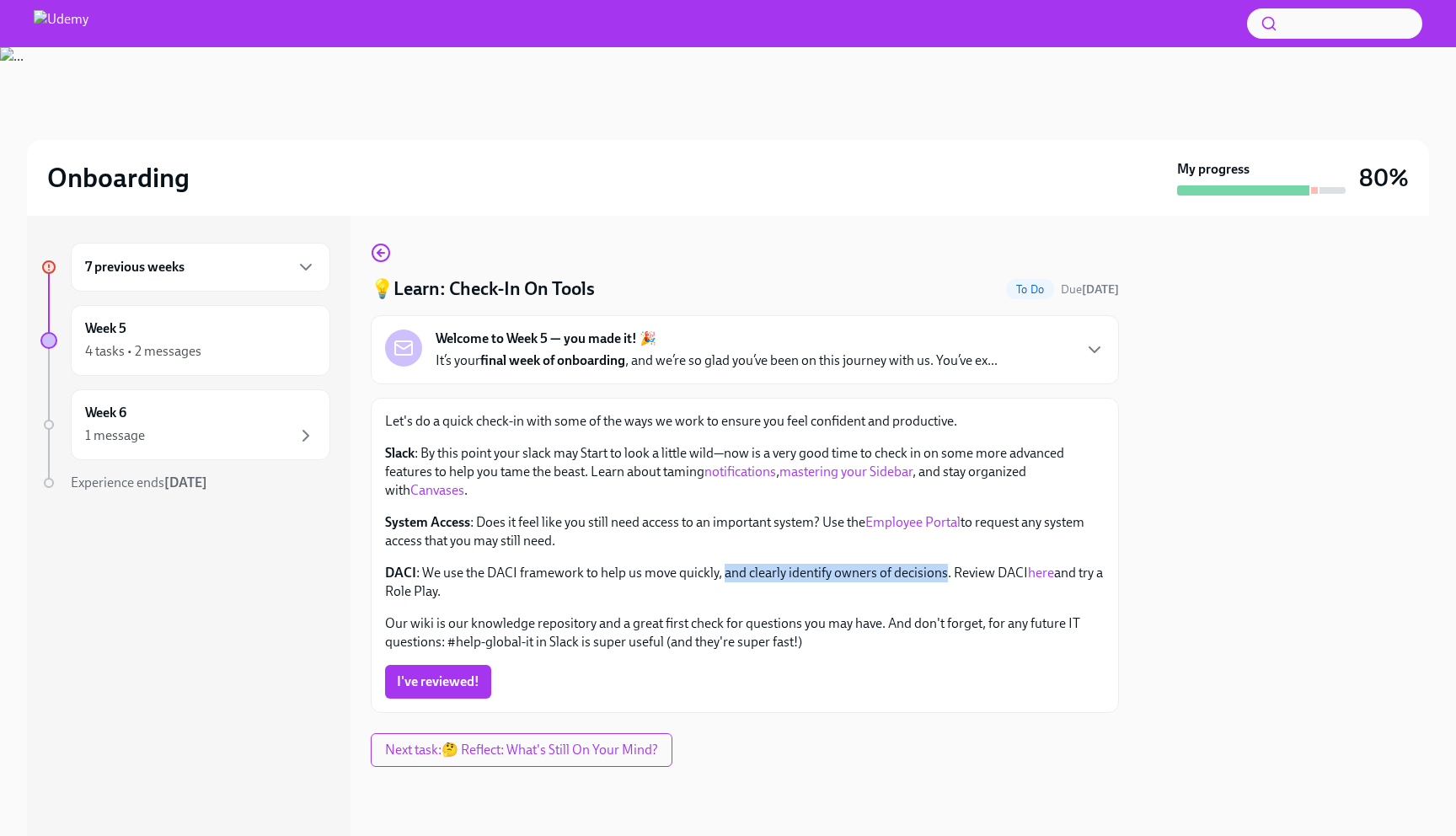
click at [912, 565] on p "DACI : We use the DACI framework to help us move quickly, and clearly identify …" at bounding box center [745, 582] width 720 height 37
click at [1048, 572] on link "here" at bounding box center [1041, 573] width 26 height 16
click at [451, 670] on button "I've reviewed!" at bounding box center [438, 682] width 107 height 34
click at [167, 183] on h2 "Onboarding" at bounding box center [118, 178] width 142 height 34
click at [119, 179] on h2 "Onboarding" at bounding box center [118, 178] width 142 height 34
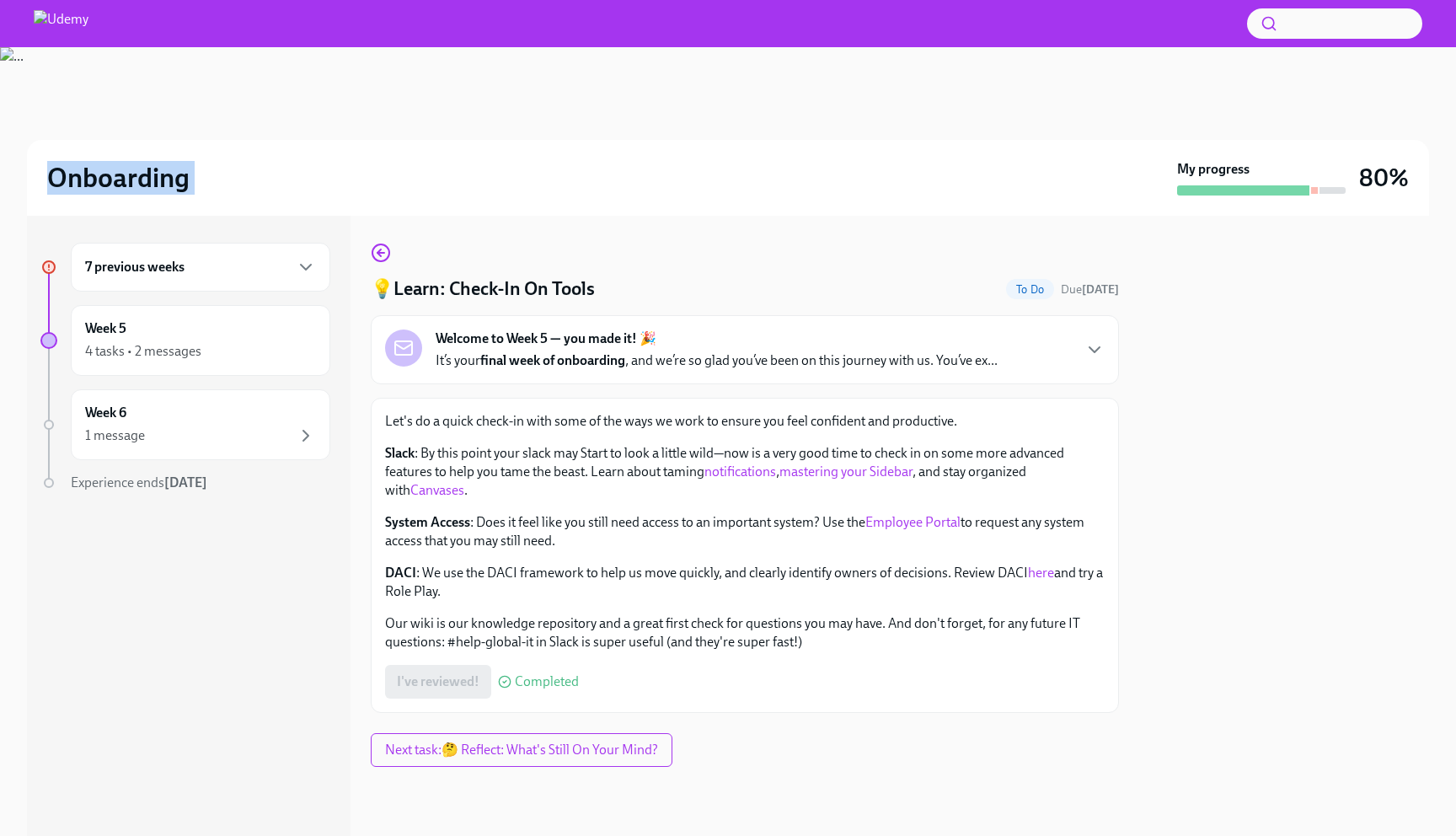
drag, startPoint x: 119, startPoint y: 179, endPoint x: 206, endPoint y: 179, distance: 87.0
click at [206, 179] on div "Onboarding" at bounding box center [609, 178] width 1123 height 34
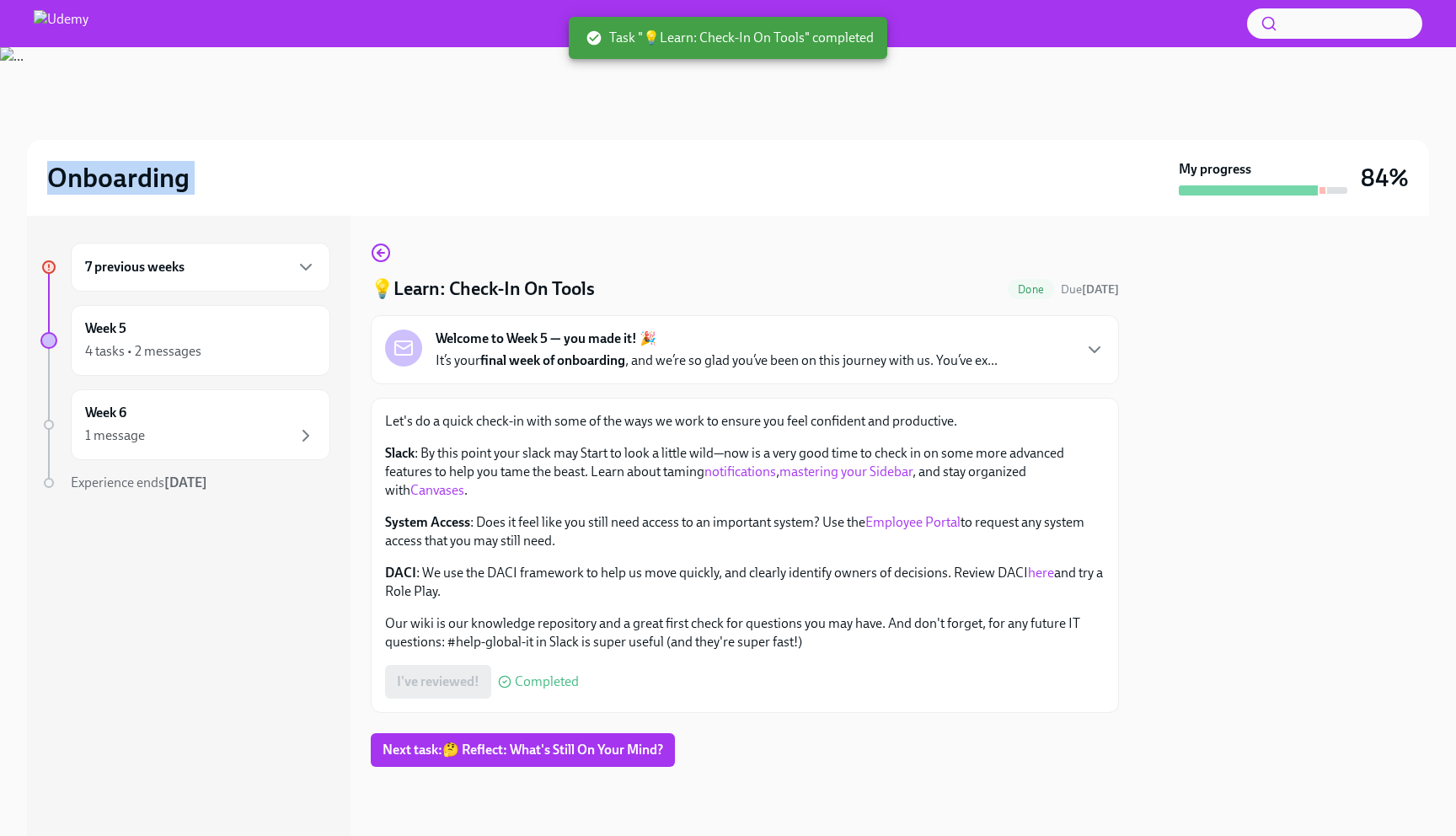
click at [206, 179] on div "Onboarding" at bounding box center [610, 178] width 1125 height 34
click at [176, 180] on h2 "Onboarding" at bounding box center [118, 178] width 142 height 34
drag, startPoint x: 176, startPoint y: 180, endPoint x: 125, endPoint y: 176, distance: 51.2
click at [125, 176] on h2 "Onboarding" at bounding box center [118, 178] width 142 height 34
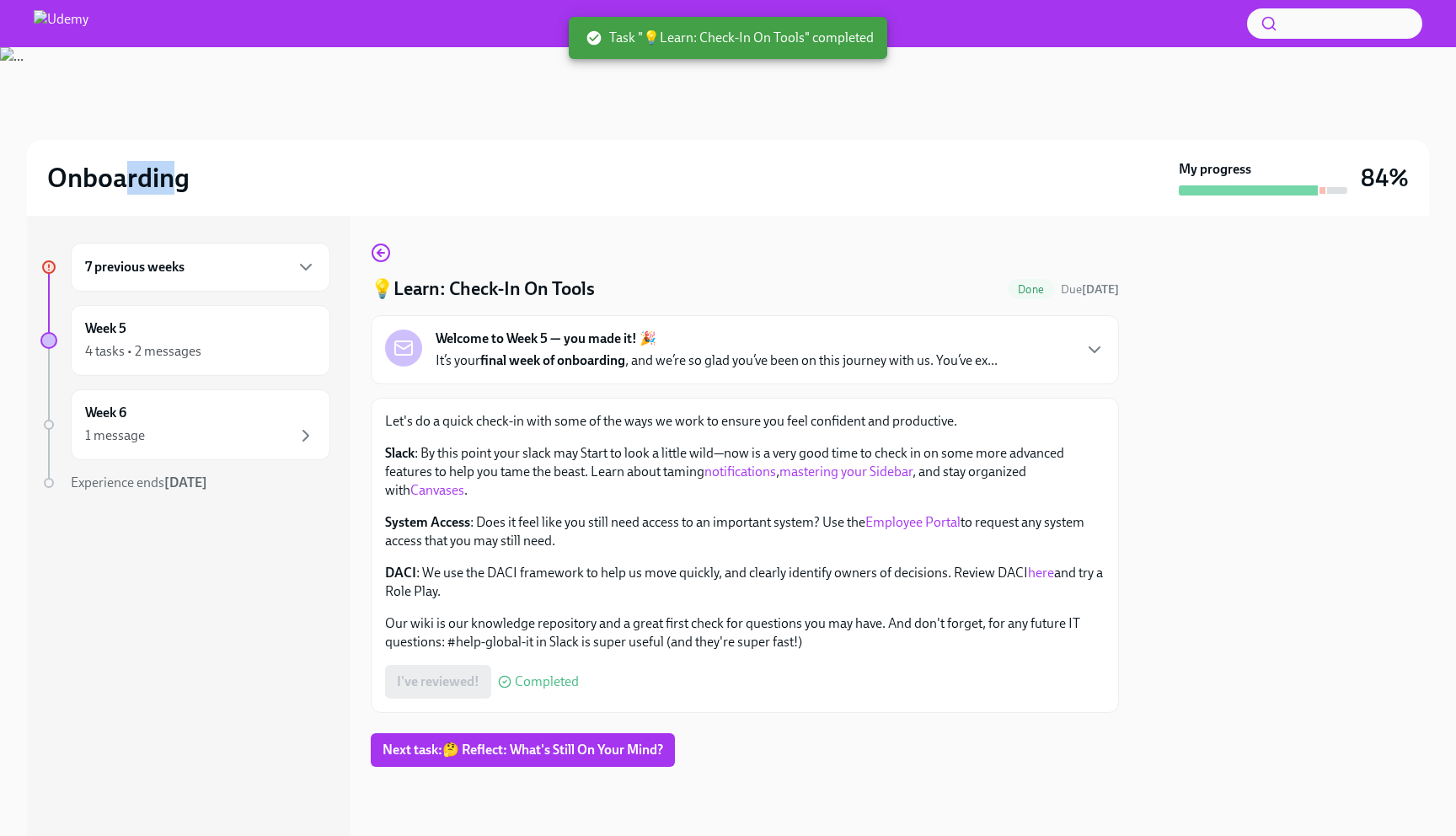
drag, startPoint x: 125, startPoint y: 176, endPoint x: 170, endPoint y: 175, distance: 45.0
click at [170, 175] on h2 "Onboarding" at bounding box center [118, 178] width 142 height 34
click at [194, 353] on div "4 tasks • 2 messages" at bounding box center [143, 351] width 116 height 19
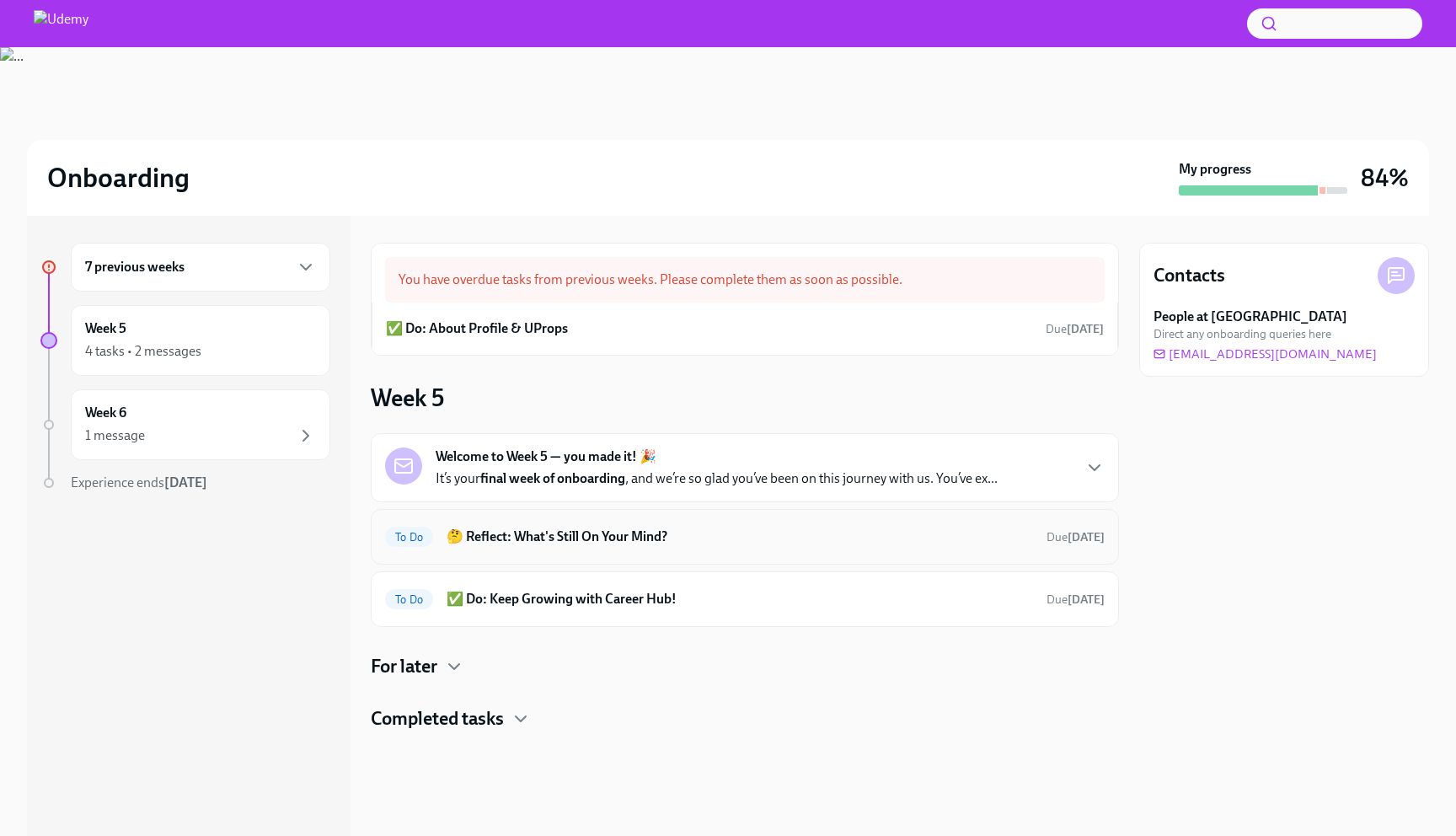
click at [585, 537] on h6 "🤔 Reflect: What's Still On Your Mind?" at bounding box center [740, 536] width 587 height 19
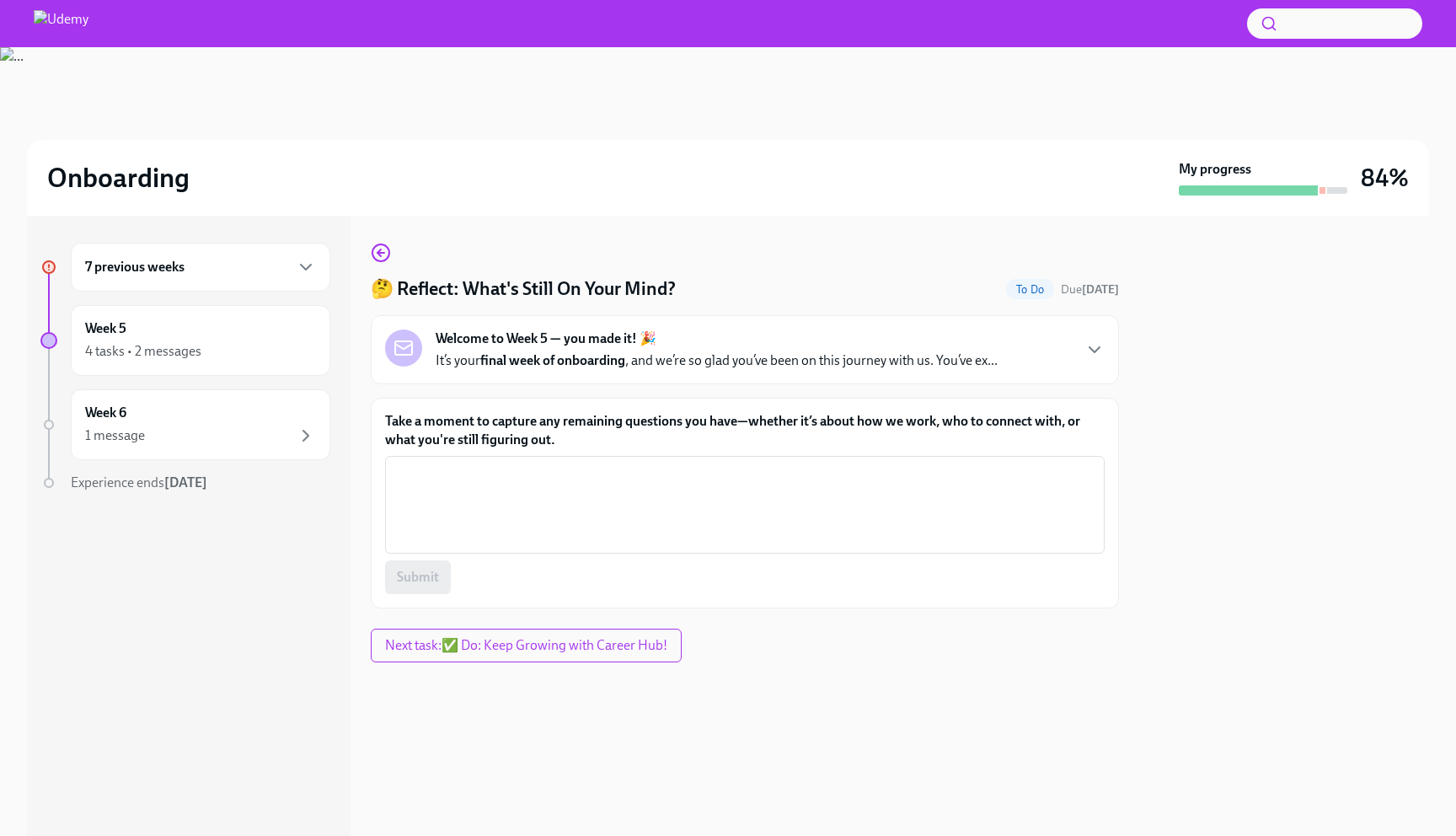
click at [555, 422] on label "Take a moment to capture any remaining questions you have—whether it’s about ho…" at bounding box center [745, 430] width 720 height 37
click at [555, 465] on textarea "Take a moment to capture any remaining questions you have—whether it’s about ho…" at bounding box center [744, 505] width 699 height 81
drag, startPoint x: 555, startPoint y: 422, endPoint x: 544, endPoint y: 426, distance: 11.7
click at [544, 426] on label "Take a moment to capture any remaining questions you have—whether it’s about ho…" at bounding box center [745, 430] width 720 height 37
click at [544, 465] on textarea "Take a moment to capture any remaining questions you have—whether it’s about ho…" at bounding box center [744, 505] width 699 height 81
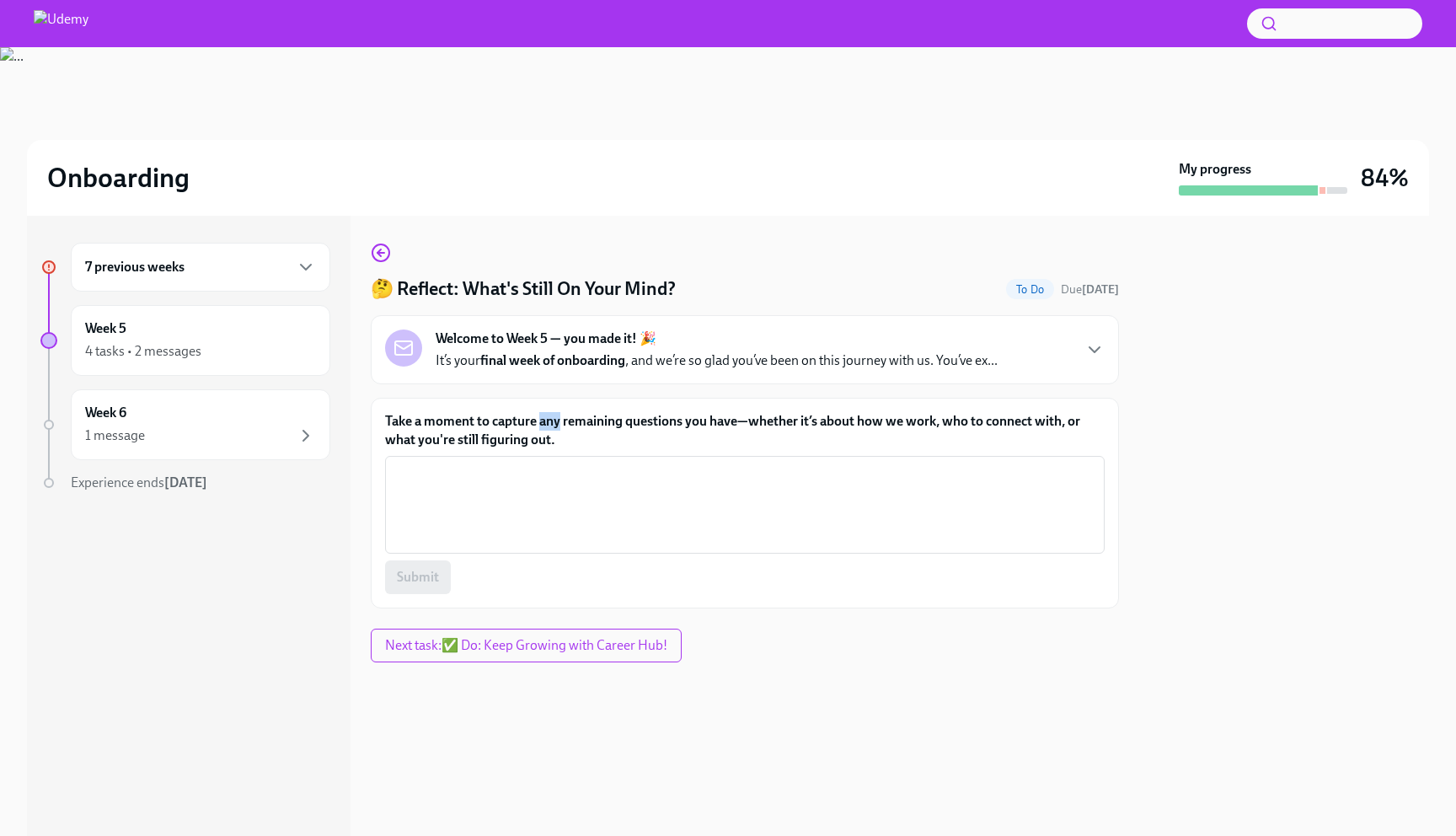
click at [544, 426] on label "Take a moment to capture any remaining questions you have—whether it’s about ho…" at bounding box center [745, 430] width 720 height 37
click at [544, 465] on textarea "Take a moment to capture any remaining questions you have—whether it’s about ho…" at bounding box center [744, 505] width 699 height 81
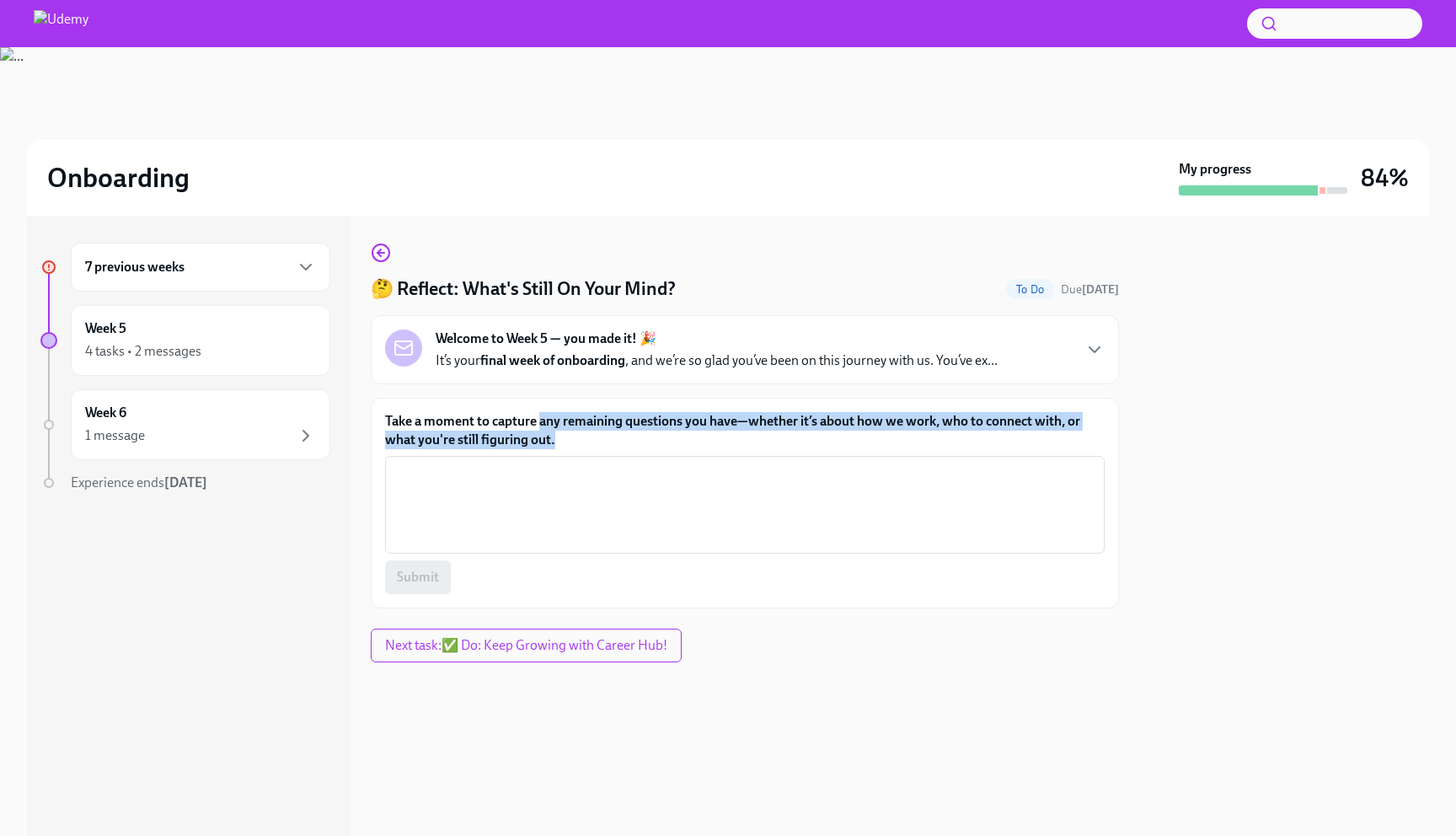
drag, startPoint x: 544, startPoint y: 426, endPoint x: 565, endPoint y: 437, distance: 23.7
click at [565, 437] on label "Take a moment to capture any remaining questions you have—whether it’s about ho…" at bounding box center [745, 430] width 720 height 37
click at [565, 465] on textarea "Take a moment to capture any remaining questions you have—whether it’s about ho…" at bounding box center [744, 505] width 699 height 81
click at [565, 437] on label "Take a moment to capture any remaining questions you have—whether it’s about ho…" at bounding box center [745, 430] width 720 height 37
click at [565, 465] on textarea "Take a moment to capture any remaining questions you have—whether it’s about ho…" at bounding box center [744, 505] width 699 height 81
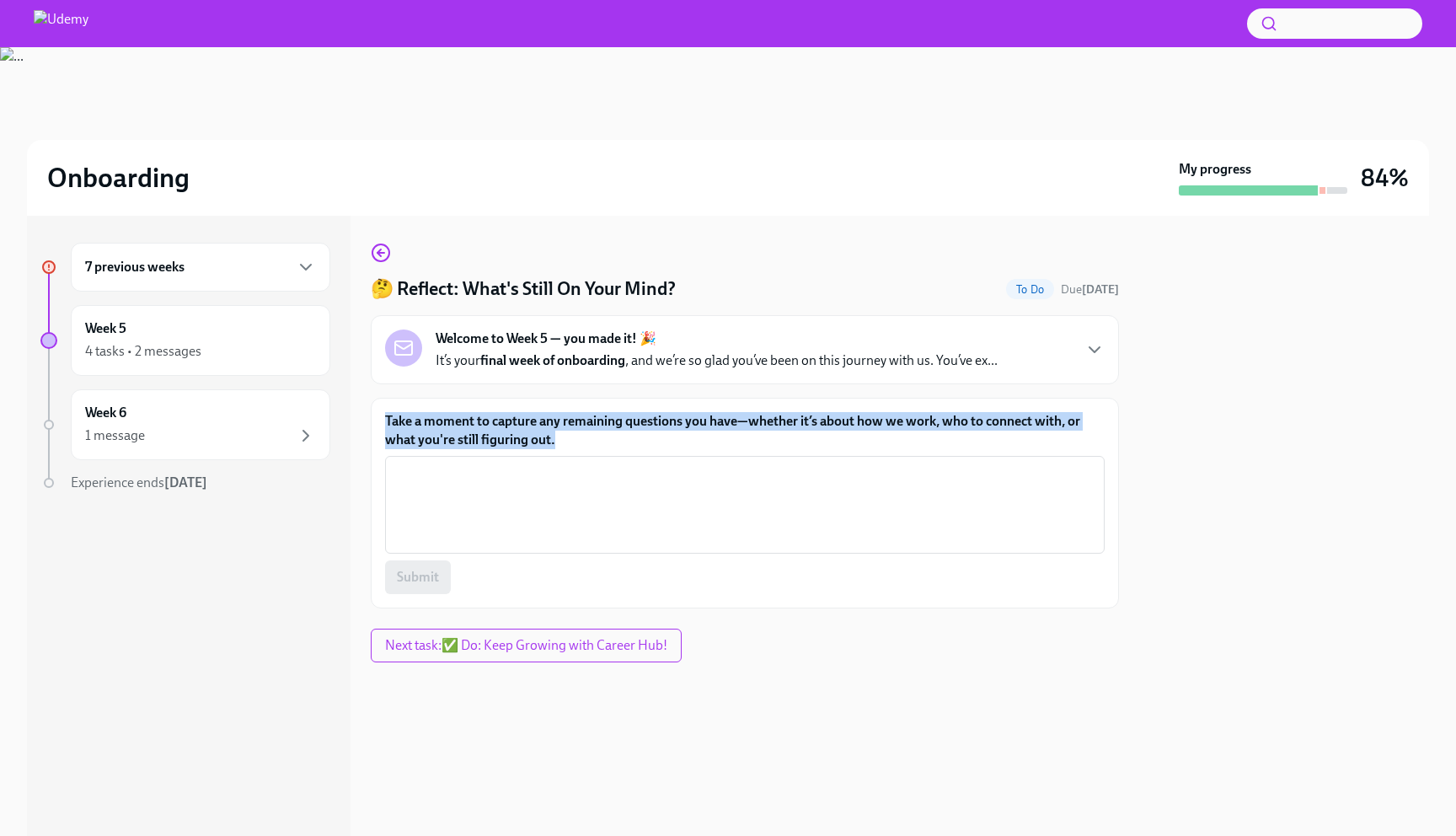
drag, startPoint x: 565, startPoint y: 437, endPoint x: 363, endPoint y: 409, distance: 203.9
click at [363, 409] on div "7 previous weeks Week 5 4 tasks • 2 messages Week 6 1 message Experience ends […" at bounding box center [728, 525] width 1402 height 620
drag, startPoint x: 363, startPoint y: 409, endPoint x: 555, endPoint y: 436, distance: 193.9
click at [555, 436] on div "7 previous weeks Week 5 4 tasks • 2 messages Week 6 1 message Experience ends […" at bounding box center [728, 525] width 1402 height 620
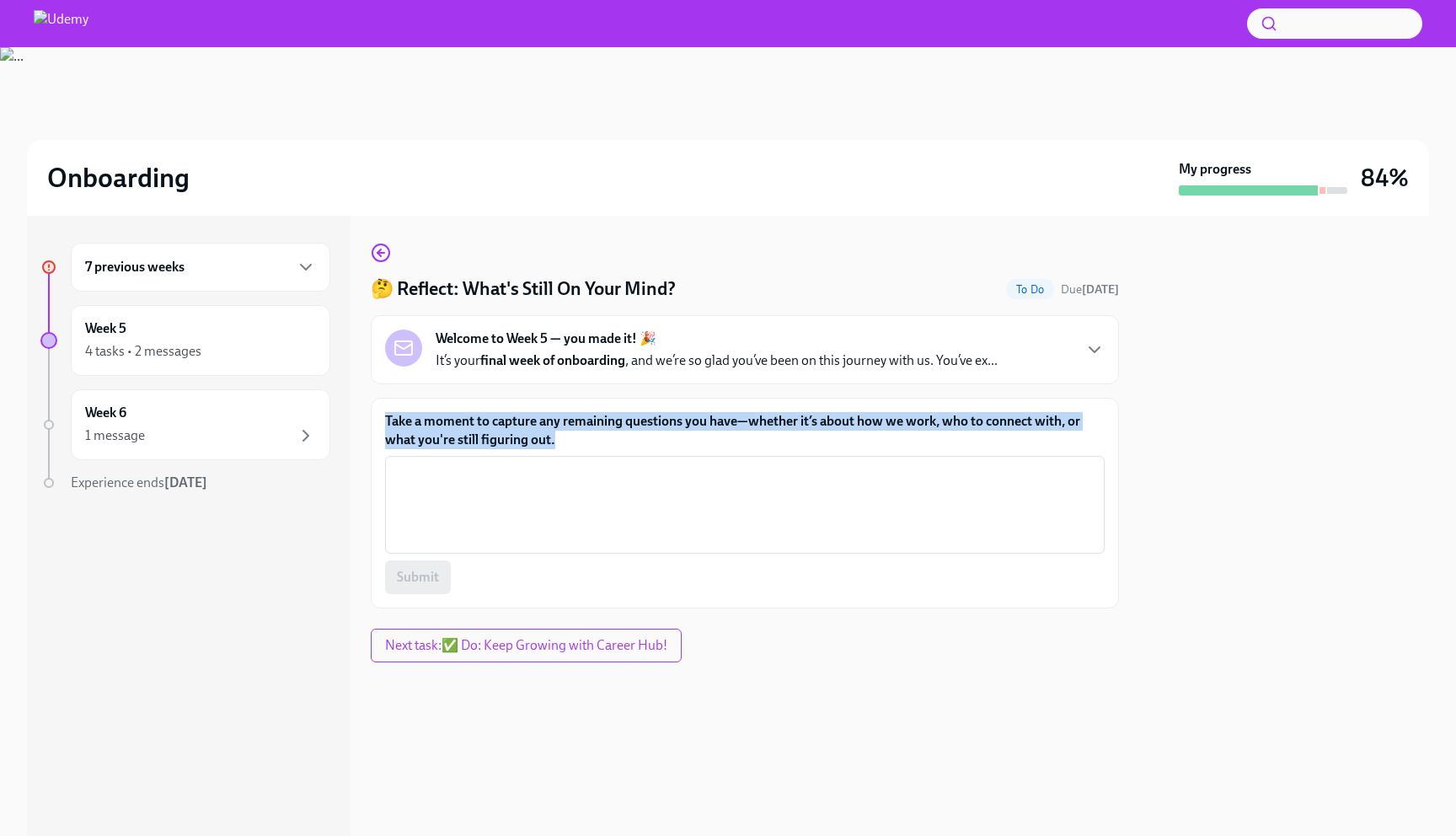
click at [555, 436] on label "Take a moment to capture any remaining questions you have—whether it’s about ho…" at bounding box center [745, 430] width 720 height 37
click at [555, 465] on textarea "Take a moment to capture any remaining questions you have—whether it’s about ho…" at bounding box center [744, 505] width 699 height 81
drag, startPoint x: 555, startPoint y: 436, endPoint x: 409, endPoint y: 419, distance: 147.0
click at [409, 419] on label "Take a moment to capture any remaining questions you have—whether it’s about ho…" at bounding box center [745, 430] width 720 height 37
click at [409, 465] on textarea "Take a moment to capture any remaining questions you have—whether it’s about ho…" at bounding box center [744, 505] width 699 height 81
